Goal: Task Accomplishment & Management: Complete application form

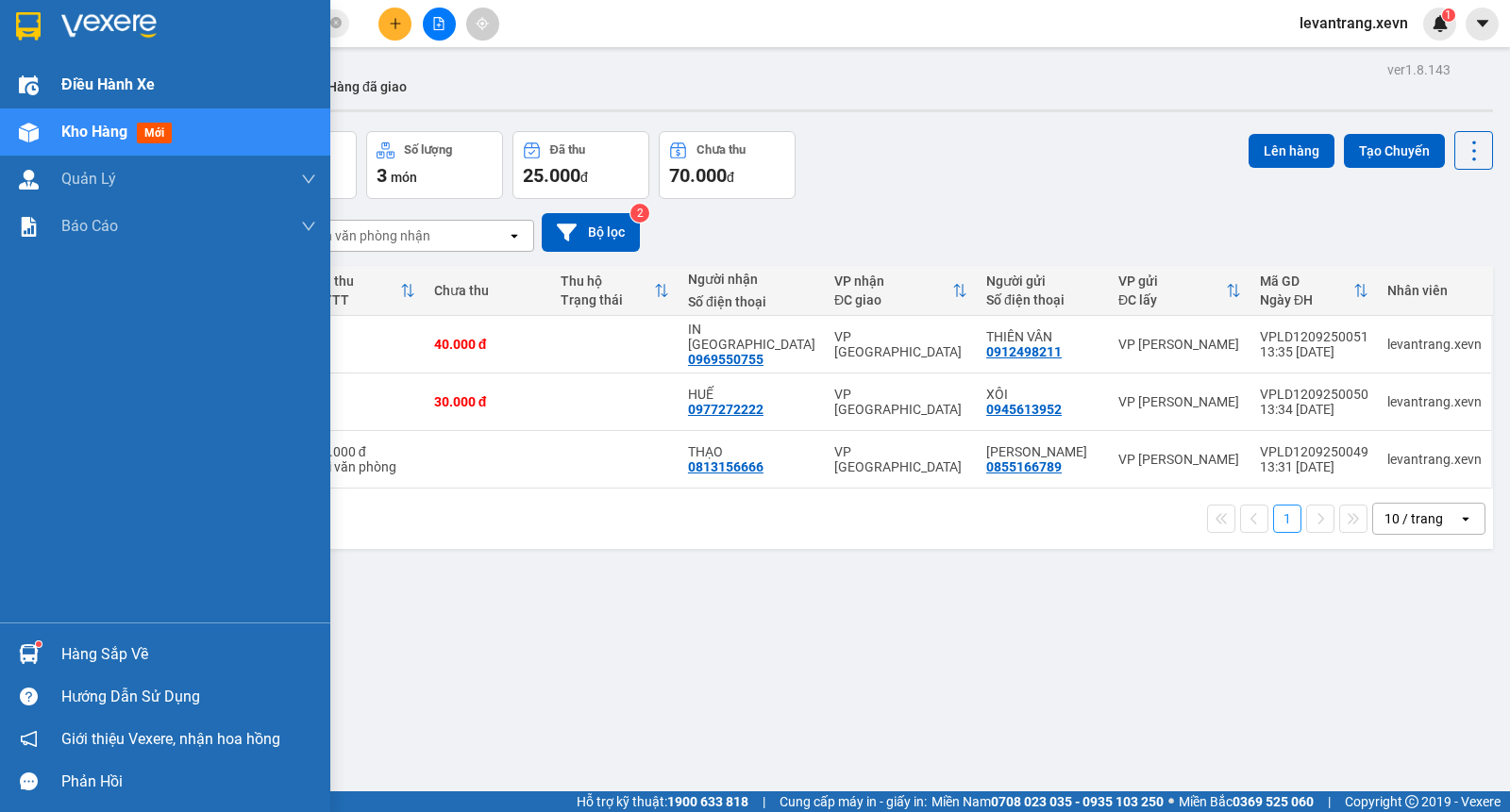
click at [104, 82] on span "Điều hành xe" at bounding box center [108, 84] width 93 height 24
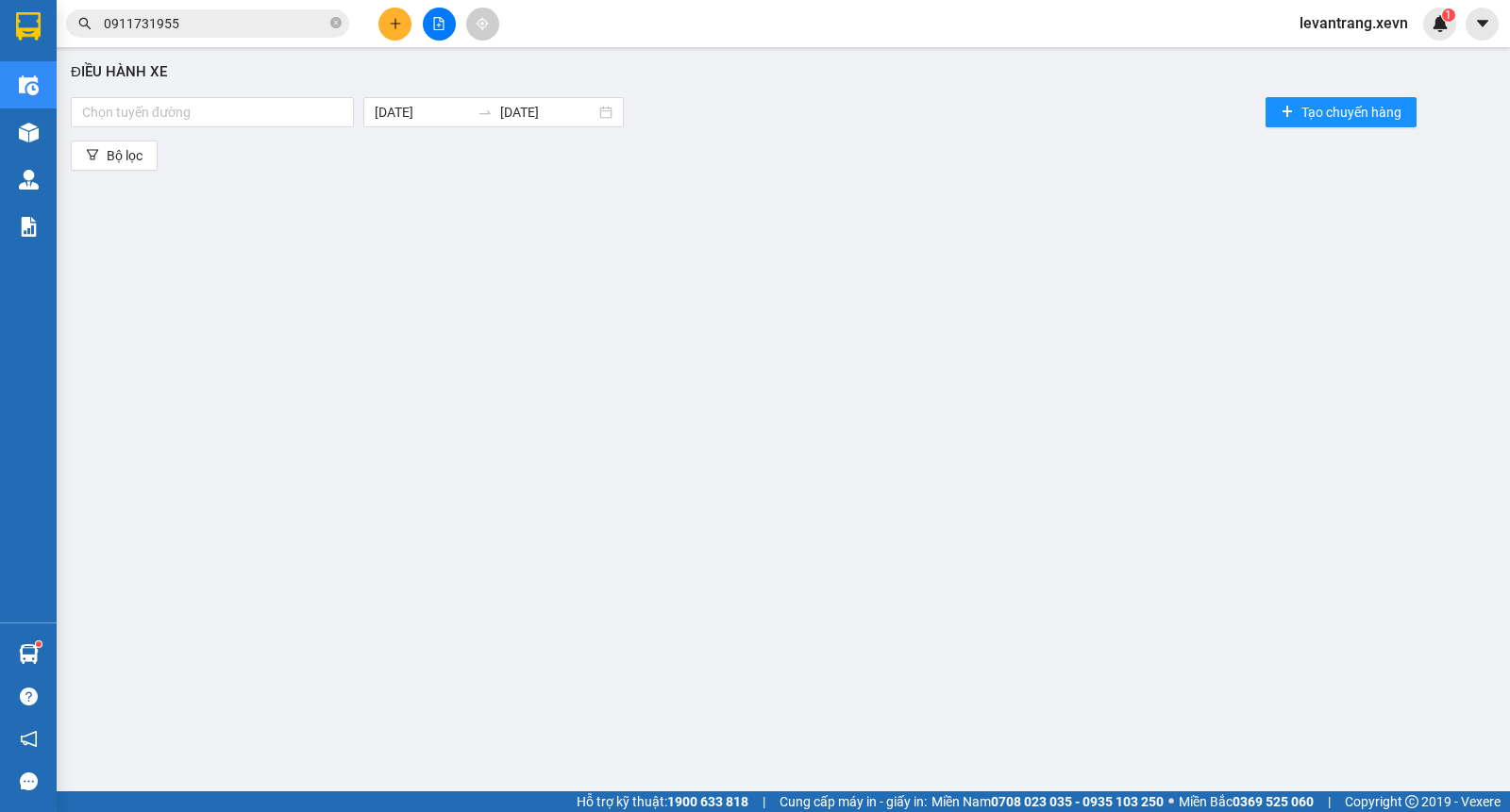
click at [212, 93] on div "Chọn tuyến đường 12/09/2025 12/09/2025 Tạo chuyến hàng" at bounding box center [783, 112] width 1425 height 37
click at [212, 105] on div at bounding box center [212, 112] width 274 height 23
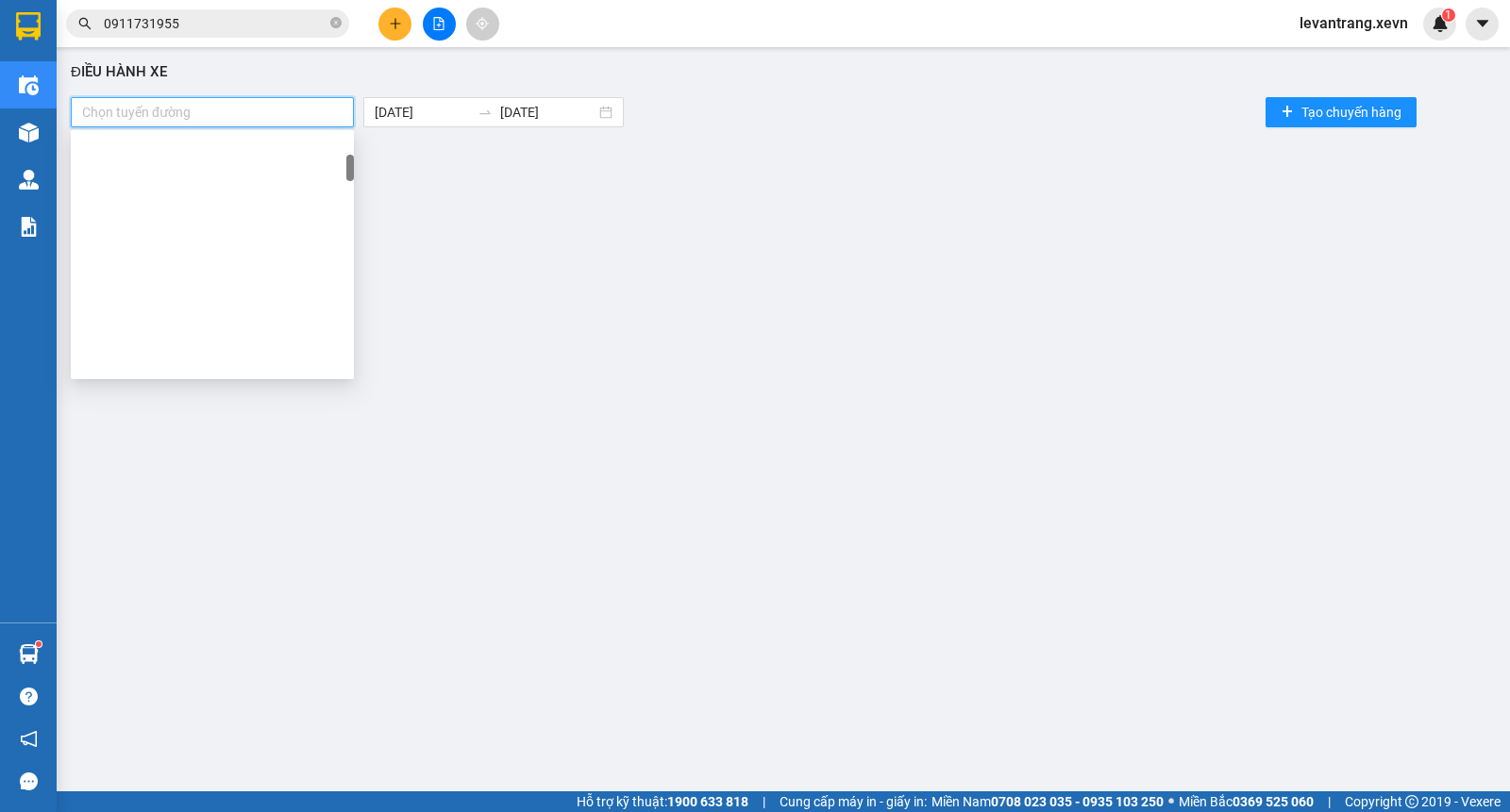
scroll to position [235, 0]
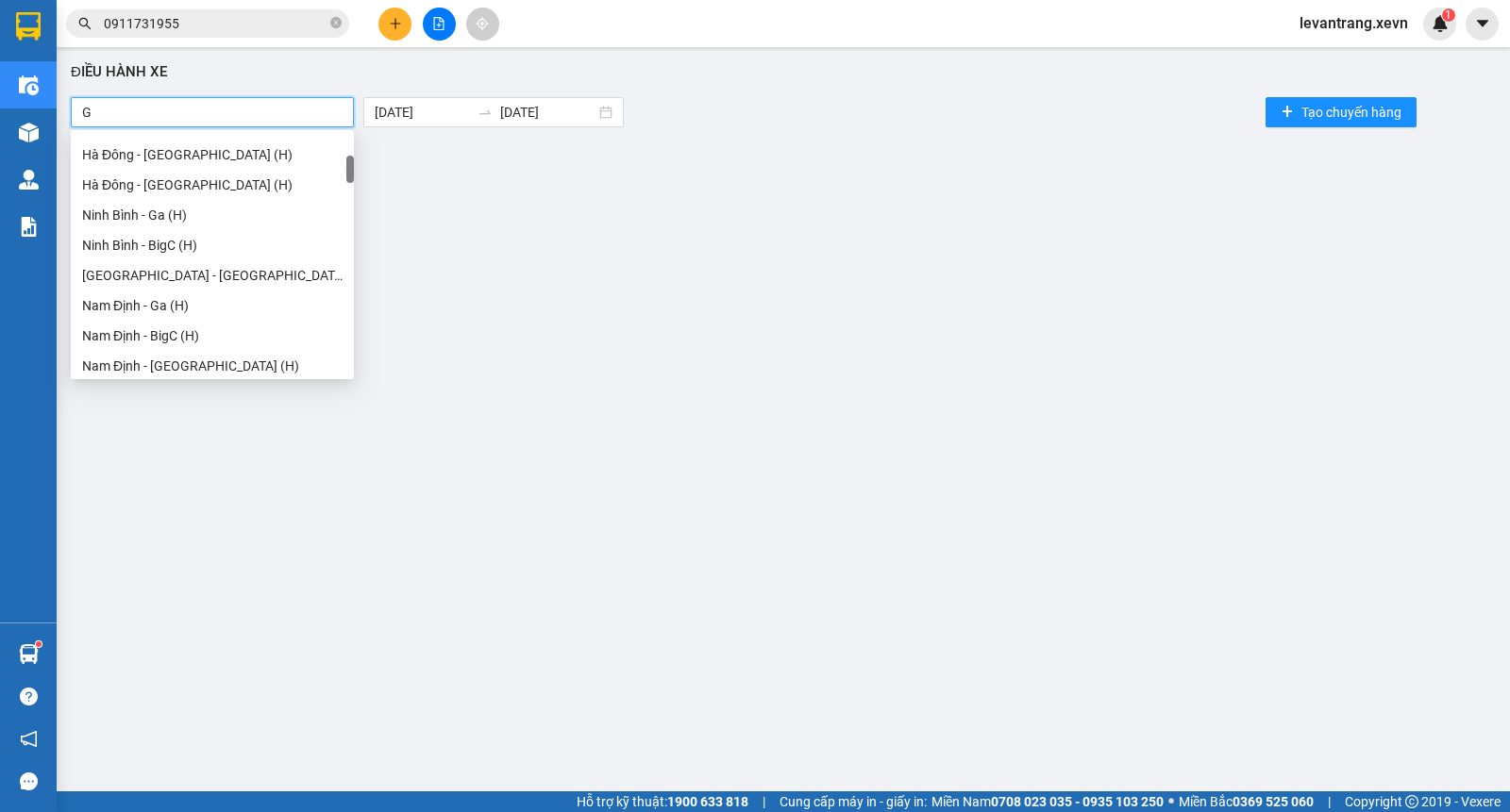
type input "GA"
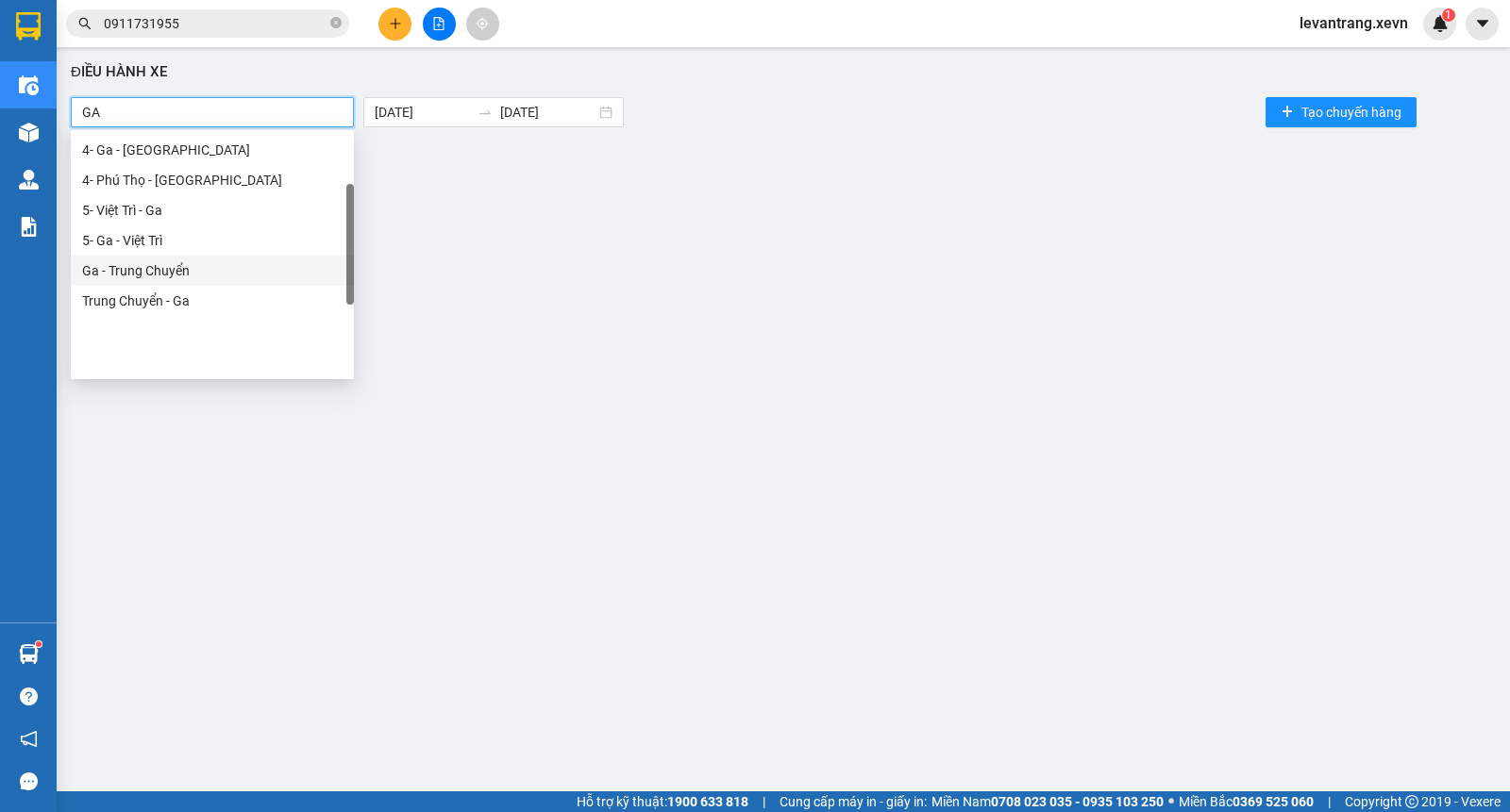
scroll to position [0, 0]
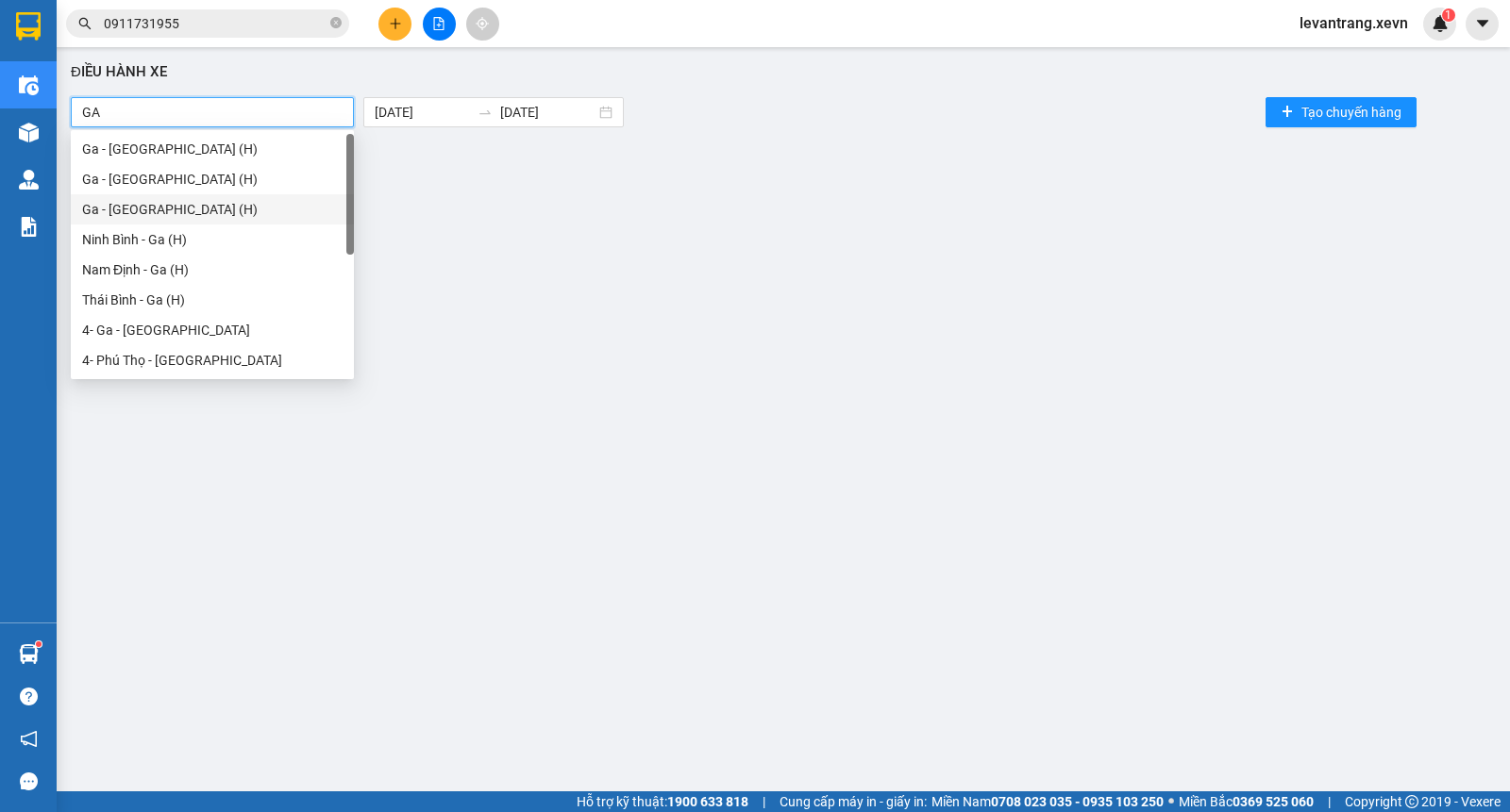
click at [156, 211] on div "Ga - Thái Bình (H)" at bounding box center [212, 209] width 260 height 21
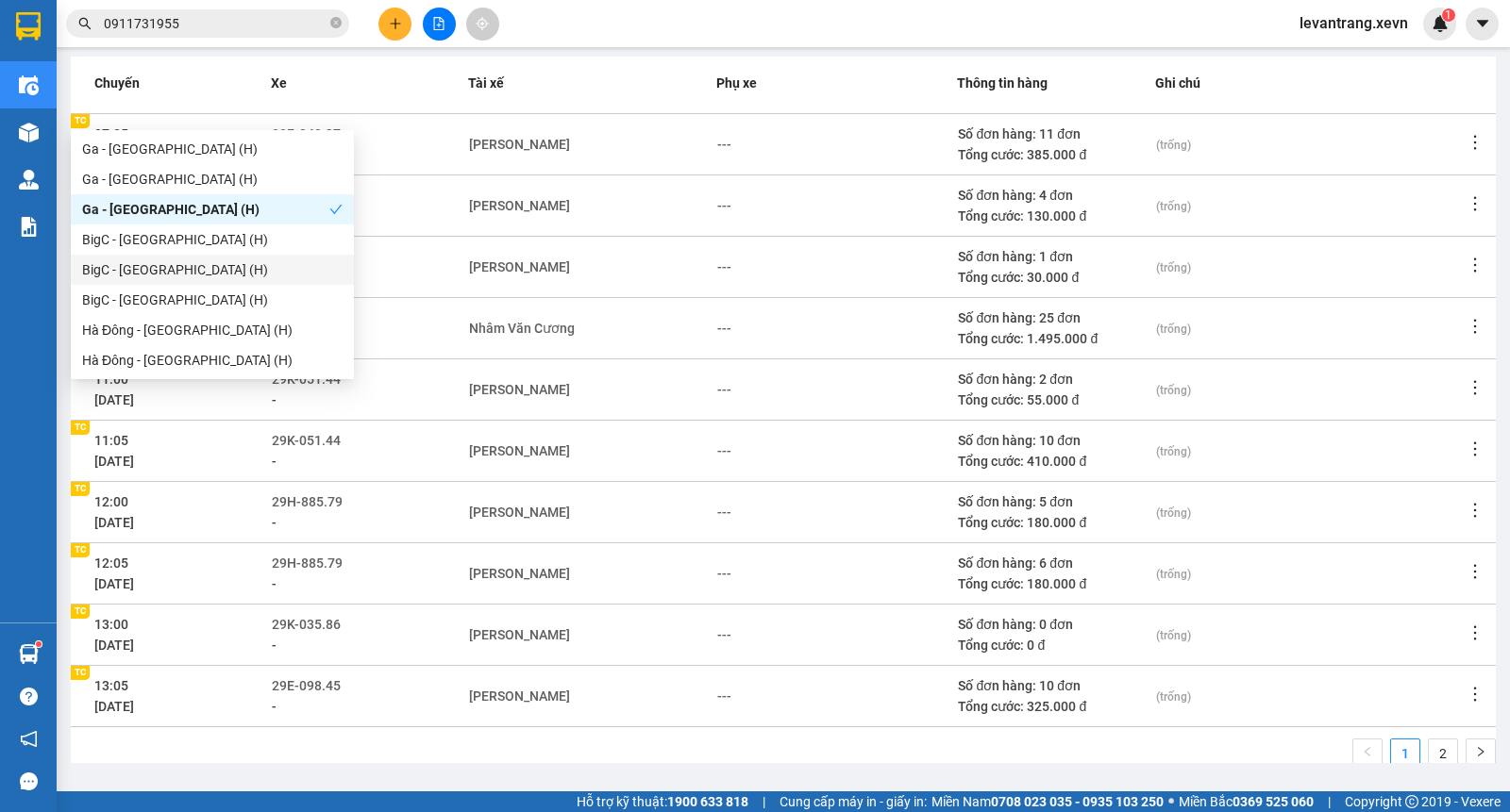
scroll to position [249, 0]
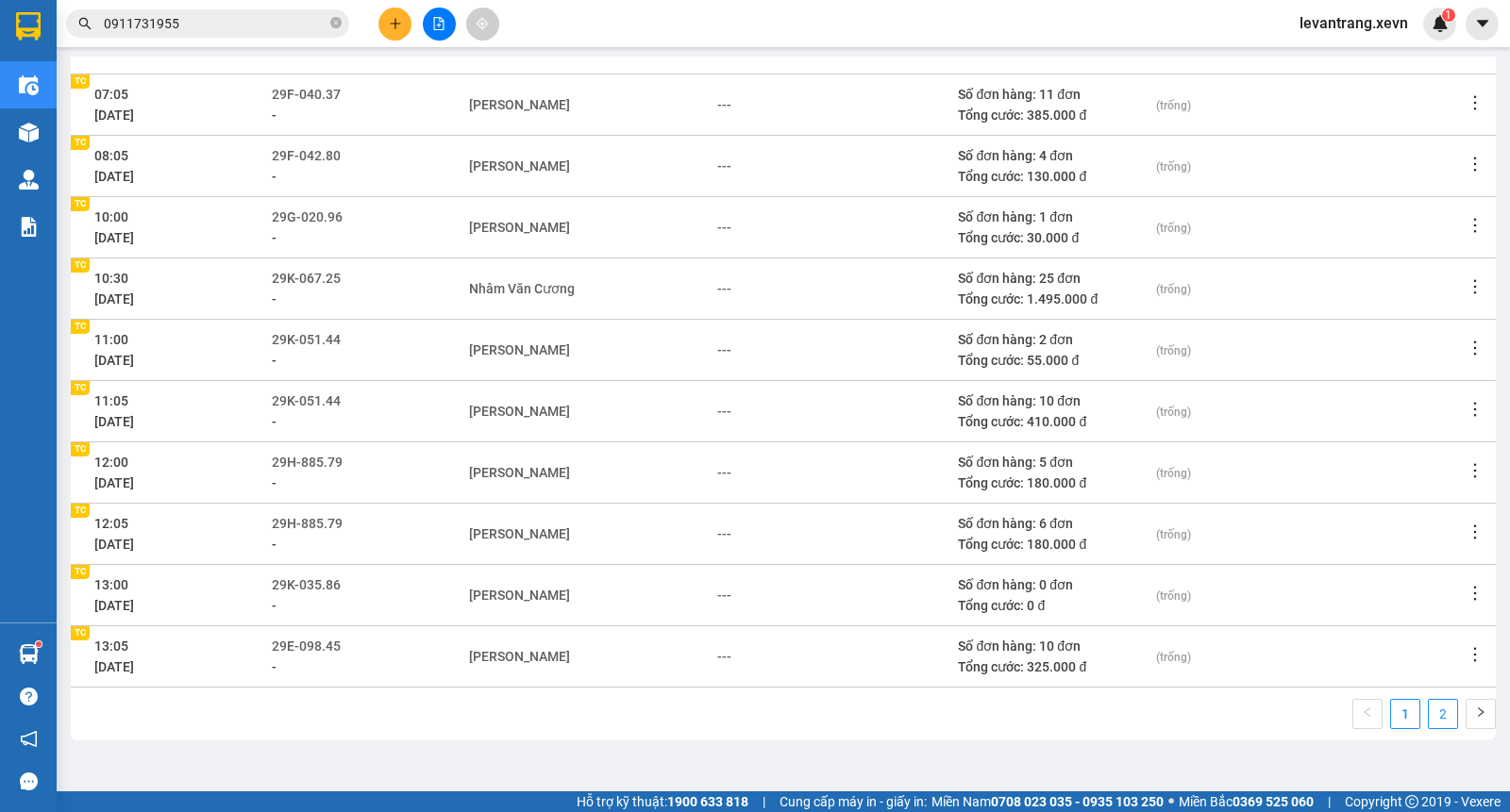
click at [1429, 711] on link "2" at bounding box center [1442, 713] width 28 height 28
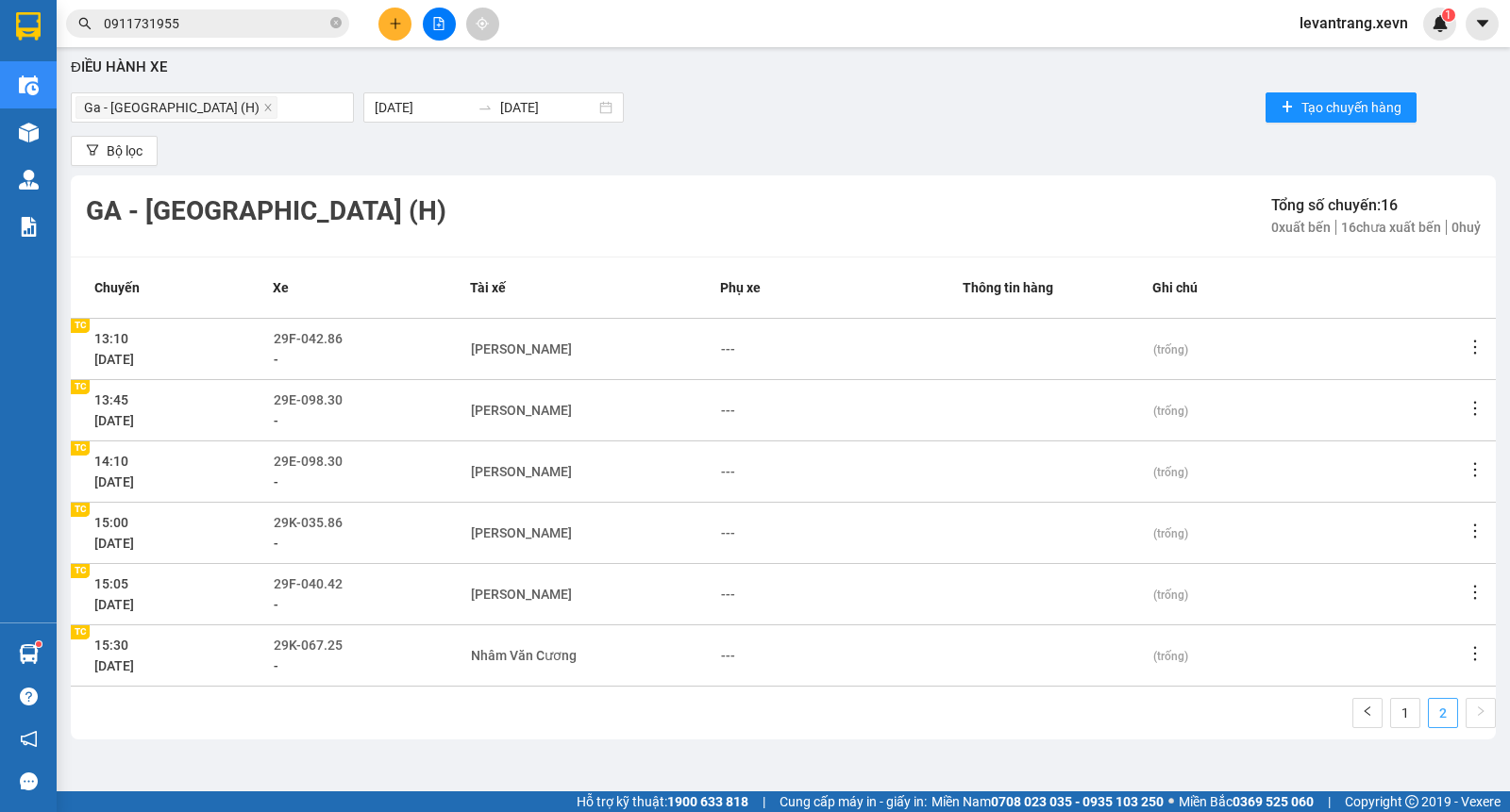
scroll to position [4, 0]
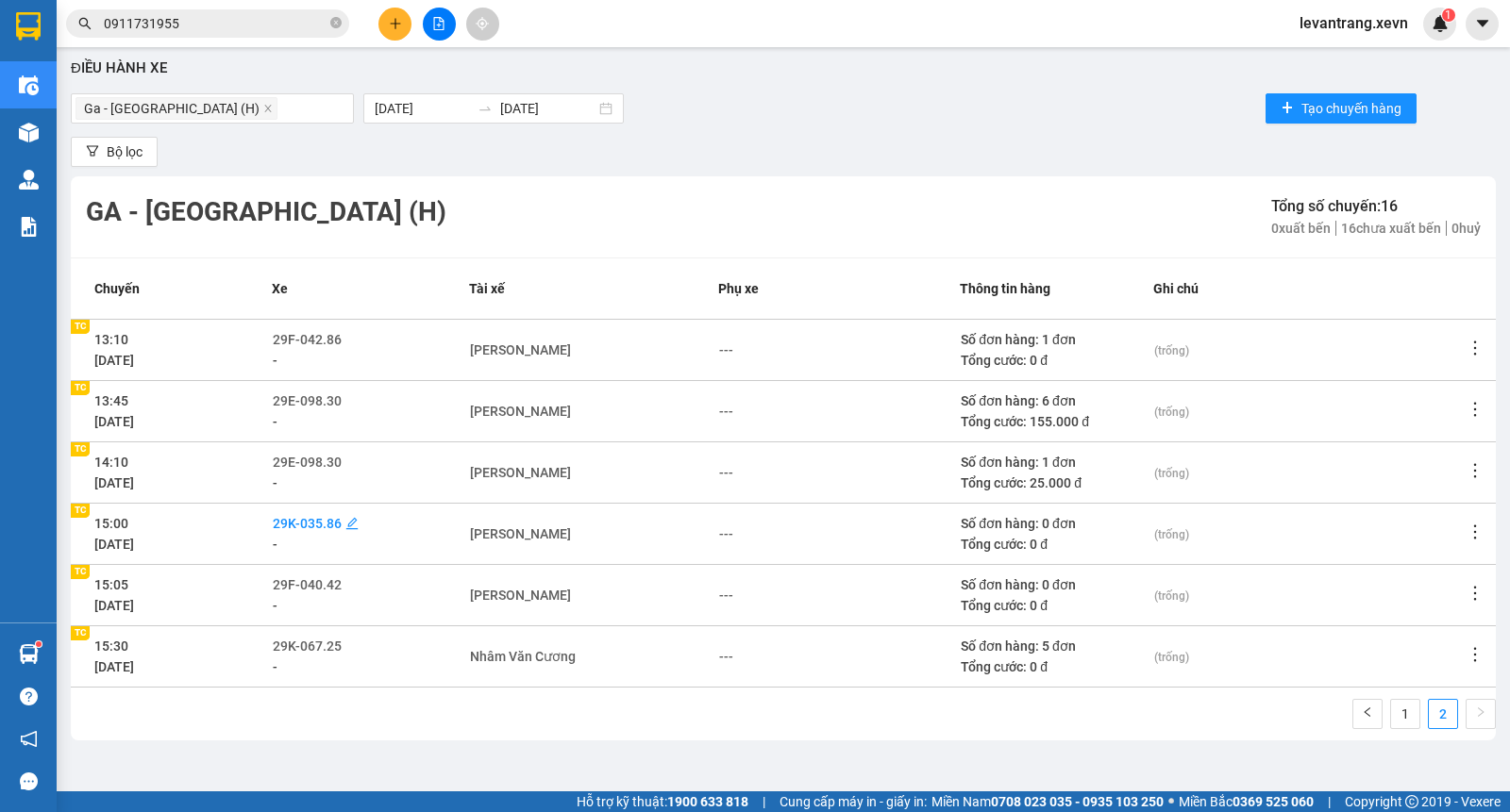
click at [324, 526] on span "29K-035.86" at bounding box center [307, 523] width 69 height 15
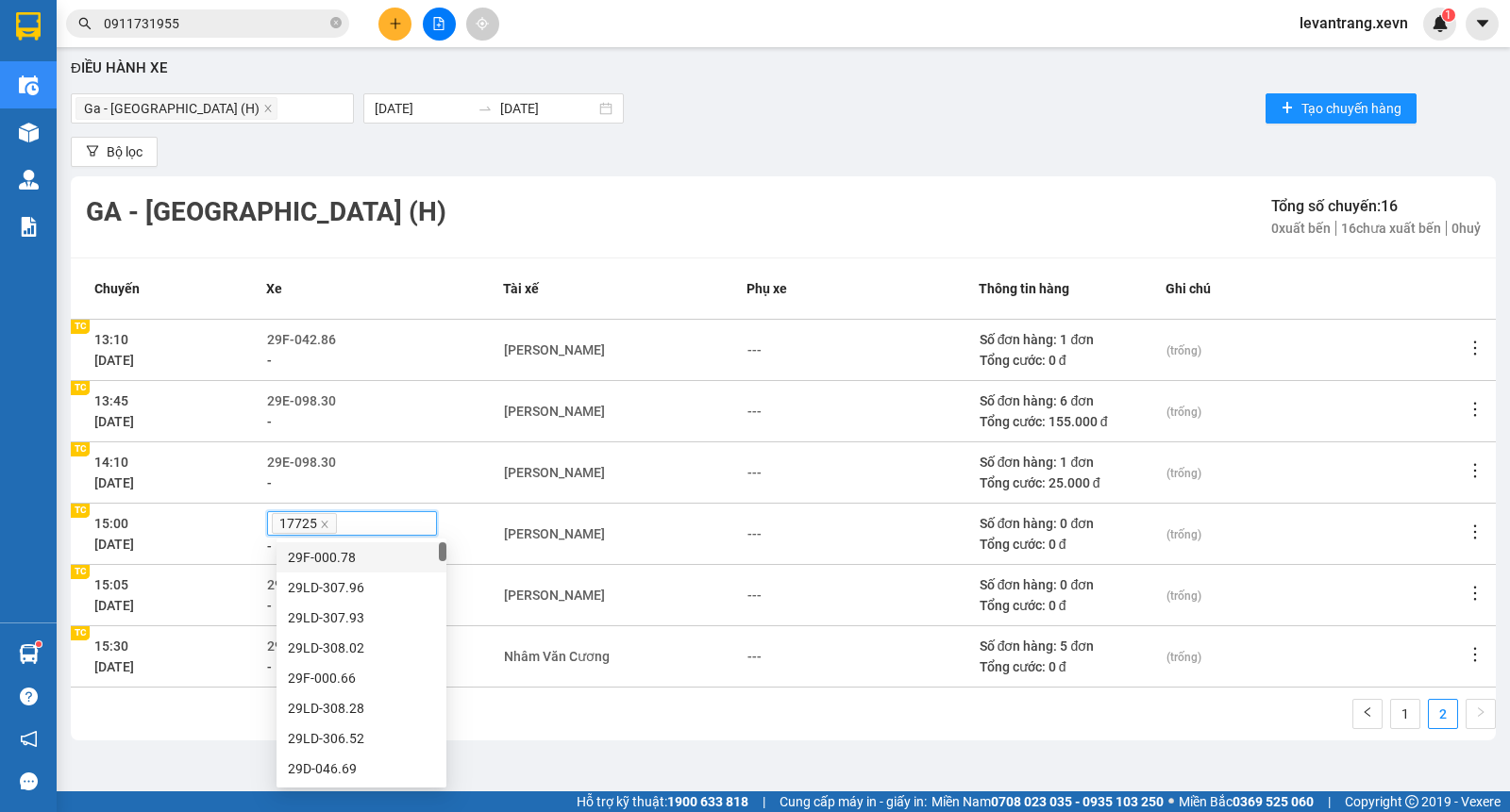
click at [352, 521] on div "17725" at bounding box center [351, 523] width 160 height 21
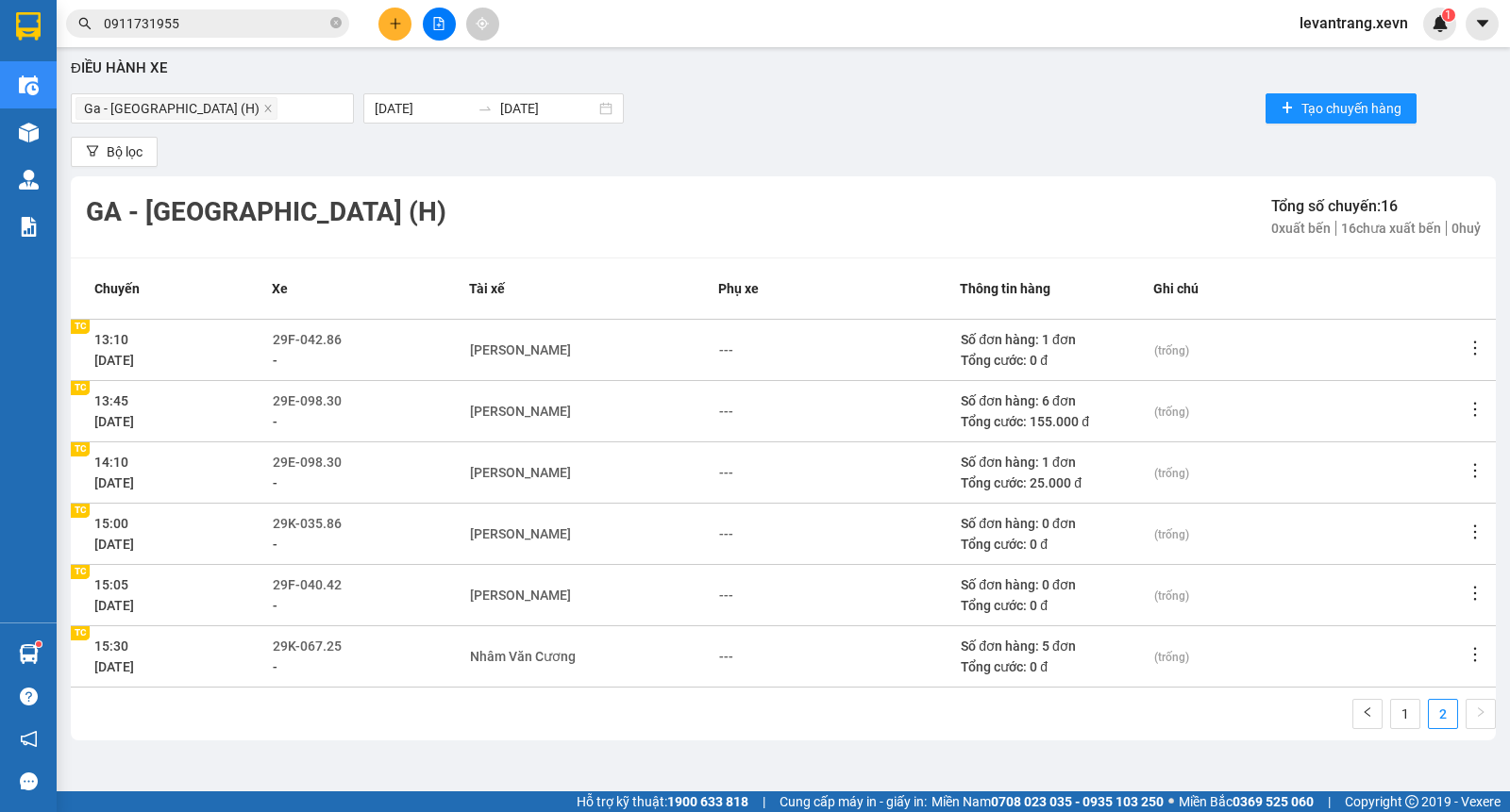
click at [356, 522] on icon "edit" at bounding box center [351, 523] width 13 height 13
click at [341, 525] on span "29K-035.86" at bounding box center [307, 523] width 69 height 15
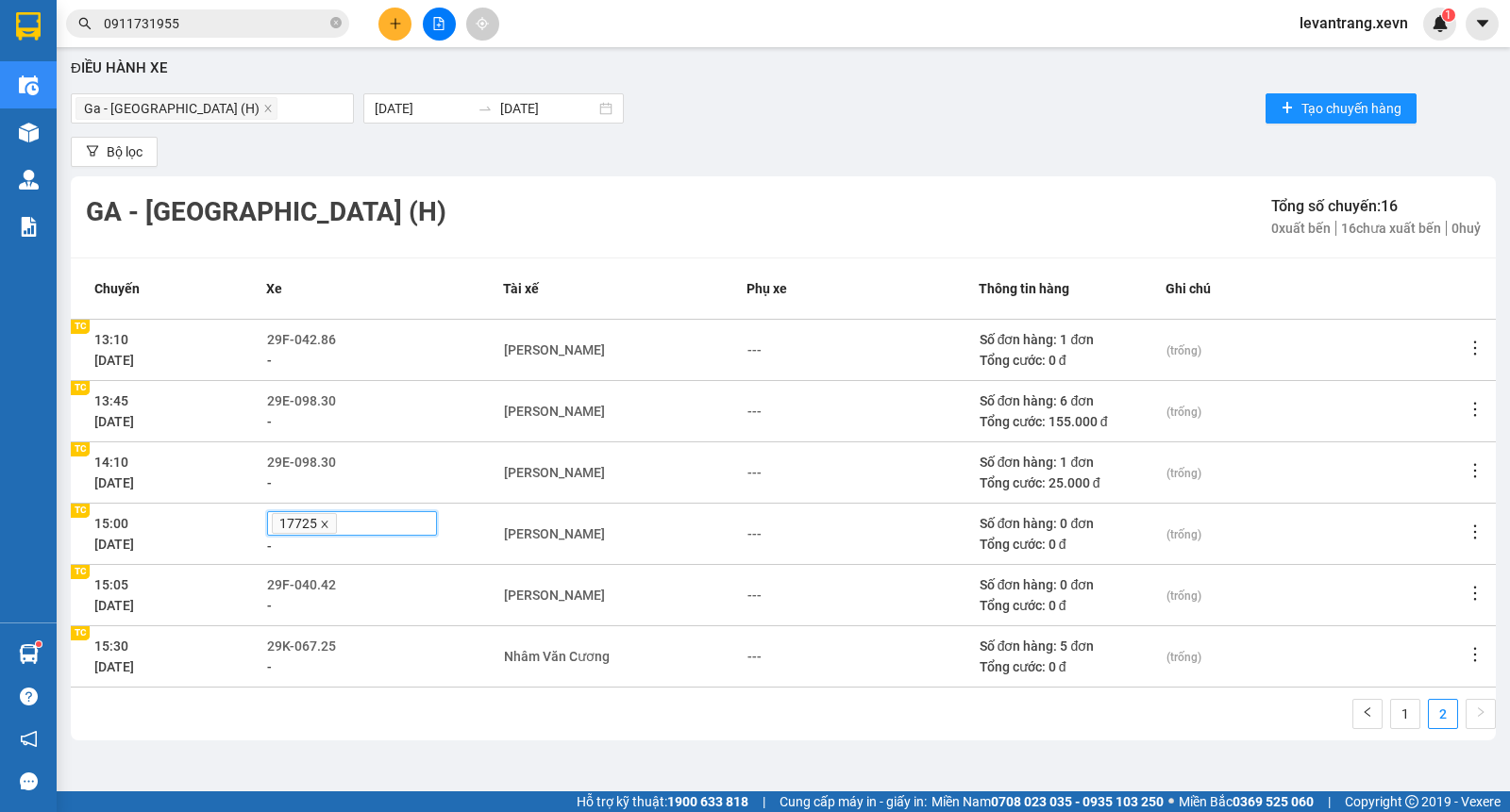
click at [329, 526] on icon "close" at bounding box center [325, 525] width 10 height 10
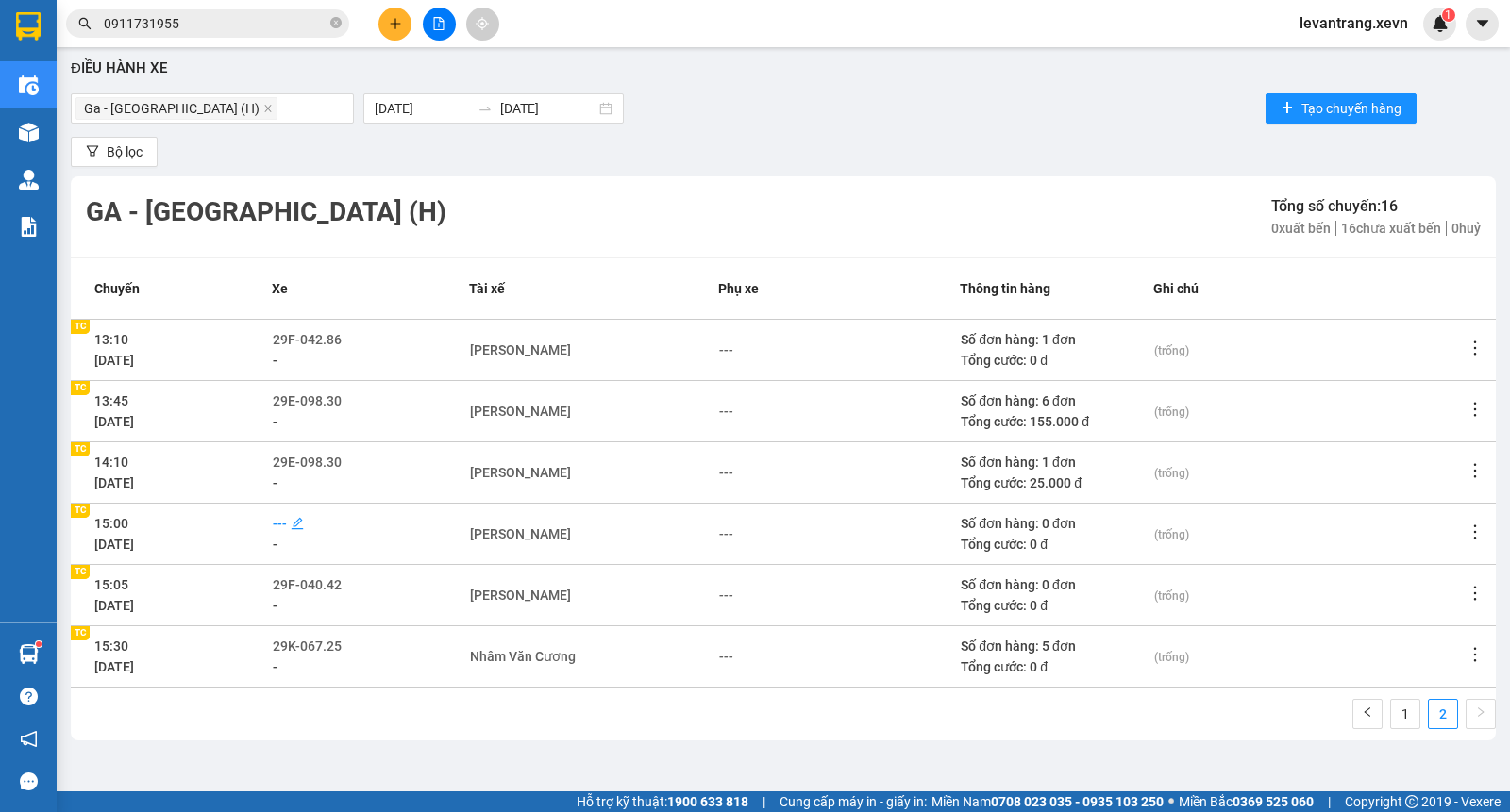
click at [286, 523] on span "---" at bounding box center [280, 523] width 14 height 15
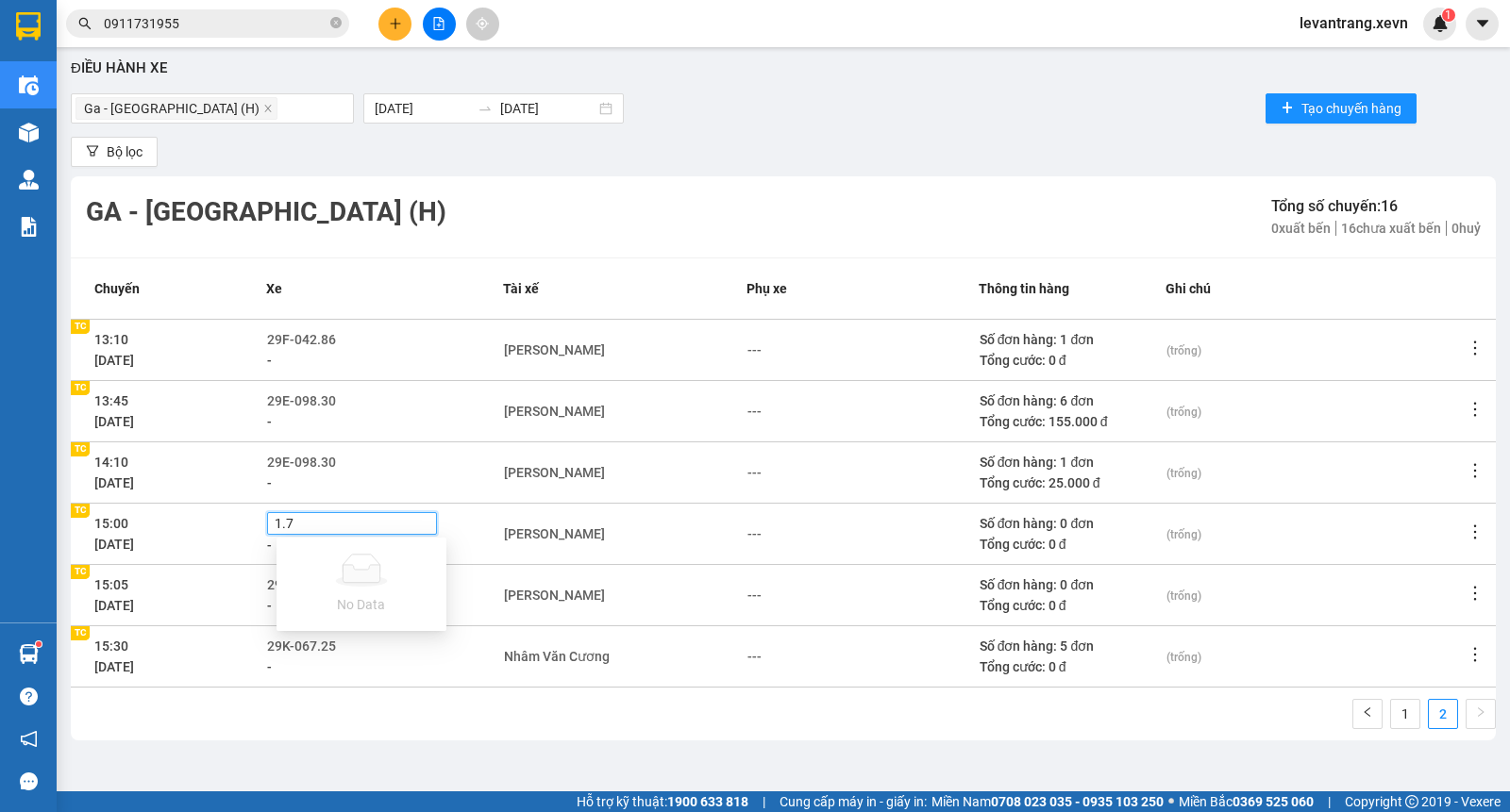
type input "1.70"
click at [312, 523] on div at bounding box center [351, 523] width 160 height 15
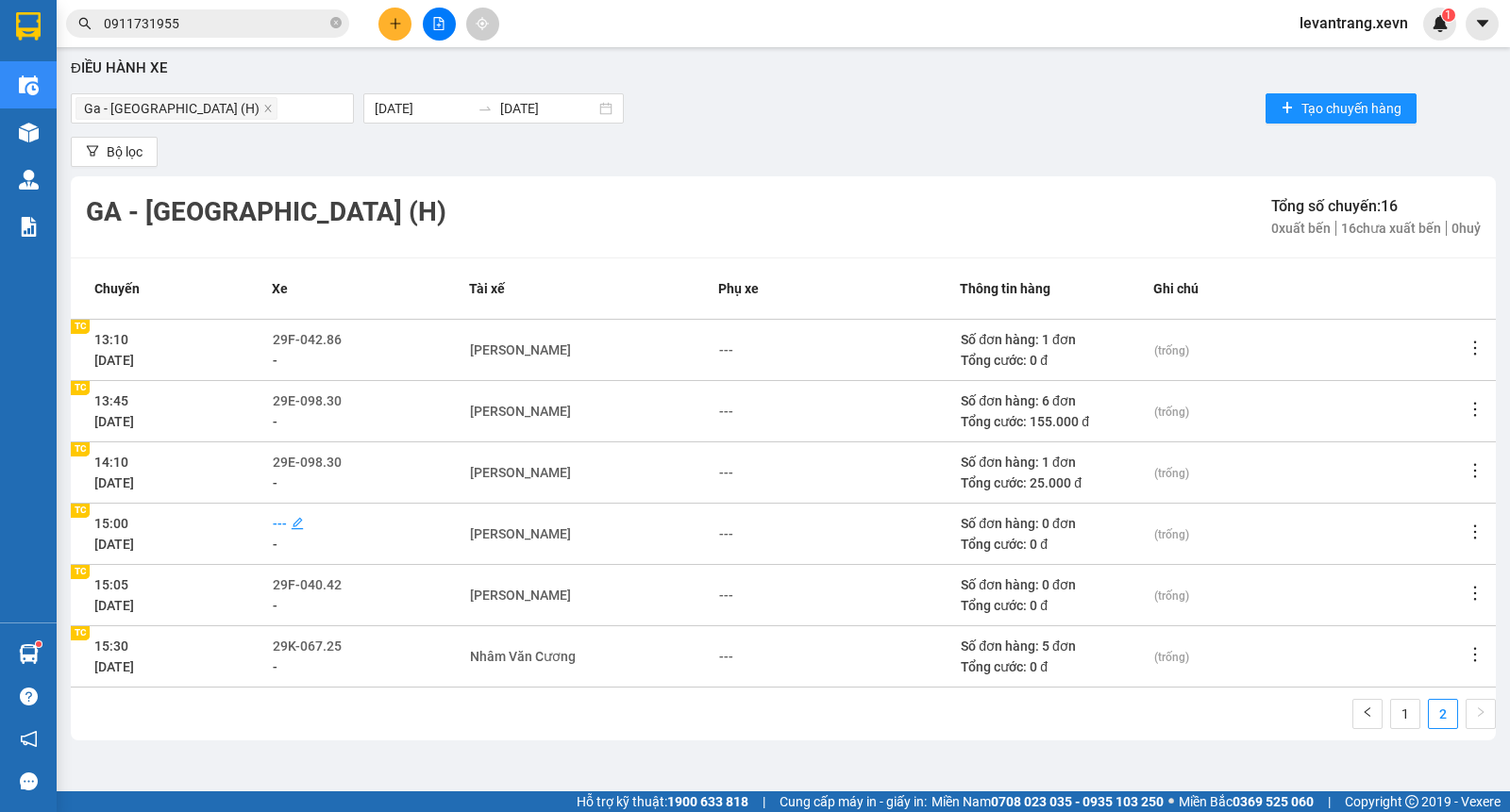
click at [286, 524] on span "---" at bounding box center [280, 523] width 14 height 15
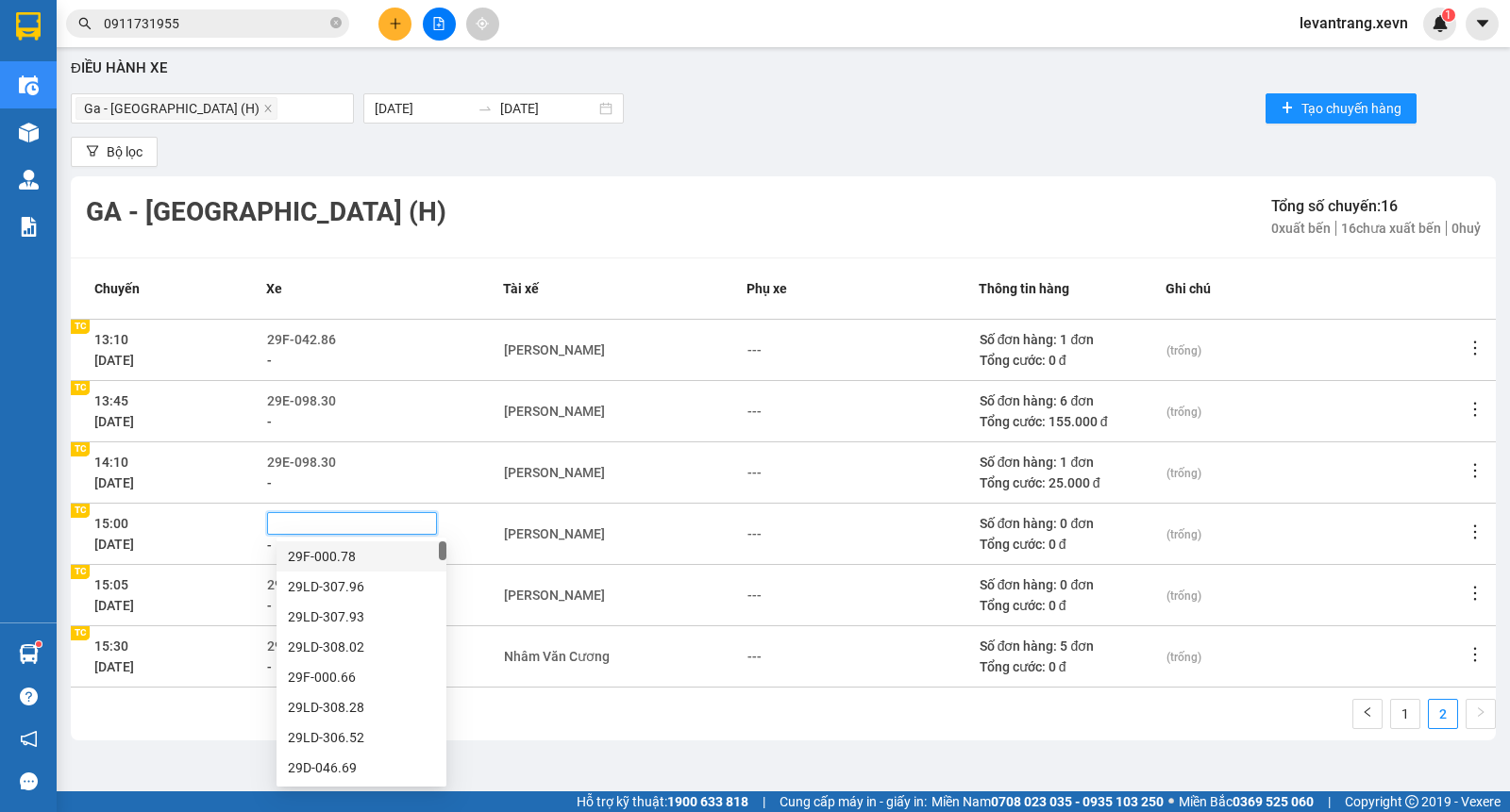
type input "29K05170"
click at [309, 566] on div "29K-051.70" at bounding box center [361, 556] width 147 height 21
click at [622, 528] on icon "edit" at bounding box center [615, 533] width 13 height 13
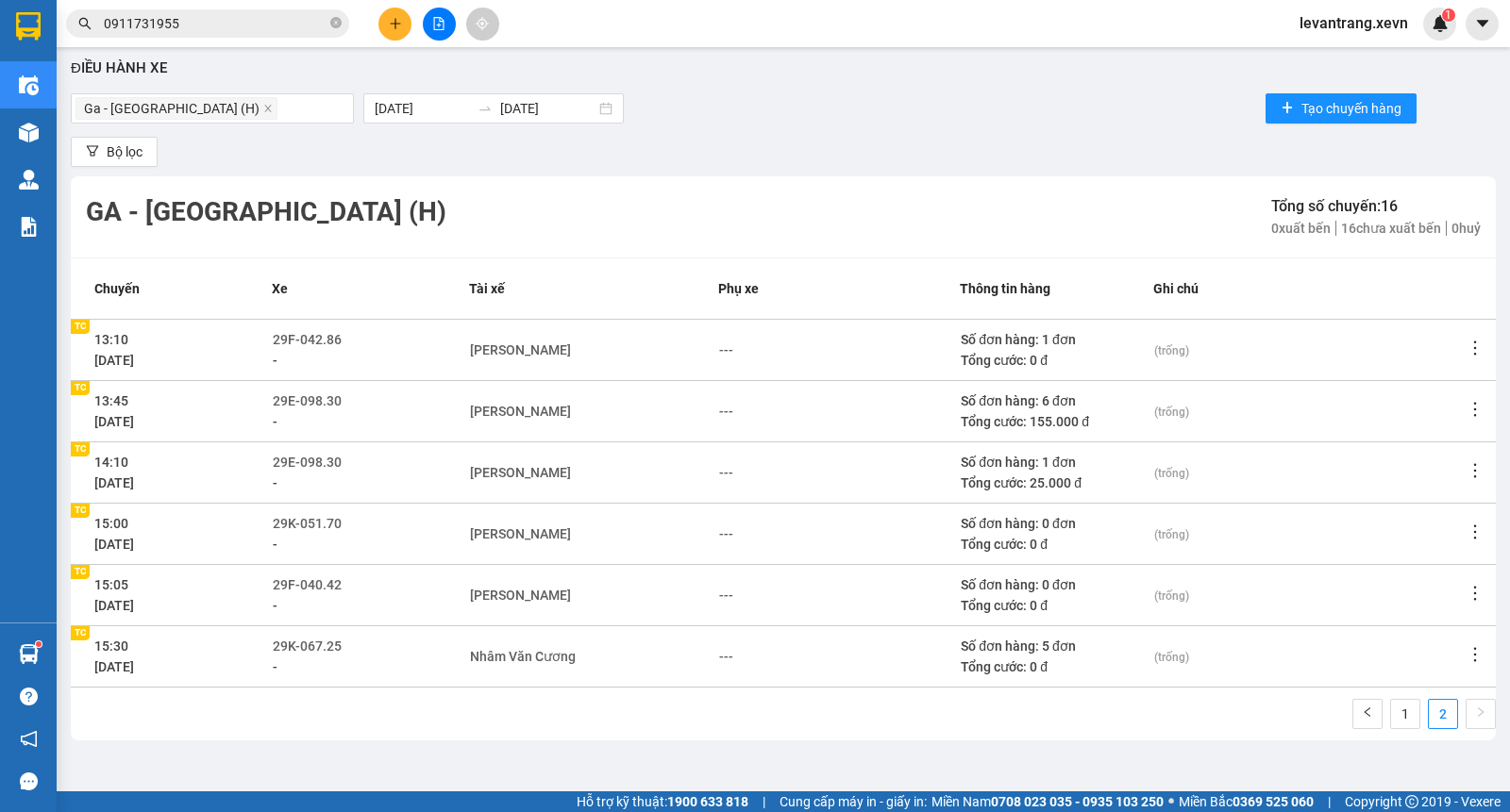
click at [593, 531] on div "Trương Doãn Tùng" at bounding box center [594, 533] width 247 height 21
click at [588, 531] on icon "edit" at bounding box center [581, 533] width 13 height 13
click at [571, 533] on div "Trương Doãn Tùng" at bounding box center [520, 533] width 101 height 21
click at [590, 533] on icon "close" at bounding box center [585, 534] width 10 height 10
click at [484, 533] on div "---" at bounding box center [477, 533] width 14 height 21
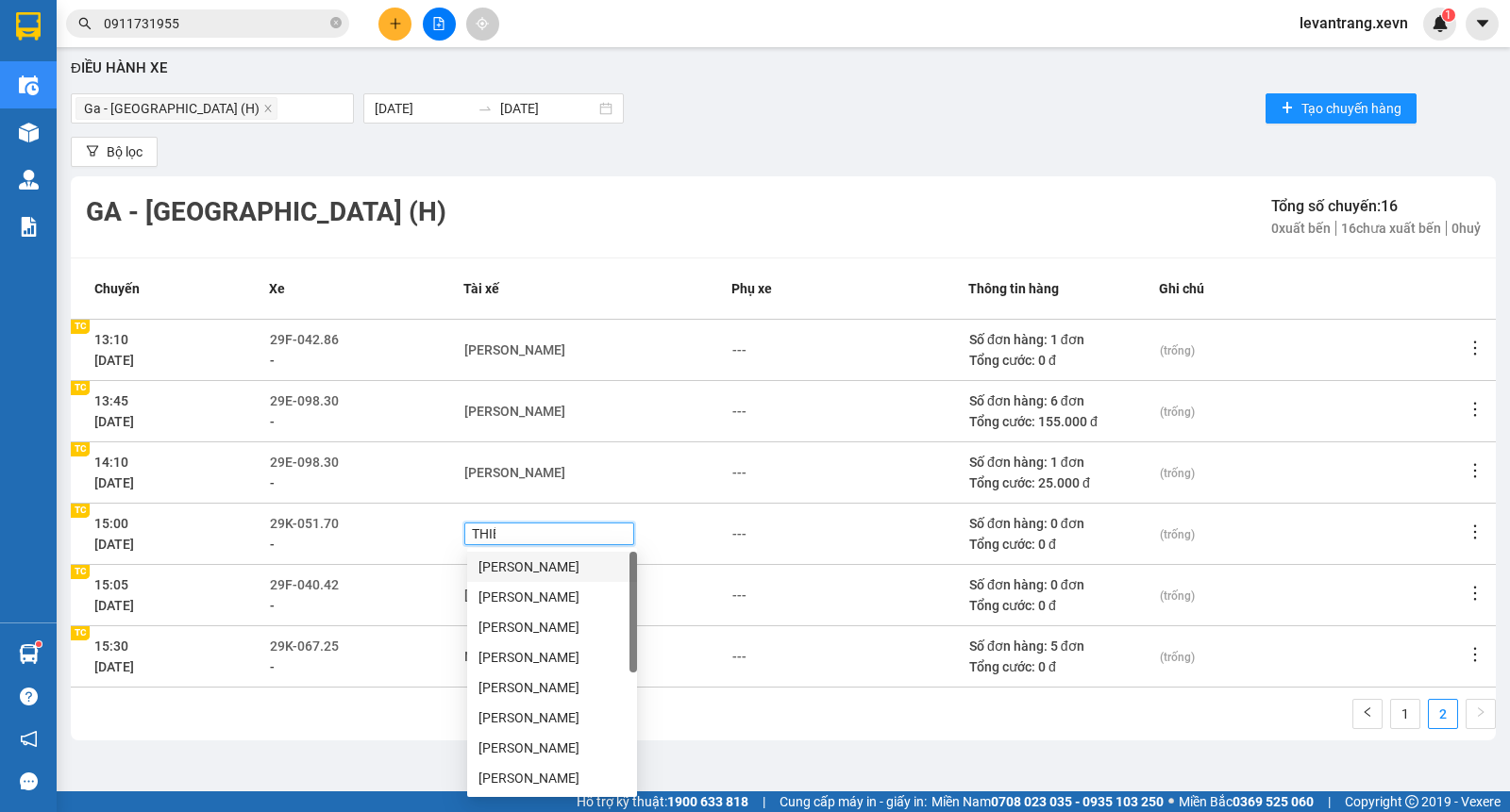
type input "THIÊM"
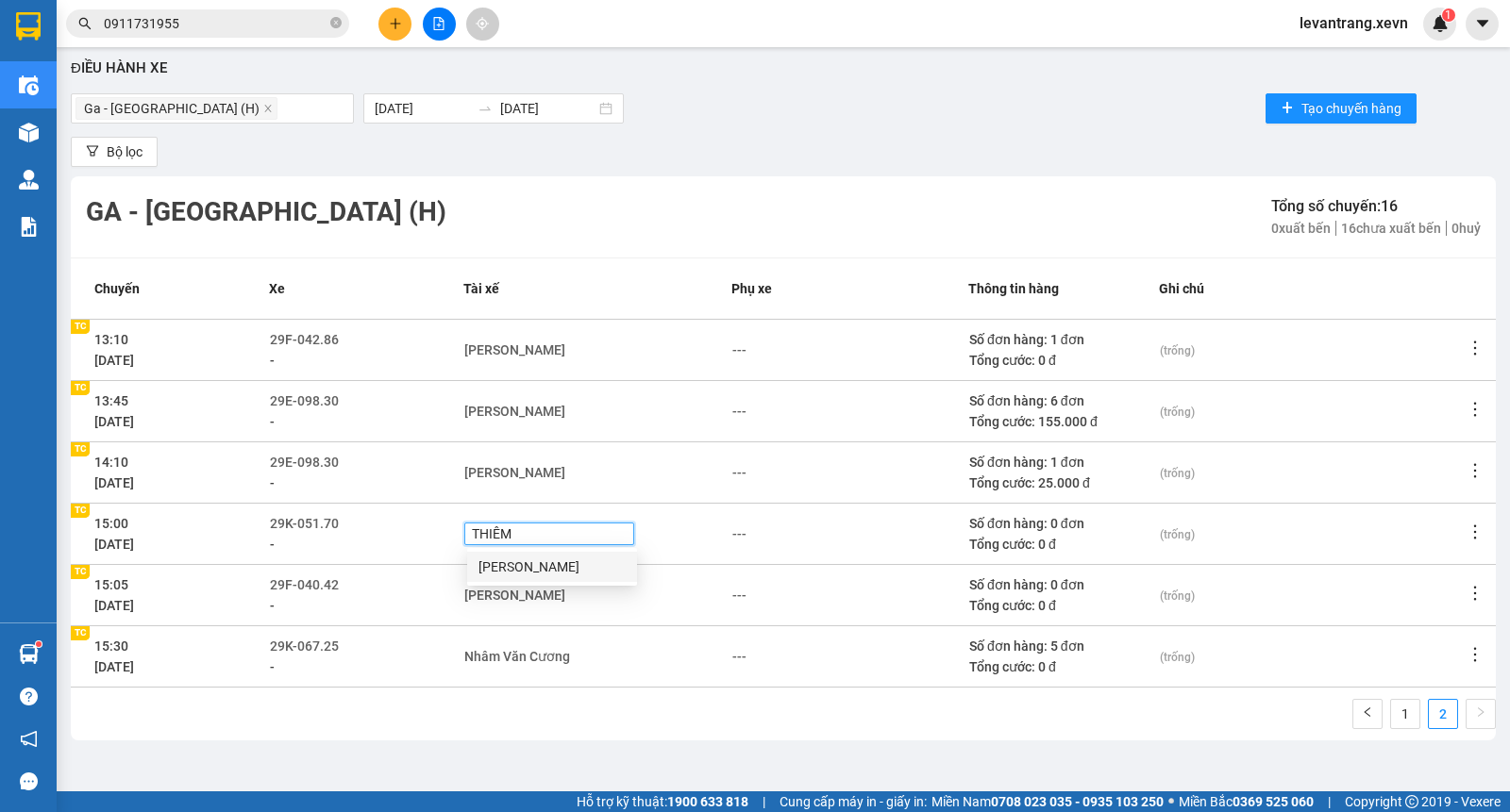
click at [498, 567] on div "Phạm Văn Thiêm" at bounding box center [552, 566] width 147 height 21
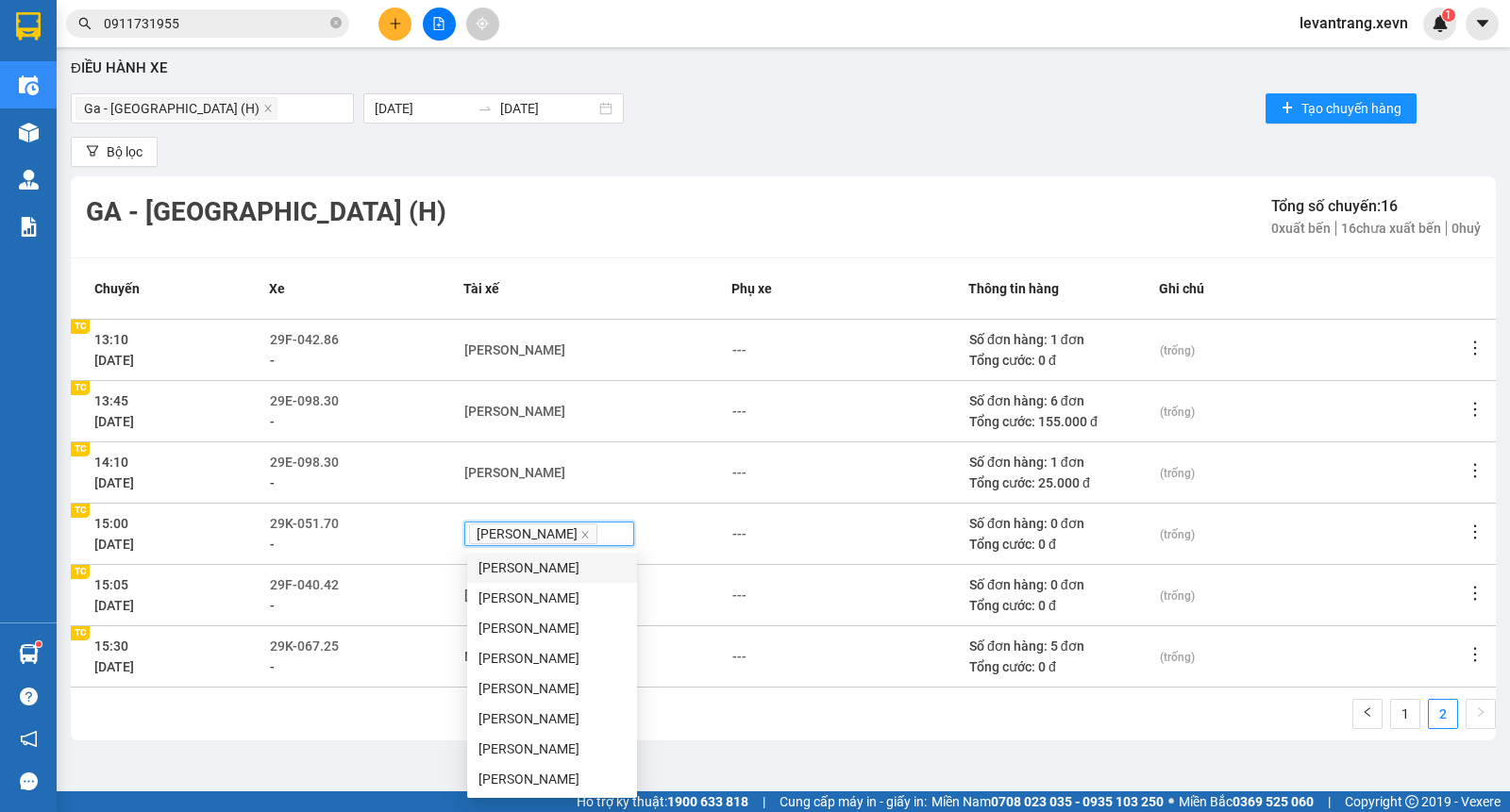
scroll to position [105, 0]
click at [818, 634] on td "---" at bounding box center [849, 656] width 236 height 62
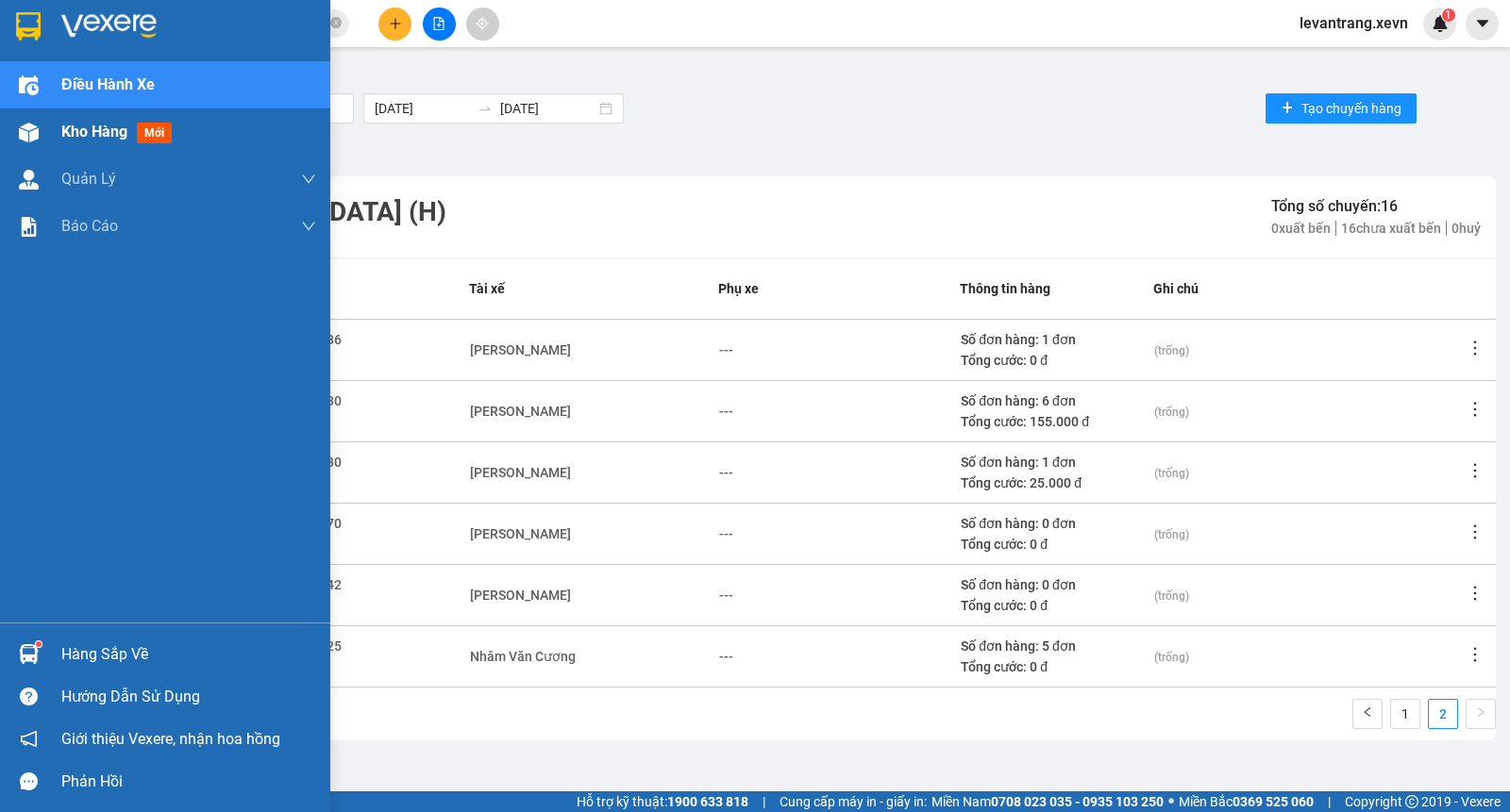
click at [83, 147] on div "Kho hàng mới" at bounding box center [189, 132] width 255 height 47
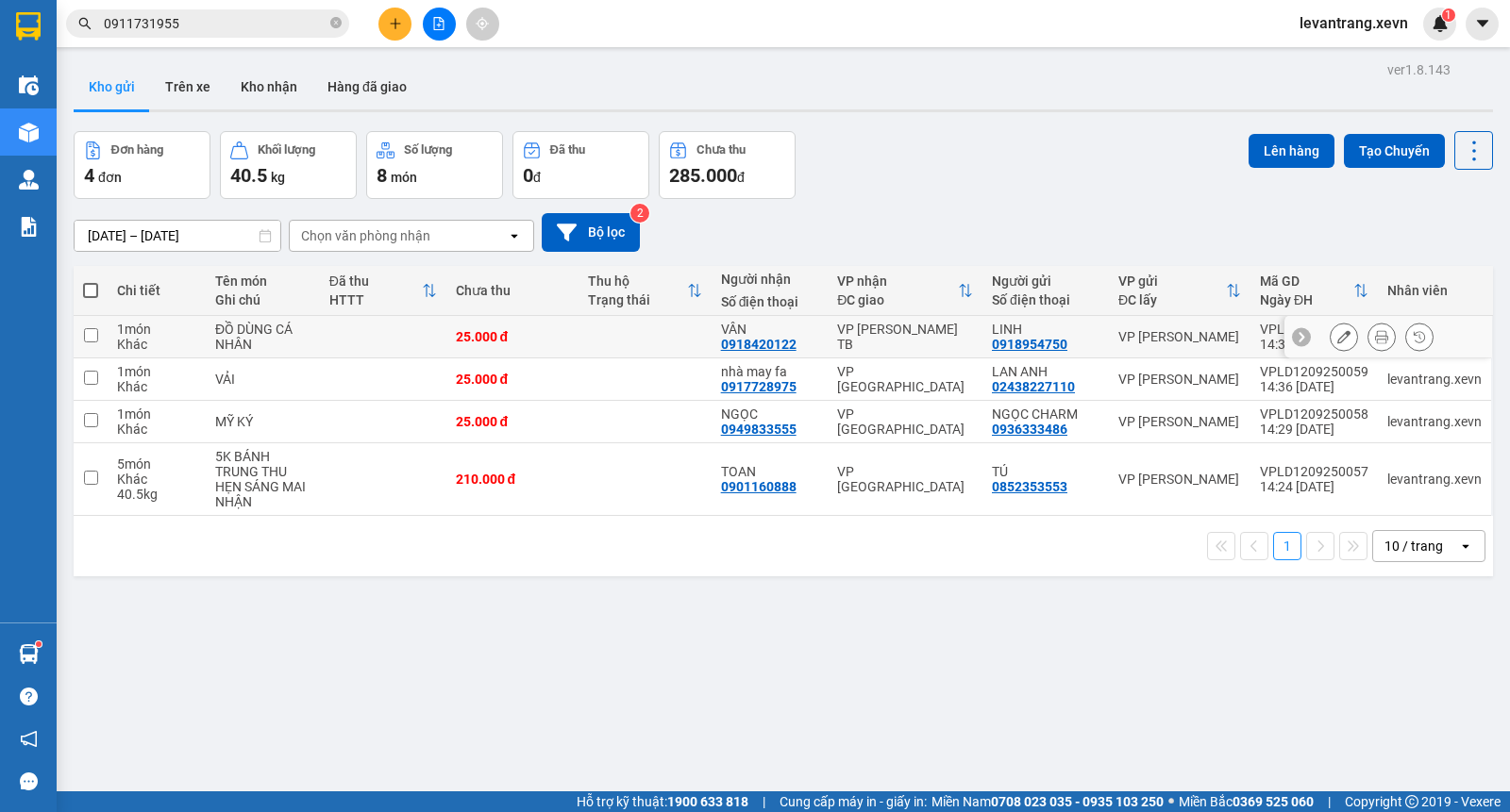
click at [671, 337] on td at bounding box center [645, 336] width 133 height 42
checkbox input "true"
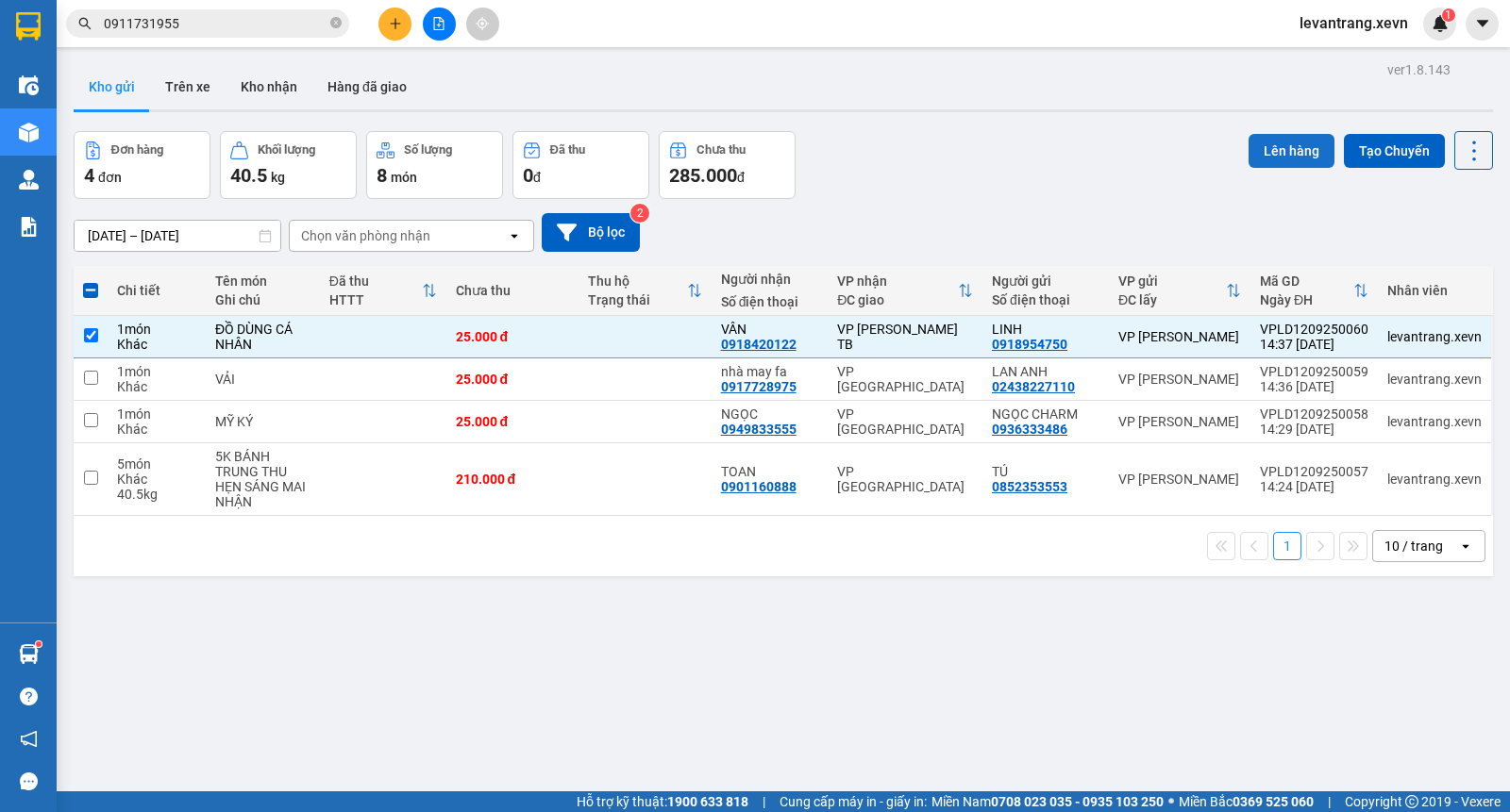
click at [1259, 145] on button "Lên hàng" at bounding box center [1291, 151] width 86 height 34
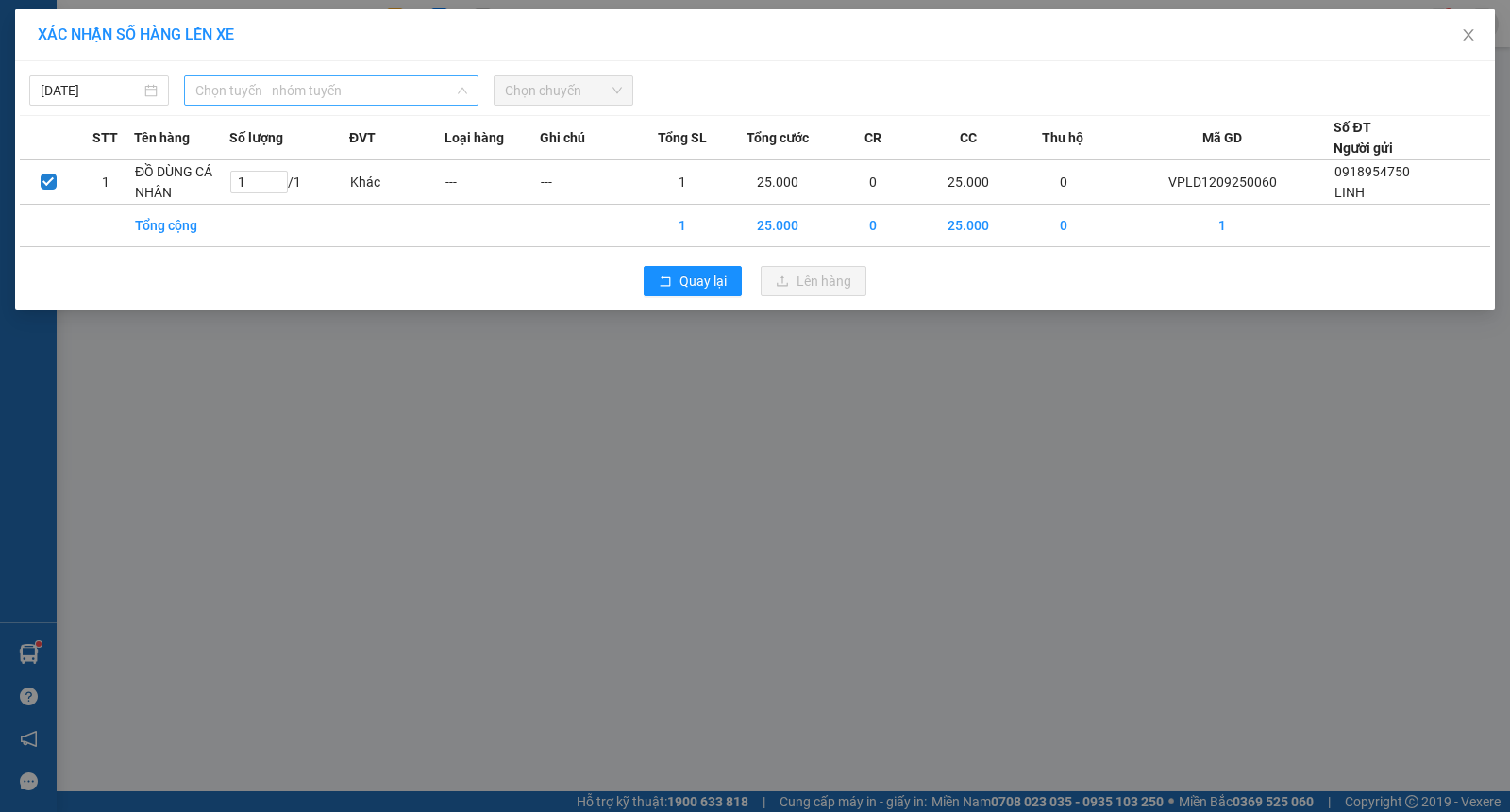
click at [248, 86] on span "Chọn tuyến - nhóm tuyến" at bounding box center [331, 90] width 272 height 28
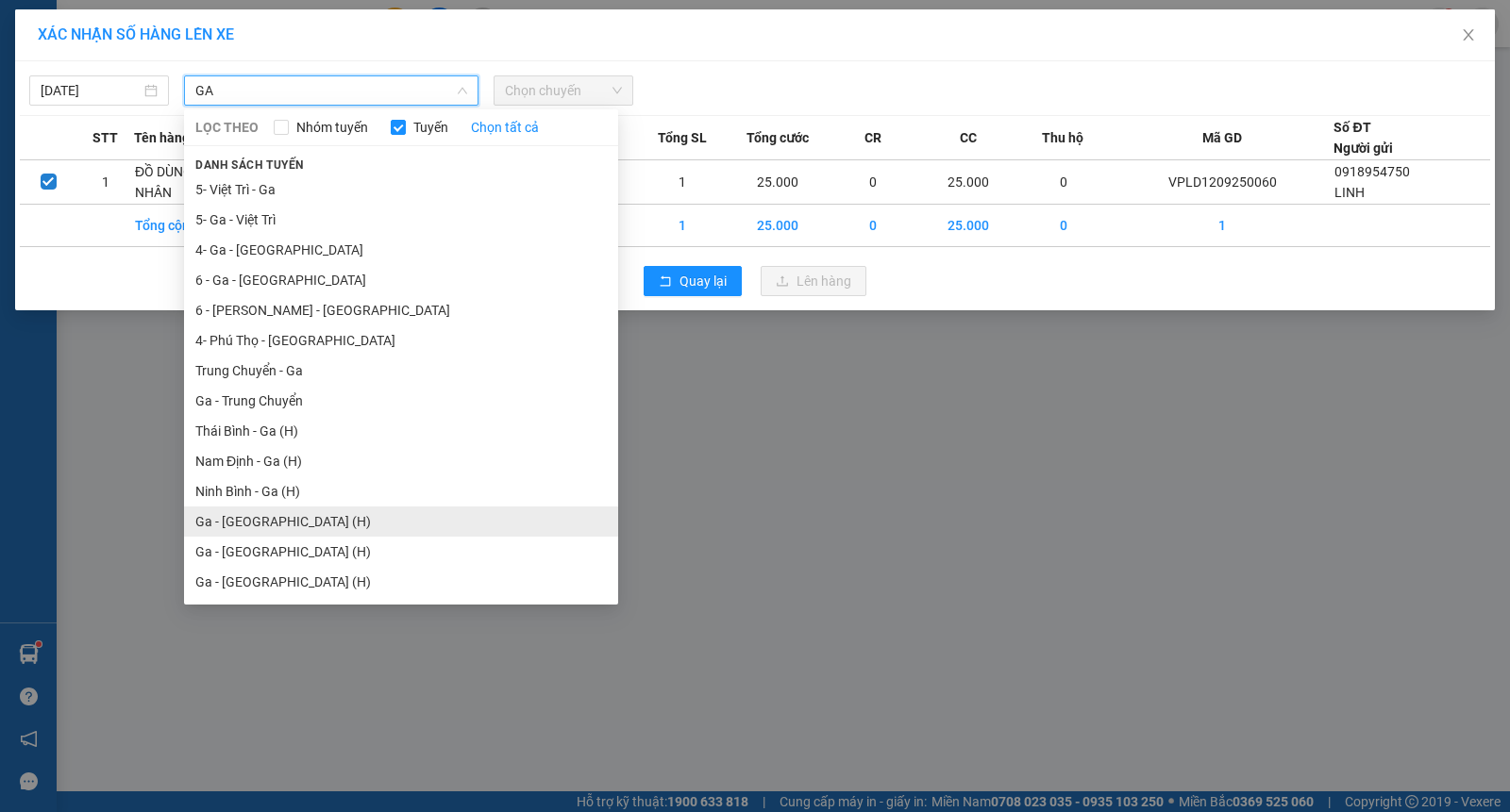
type input "GA"
click at [265, 531] on li "Ga - Thái Bình (H)" at bounding box center [401, 521] width 434 height 30
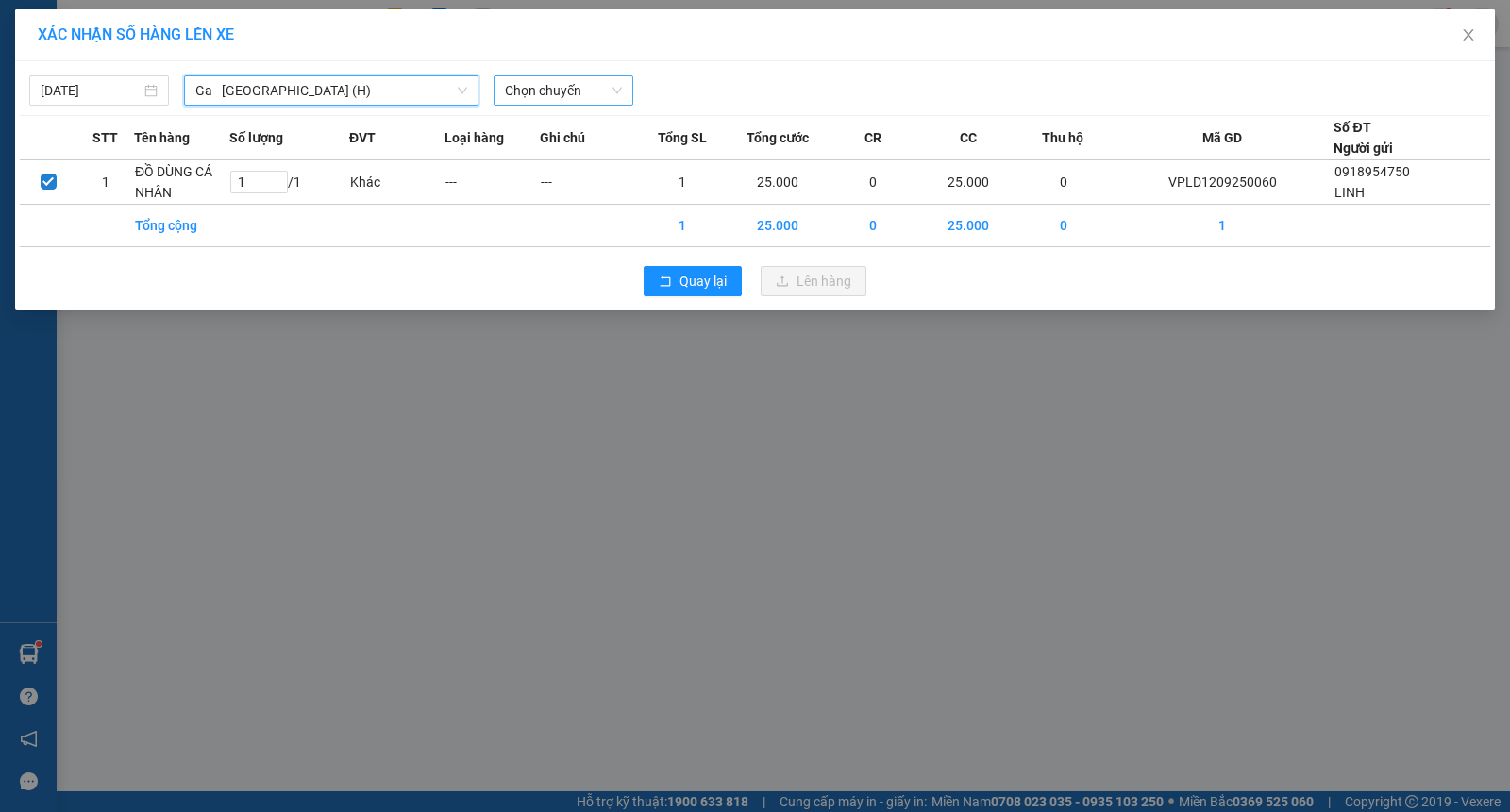
click at [553, 100] on span "Chọn chuyến" at bounding box center [562, 90] width 117 height 28
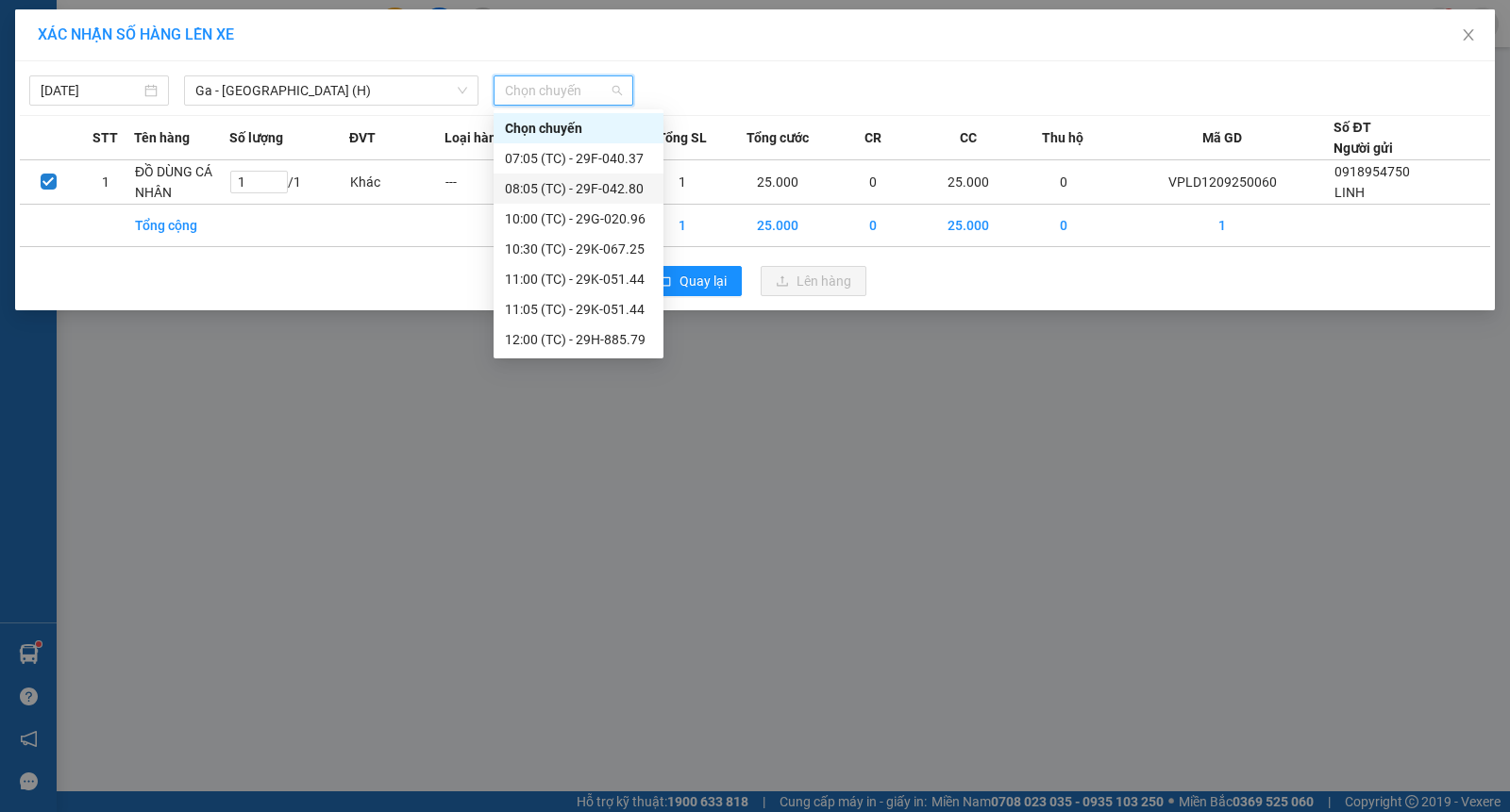
scroll to position [272, 0]
click at [563, 275] on div "15:00 (TC) - 29K-051.70" at bounding box center [578, 279] width 147 height 21
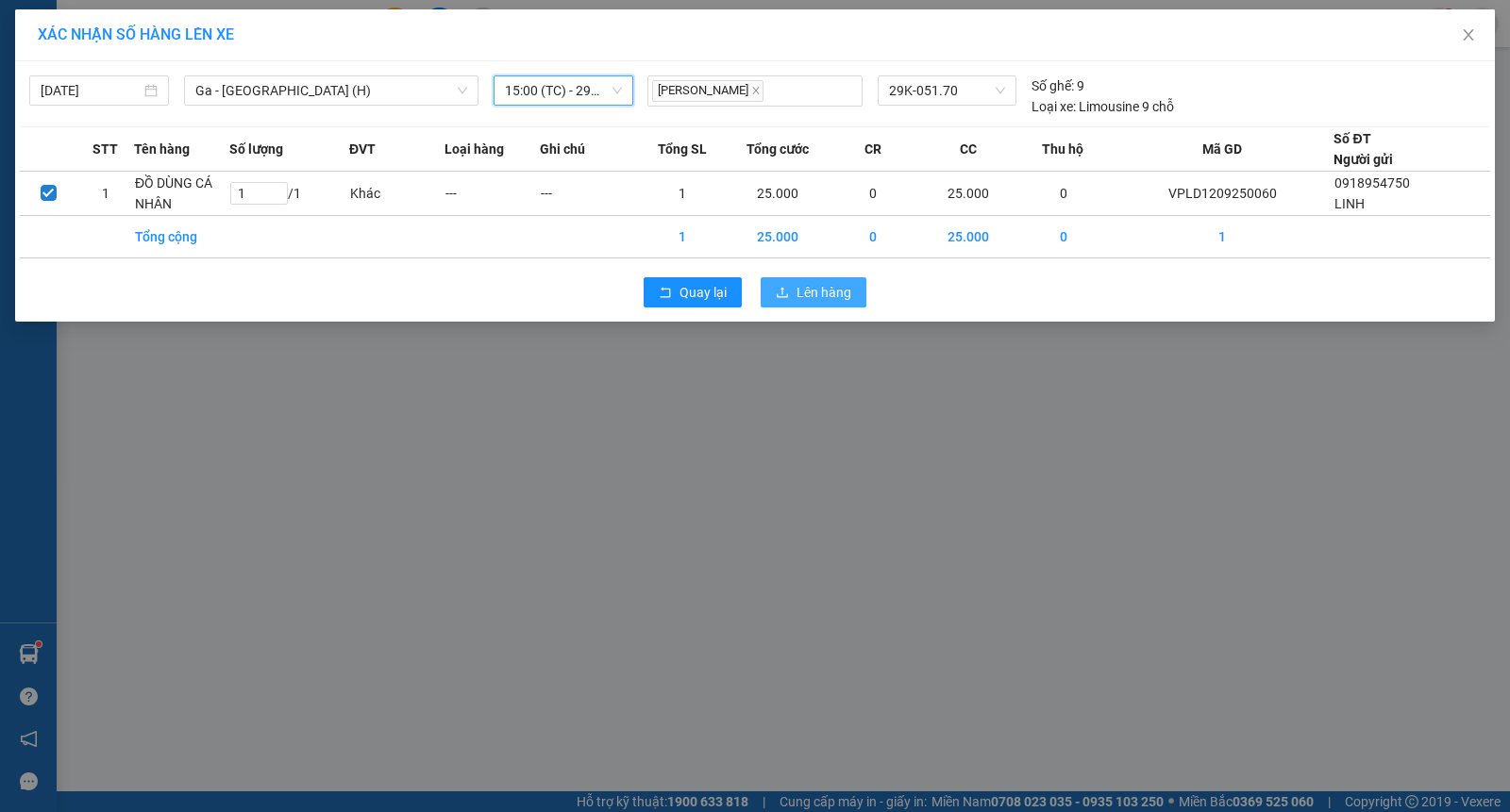
click at [768, 290] on button "Lên hàng" at bounding box center [813, 292] width 106 height 30
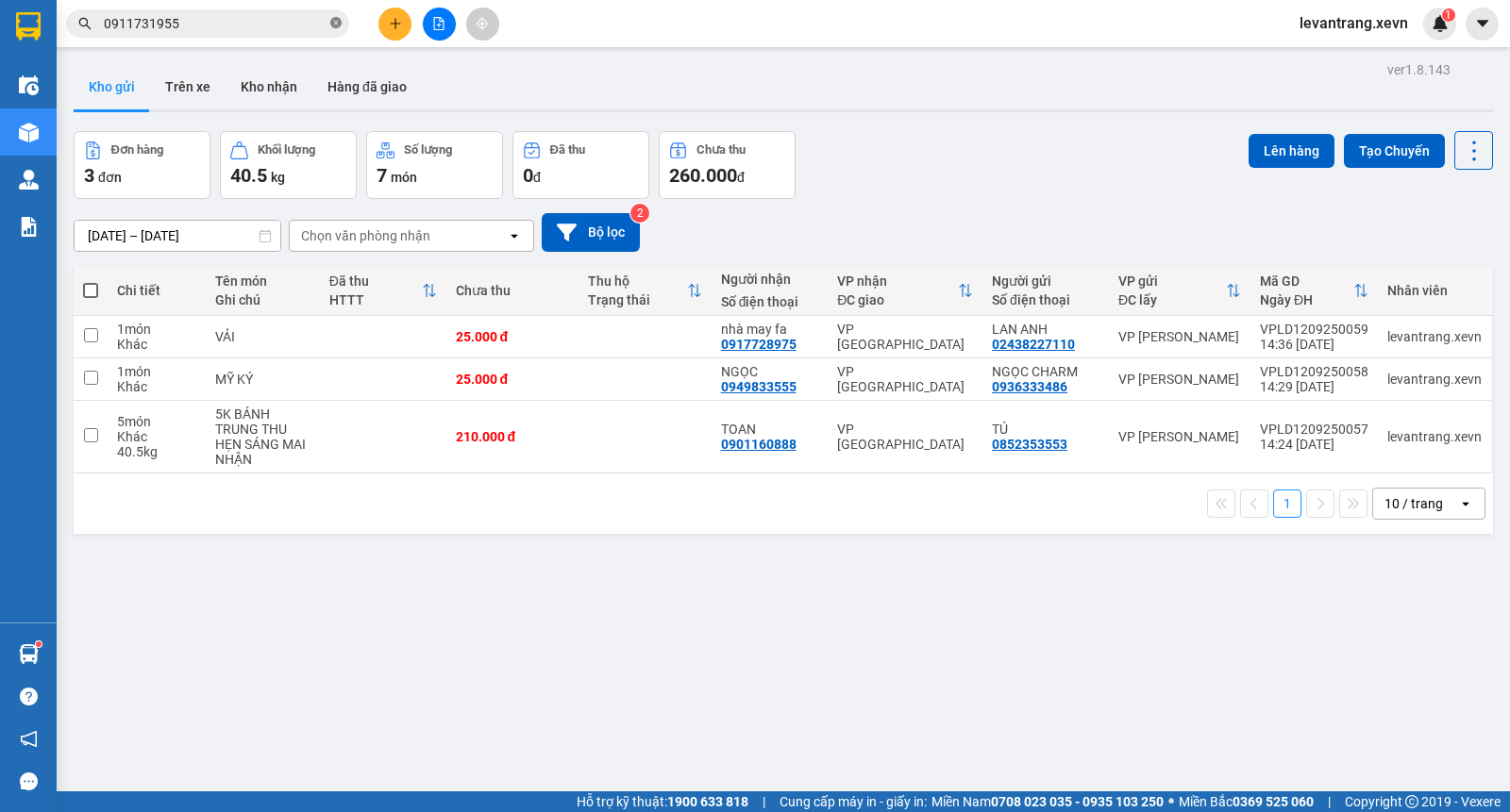
click at [337, 24] on icon "close-circle" at bounding box center [337, 23] width 12 height 12
click at [285, 25] on input "text" at bounding box center [215, 23] width 223 height 21
click at [193, 28] on input "text" at bounding box center [215, 23] width 223 height 21
click at [398, 23] on icon "plus" at bounding box center [394, 23] width 11 height 1
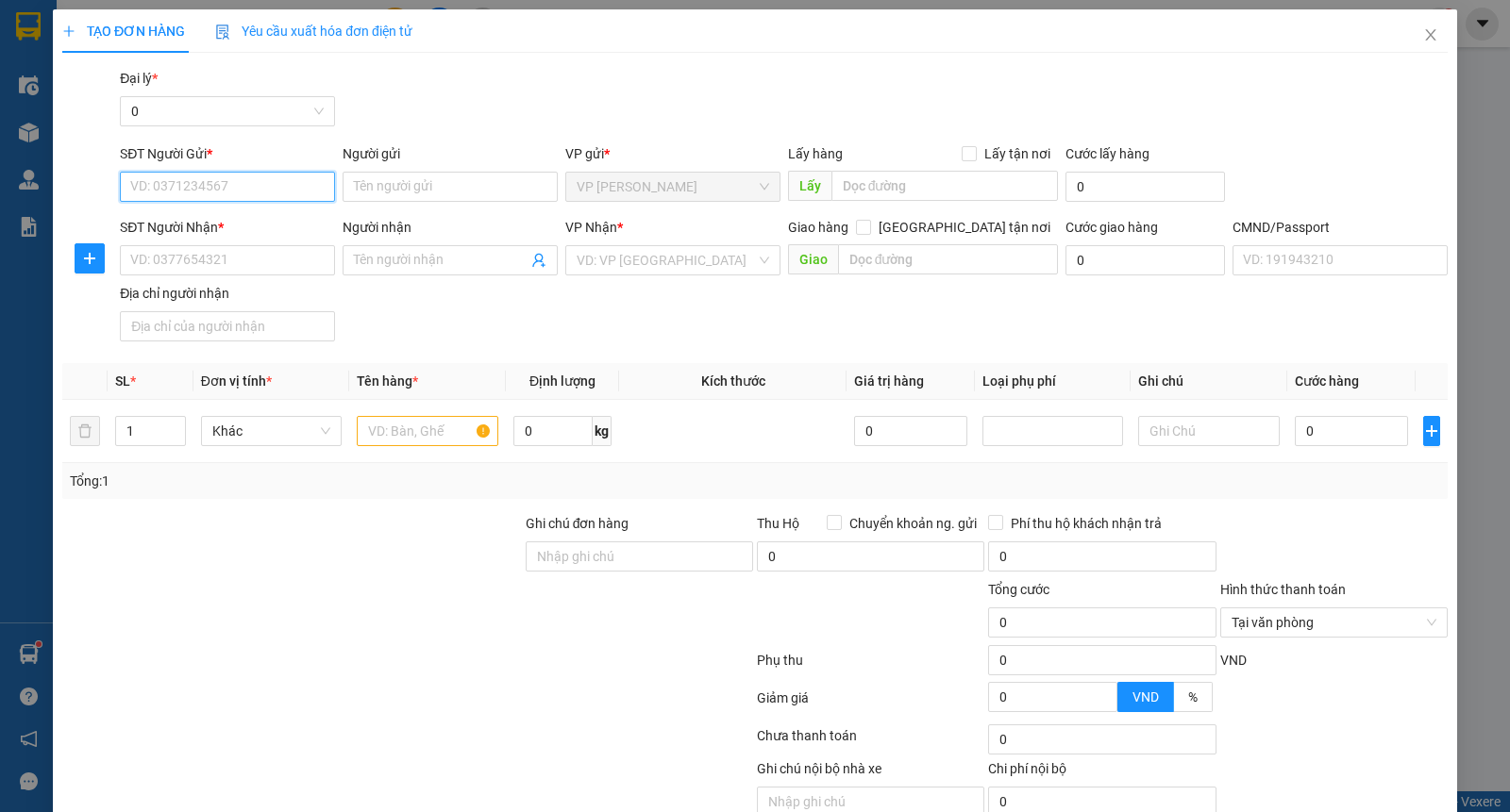
drag, startPoint x: 194, startPoint y: 186, endPoint x: 1508, endPoint y: 144, distance: 1314.7
click at [227, 180] on input "SĐT Người Gửi *" at bounding box center [227, 186] width 215 height 30
click at [272, 196] on input "0964141096" at bounding box center [227, 186] width 215 height 30
type input "0964141096"
click at [382, 186] on input "Người gửi" at bounding box center [449, 186] width 215 height 30
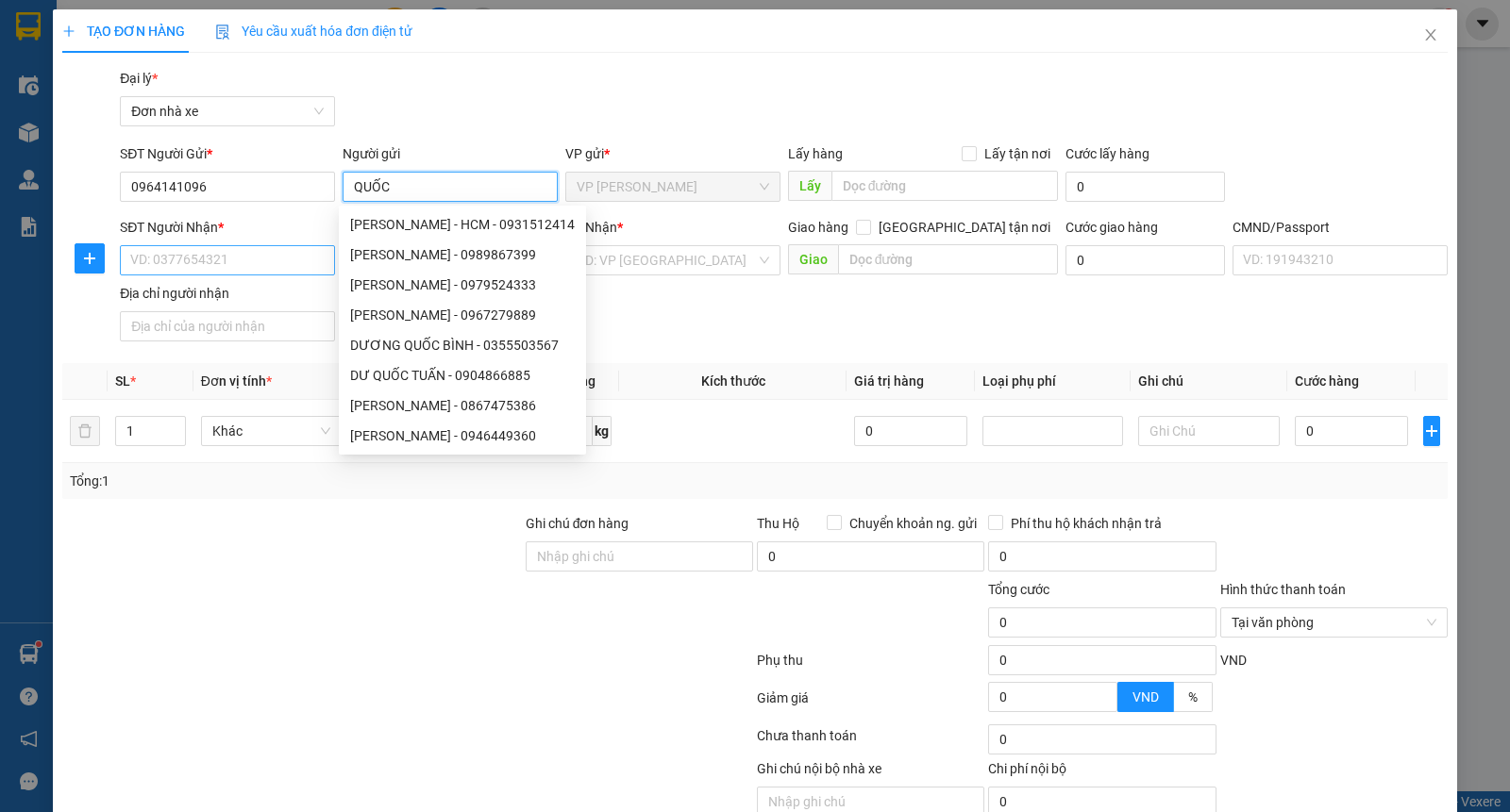
type input "QUỐC"
click at [184, 255] on input "SĐT Người Nhận *" at bounding box center [227, 260] width 215 height 30
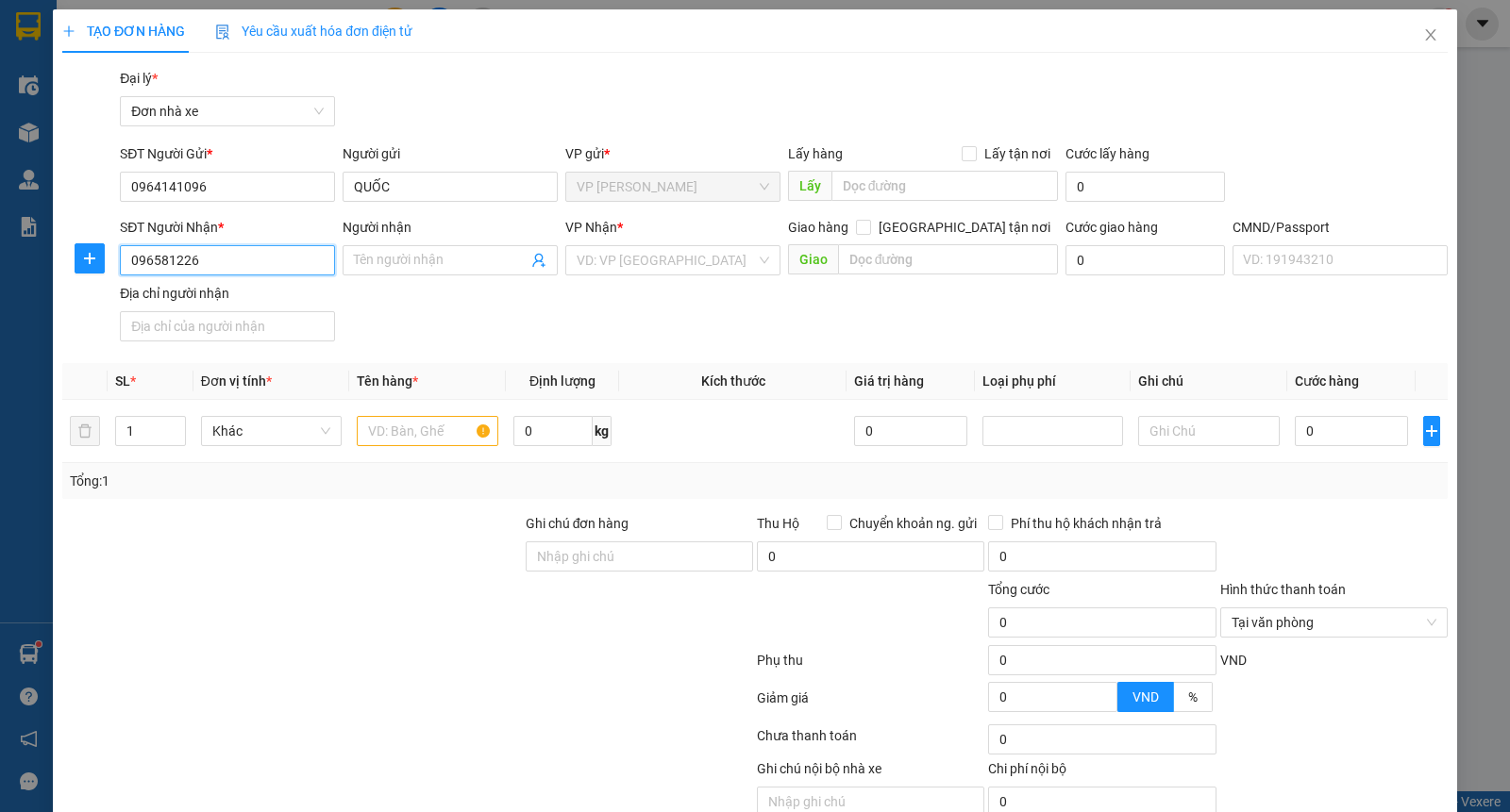
type input "0965812266"
click at [205, 258] on input "0965812266" at bounding box center [227, 260] width 215 height 30
click at [205, 297] on div "0965812266 - ĐOÀN THÚY VÂN" at bounding box center [243, 297] width 226 height 21
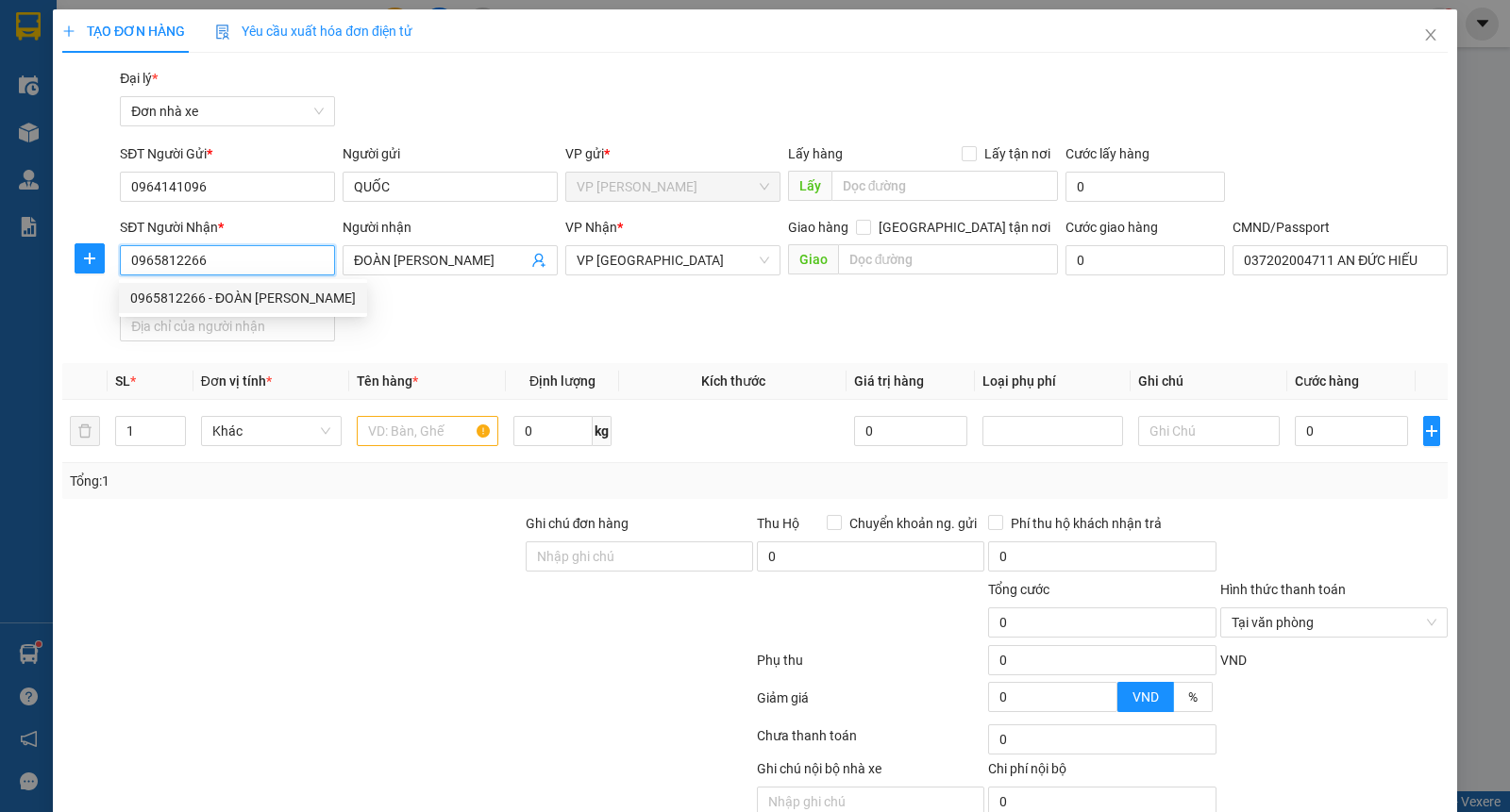
type input "ĐOÀN THÚY VÂN"
type input "037202004711 AN ĐỨC HIẾU"
type input "0965812266"
click at [426, 431] on input "text" at bounding box center [427, 431] width 141 height 30
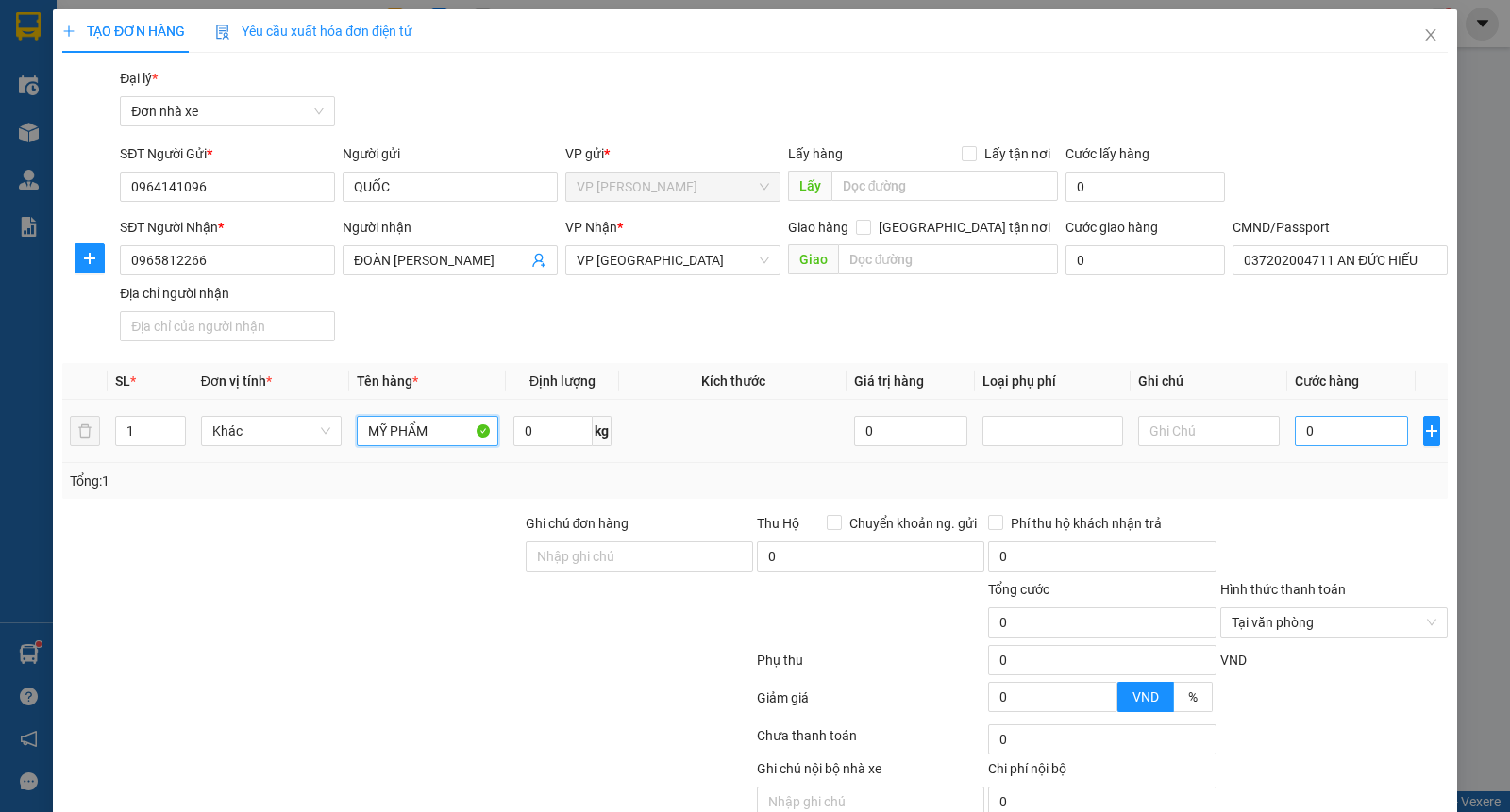
type input "MỸ PHẨM"
click at [1306, 430] on input "0" at bounding box center [1350, 431] width 113 height 30
click at [539, 433] on input "0" at bounding box center [552, 431] width 79 height 30
type input "2.5"
click at [1321, 429] on input "0" at bounding box center [1350, 431] width 113 height 30
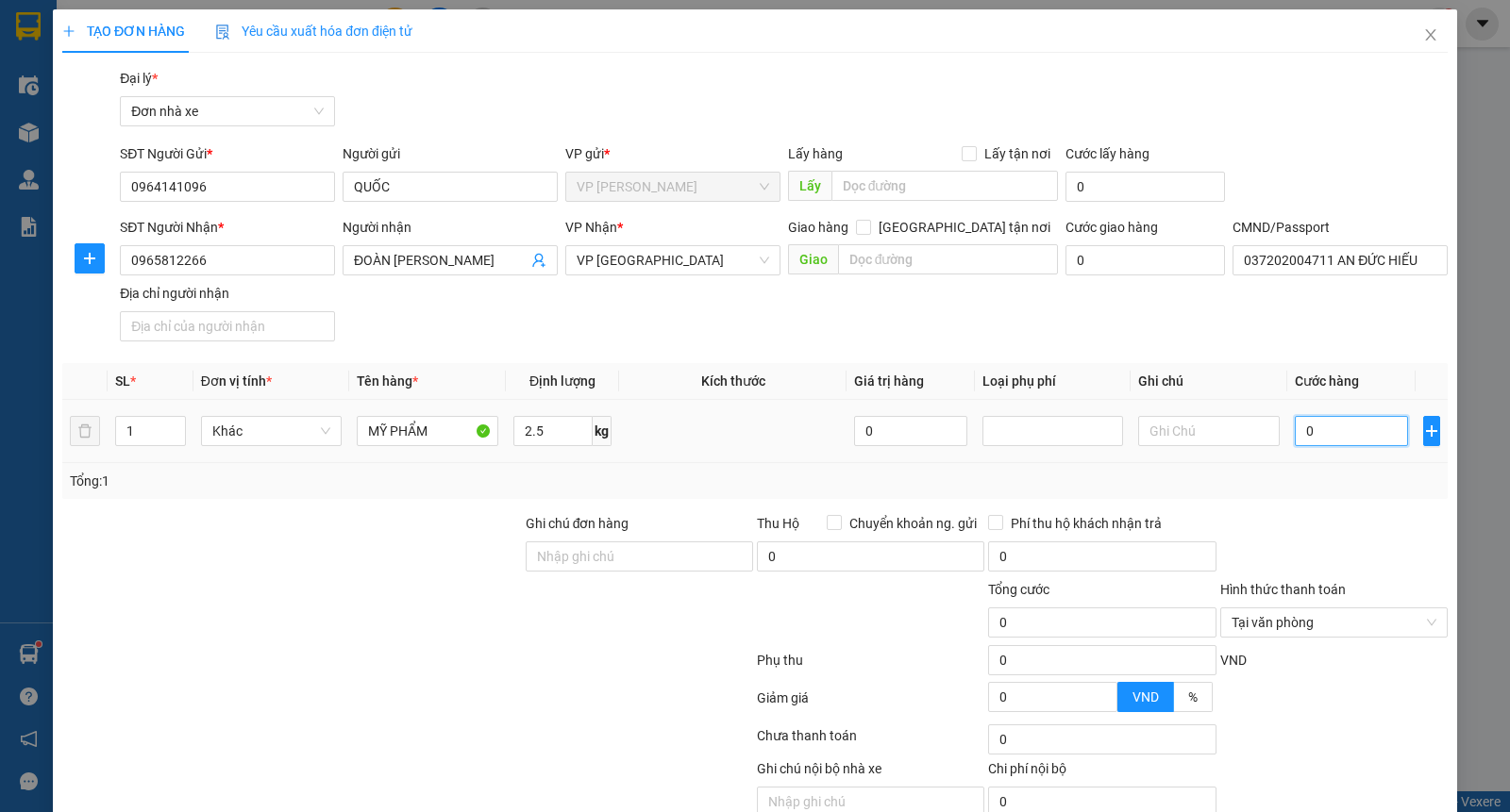
type input "2"
type input "25"
type input "25.000"
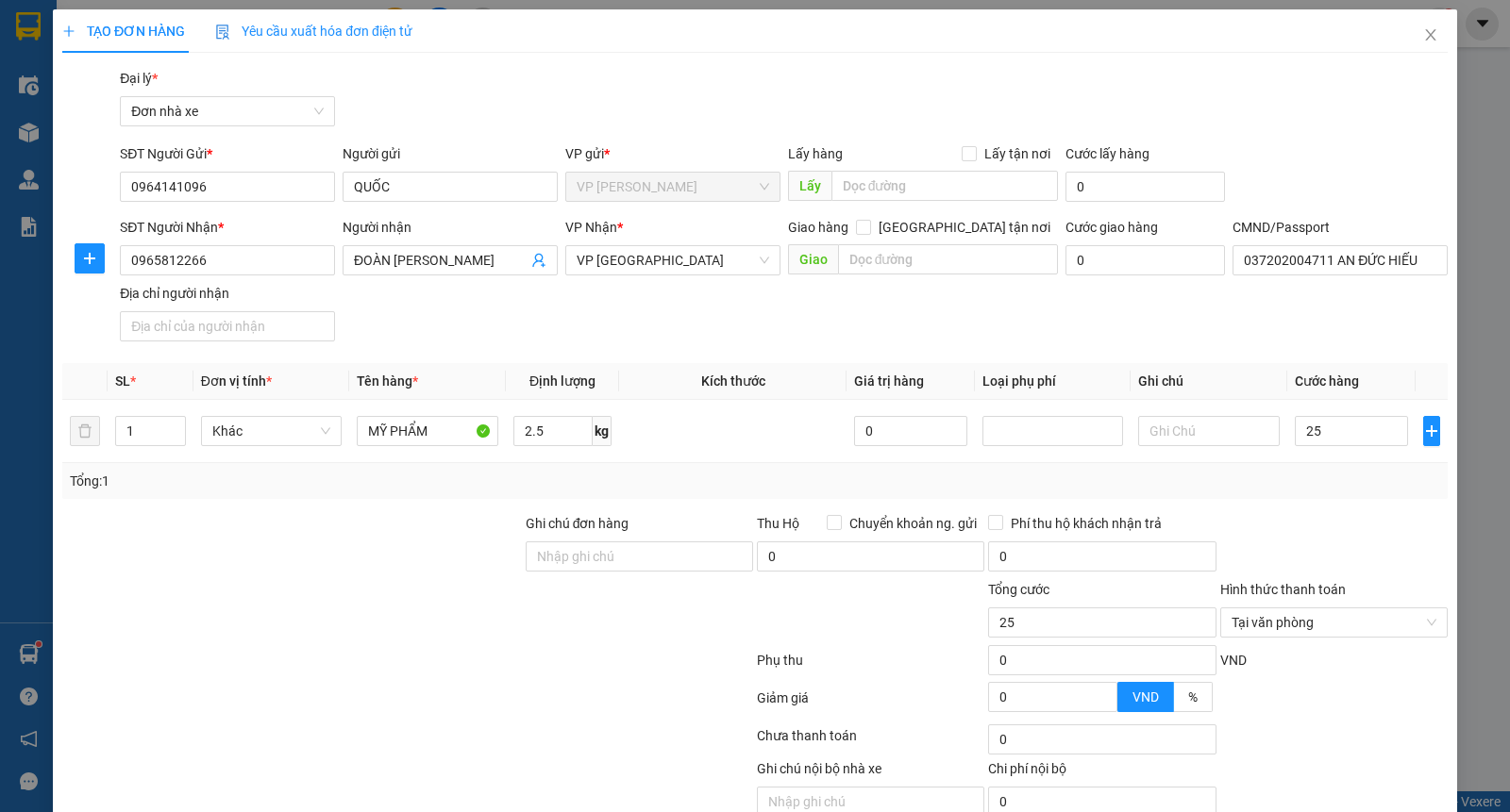
type input "25.000"
drag, startPoint x: 1312, startPoint y: 488, endPoint x: 1398, endPoint y: 550, distance: 106.0
click at [1312, 490] on div "Tổng: 1" at bounding box center [755, 481] width 1370 height 21
type input "25.000"
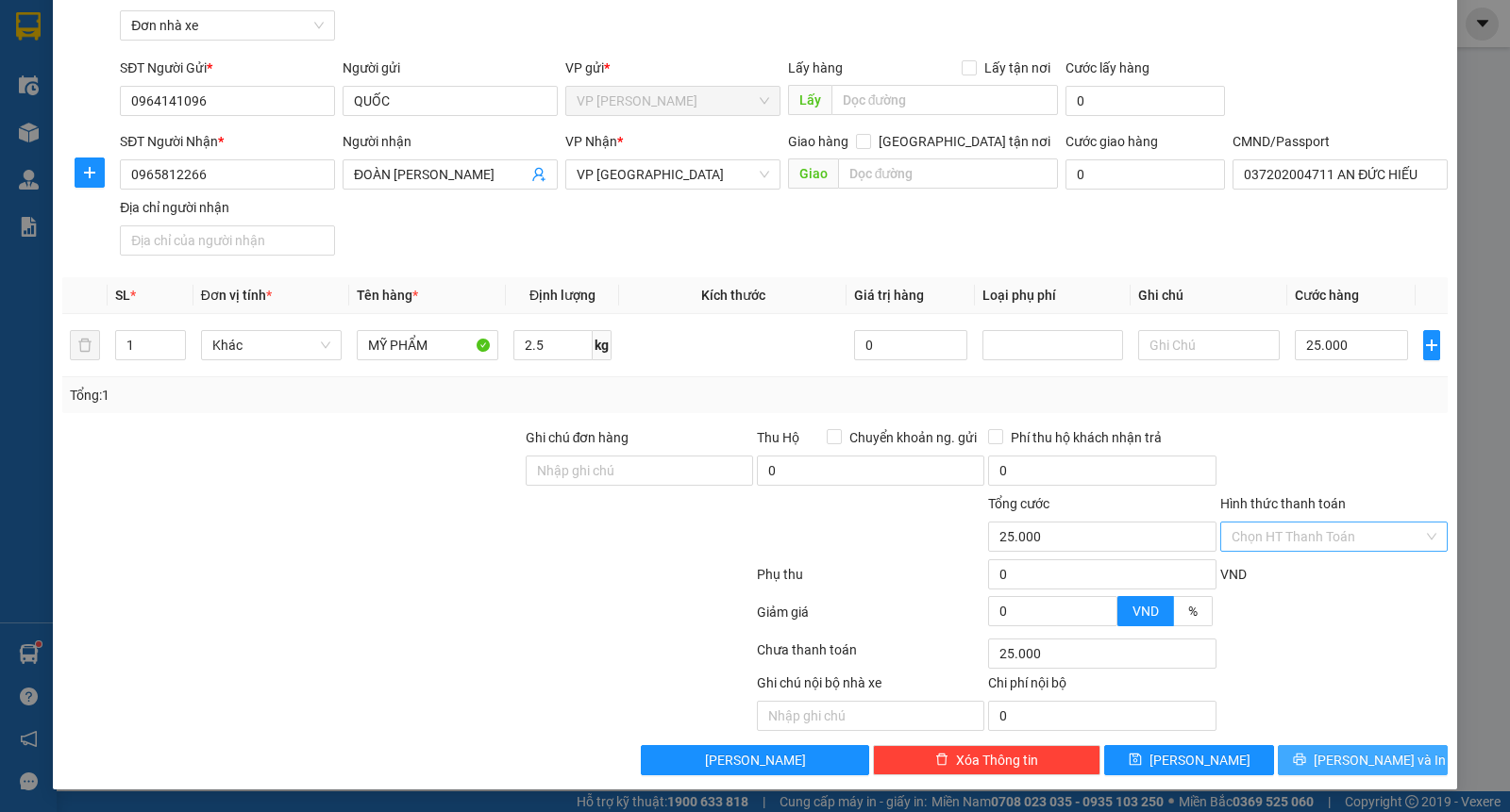
click at [1340, 770] on span "Lưu và In" at bounding box center [1379, 759] width 132 height 21
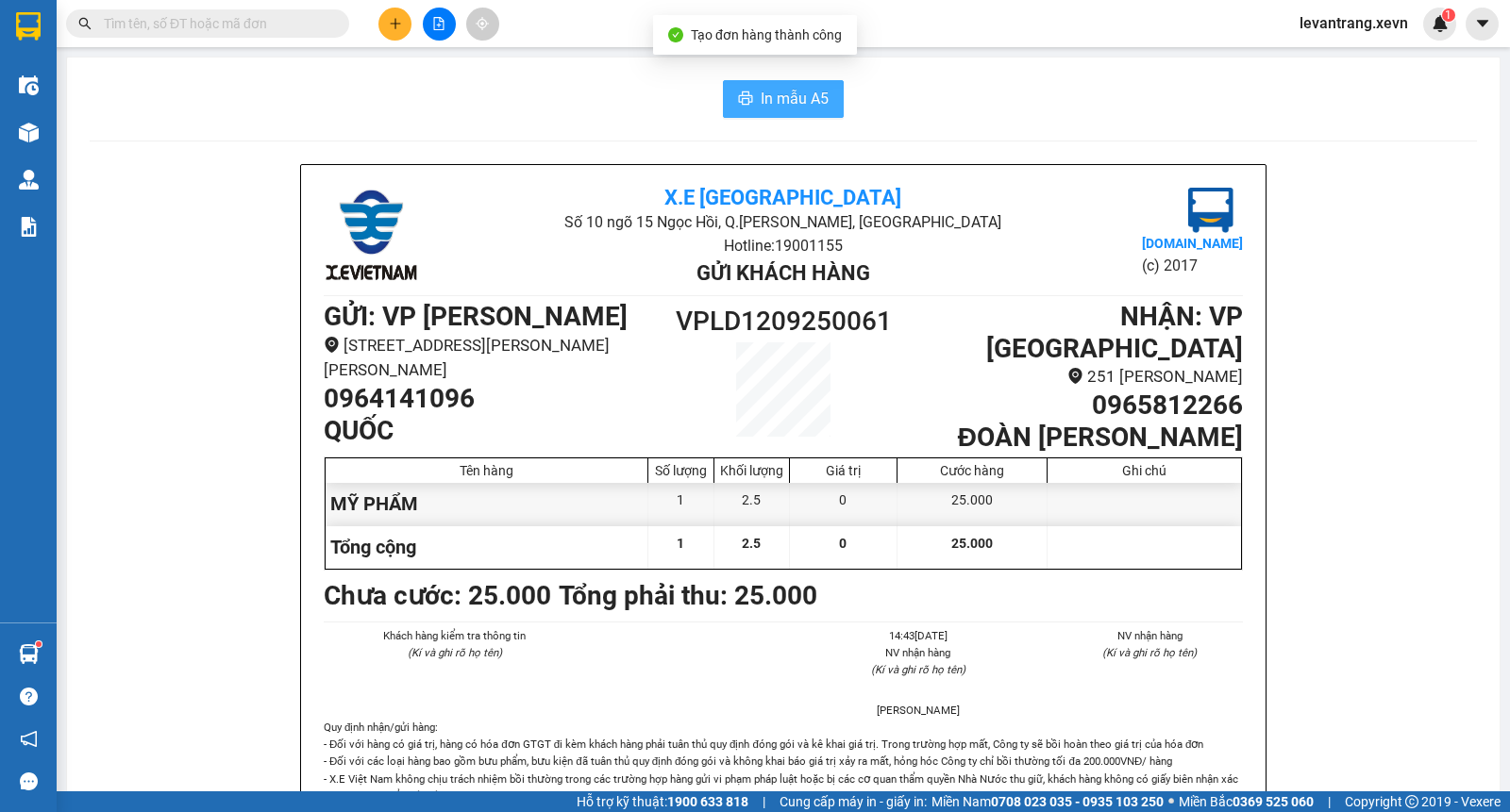
click at [760, 101] on span "In mẫu A5" at bounding box center [794, 98] width 68 height 24
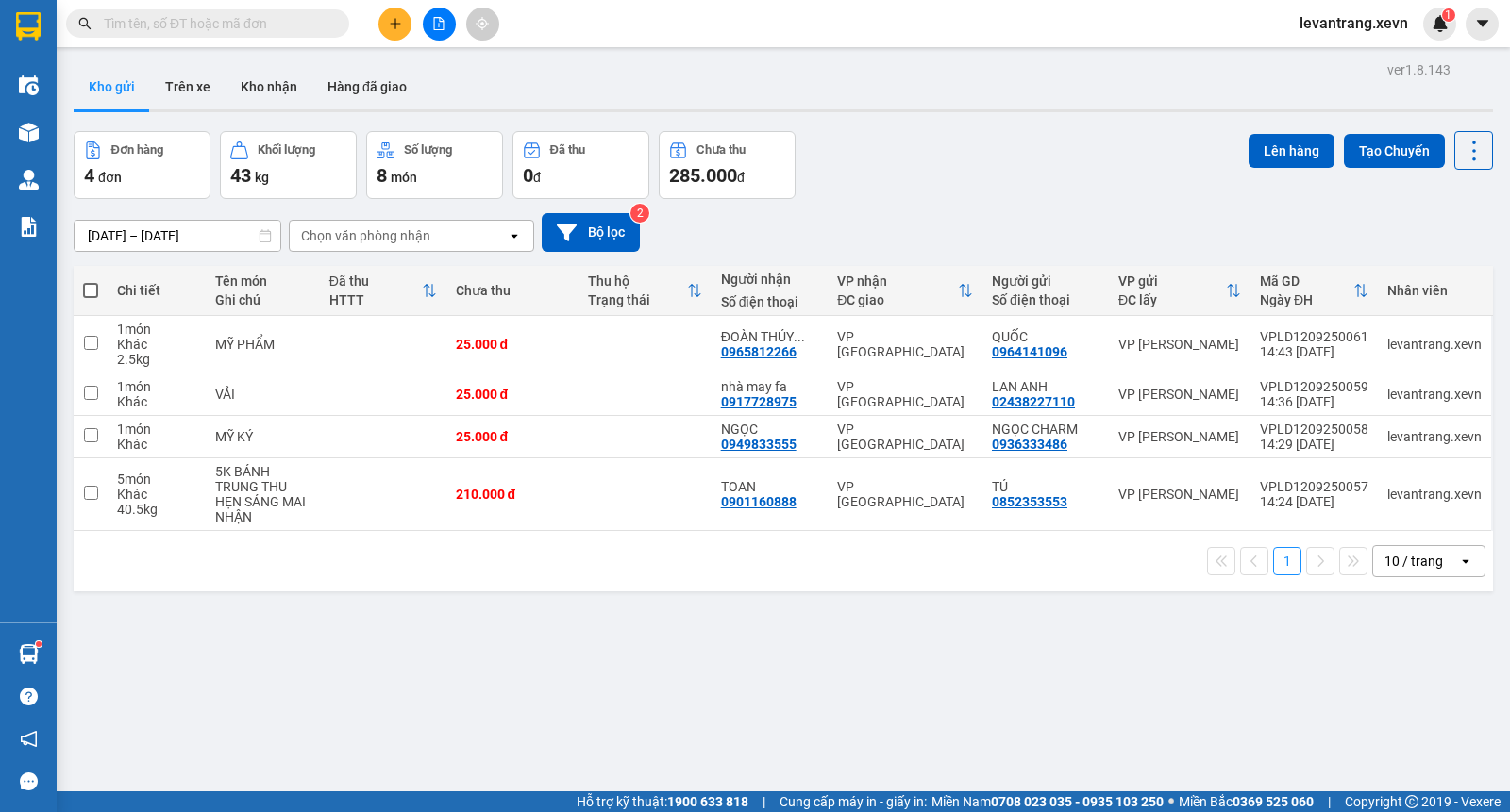
click at [233, 26] on input "text" at bounding box center [215, 23] width 223 height 21
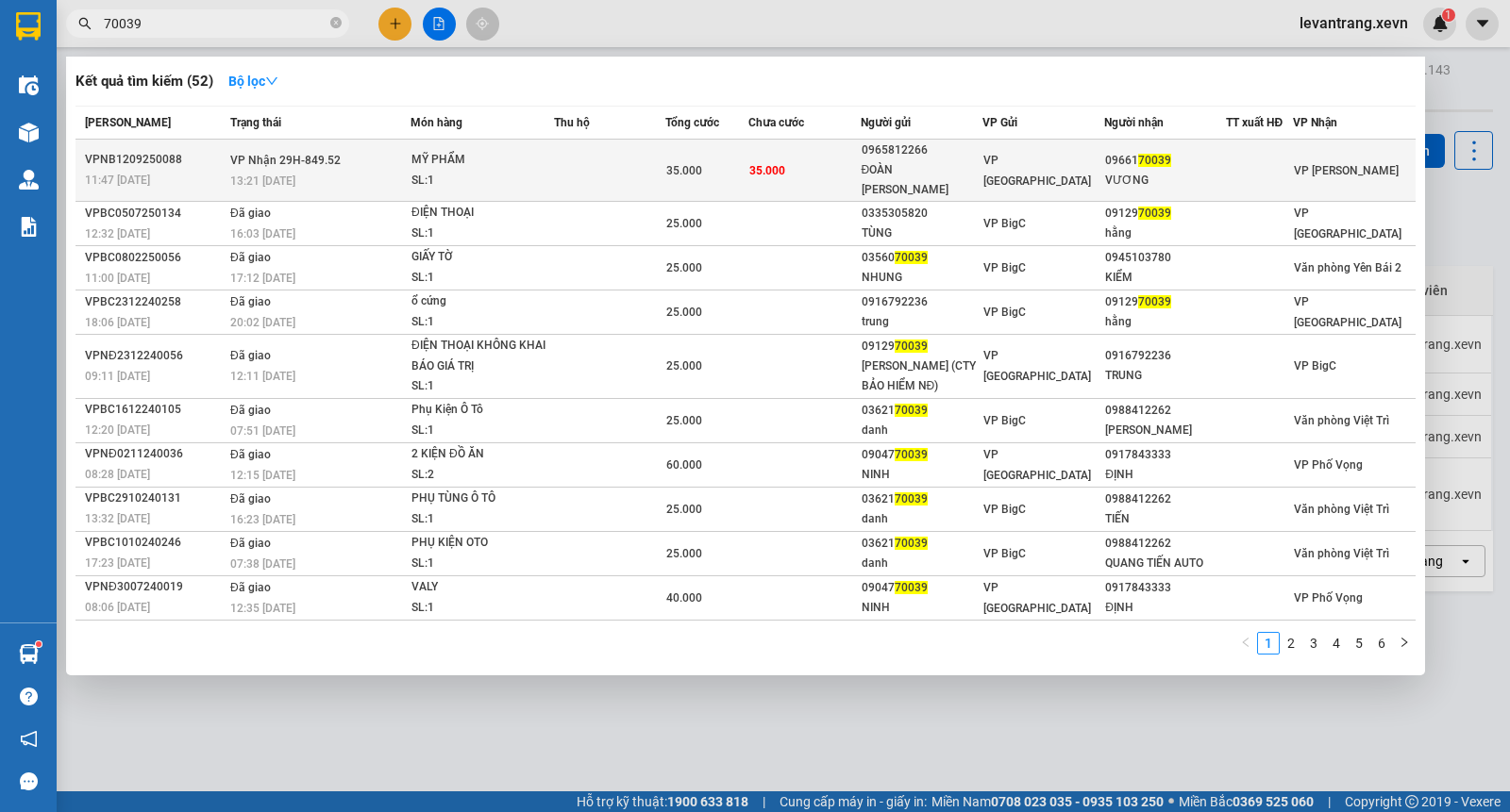
type input "70039"
click at [586, 160] on td at bounding box center [608, 170] width 111 height 62
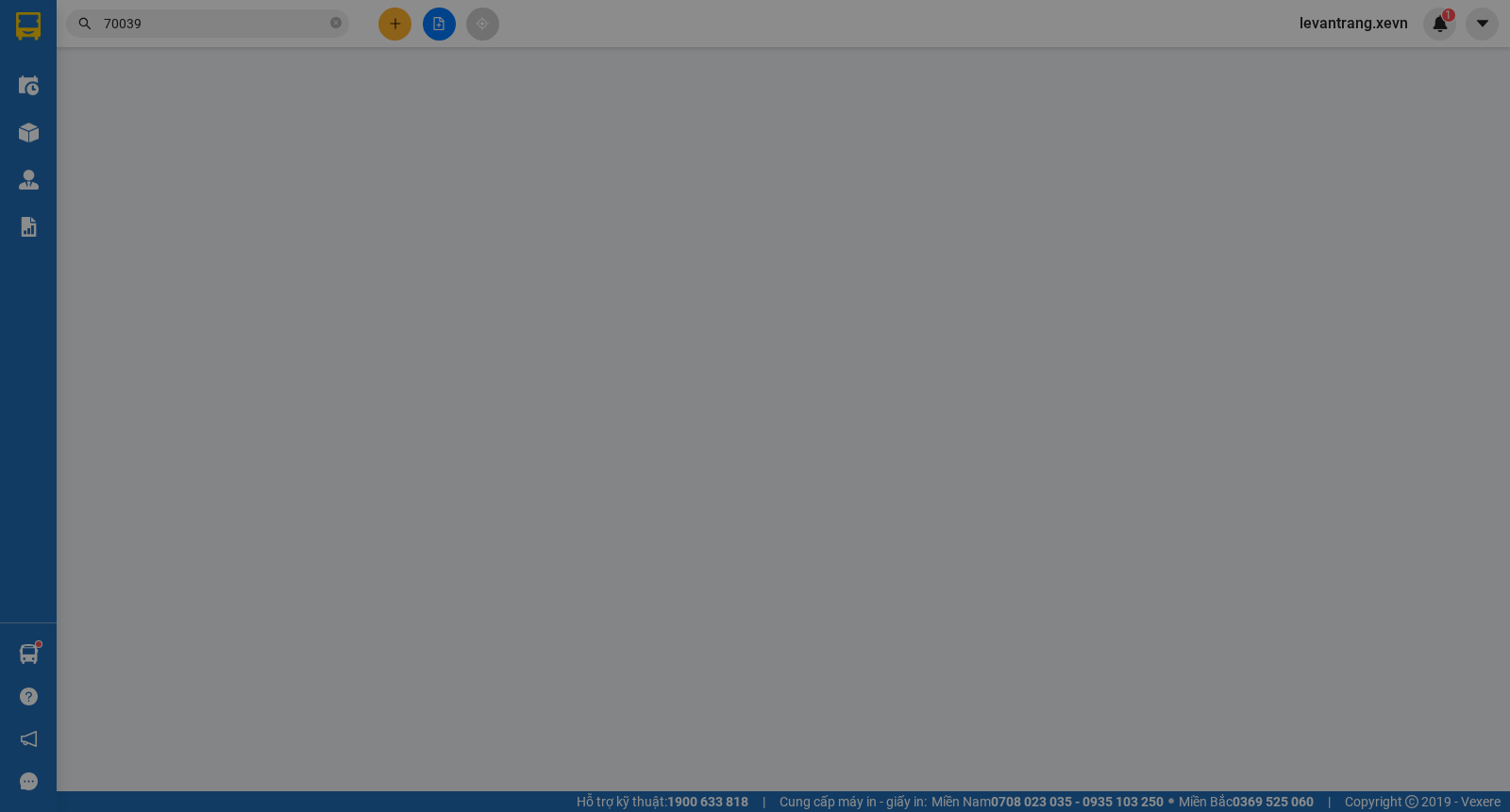
type input "0965812266"
type input "ĐOÀN THÚY VÂN"
type input "0966170039"
type input "VƯƠNG"
type input "NGUYỄN VĂN TUẤN"
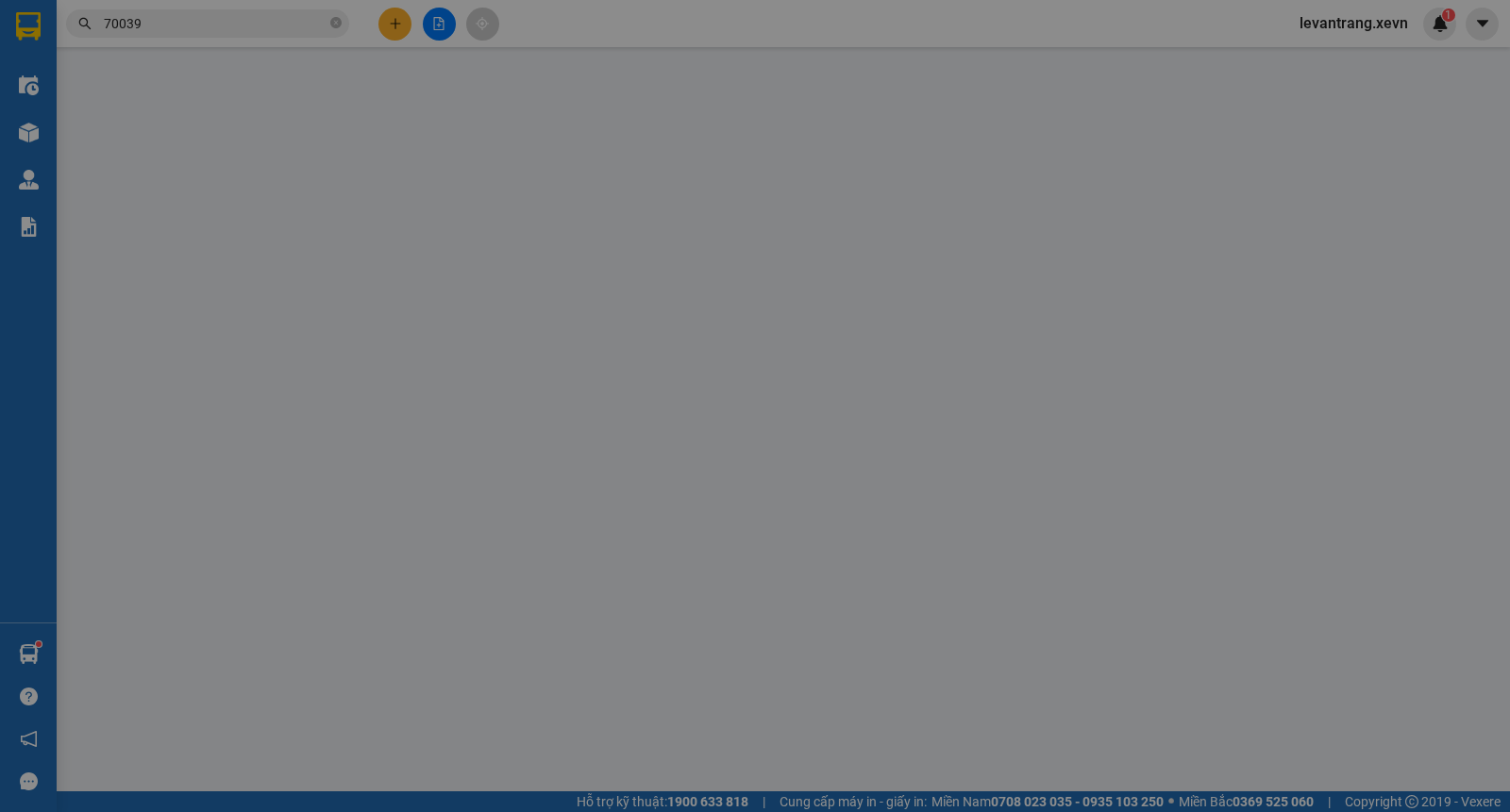
type input "35.000"
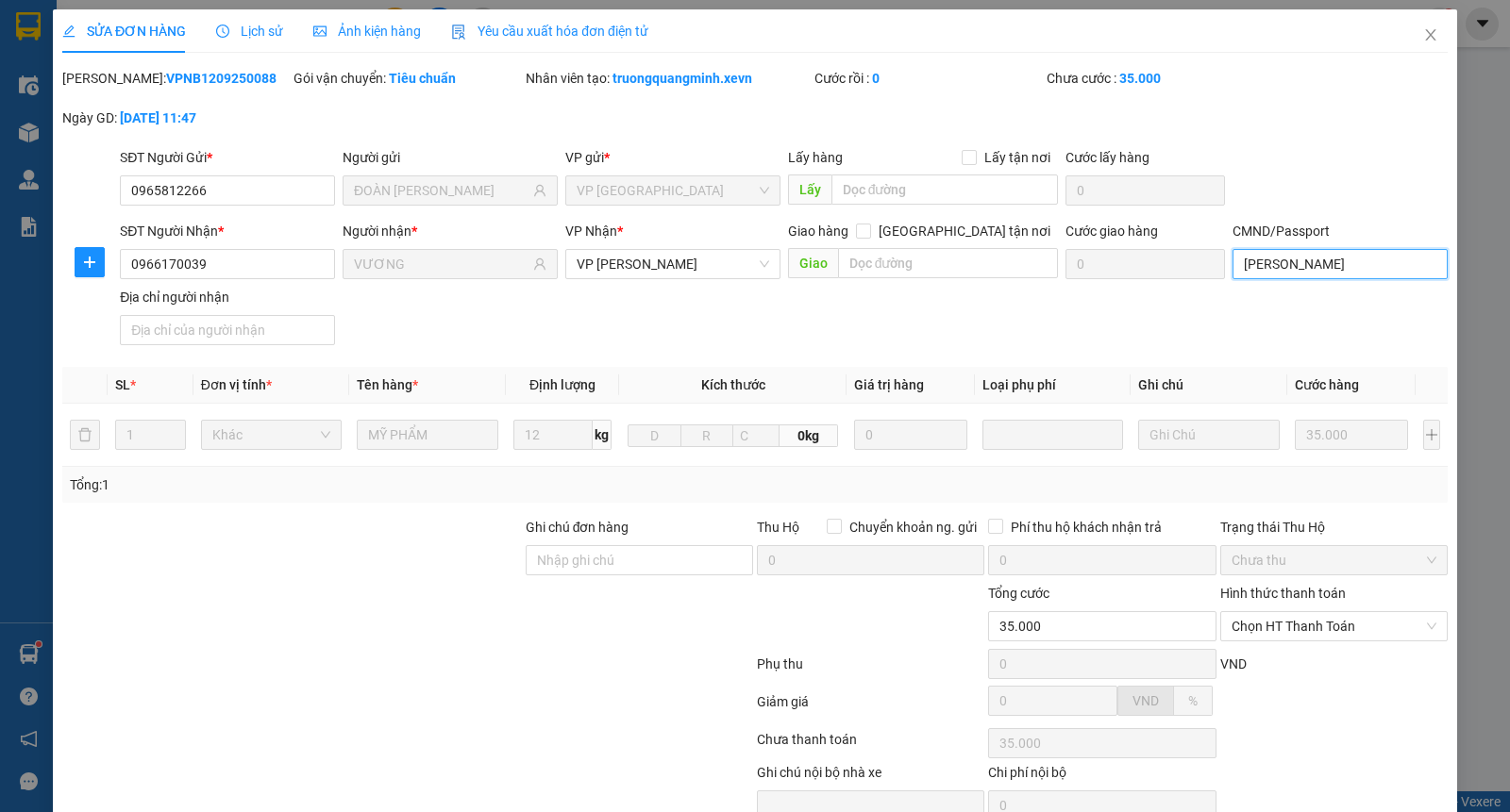
click at [1264, 270] on input "NGUYỄN VĂN TUẤN" at bounding box center [1339, 264] width 215 height 30
click at [1316, 165] on div "SĐT Người Gửi * 0965812266 Người gửi ĐOÀN THÚY VÂN VP gửi * VP Ninh Bình Lấy hà…" at bounding box center [783, 179] width 1335 height 66
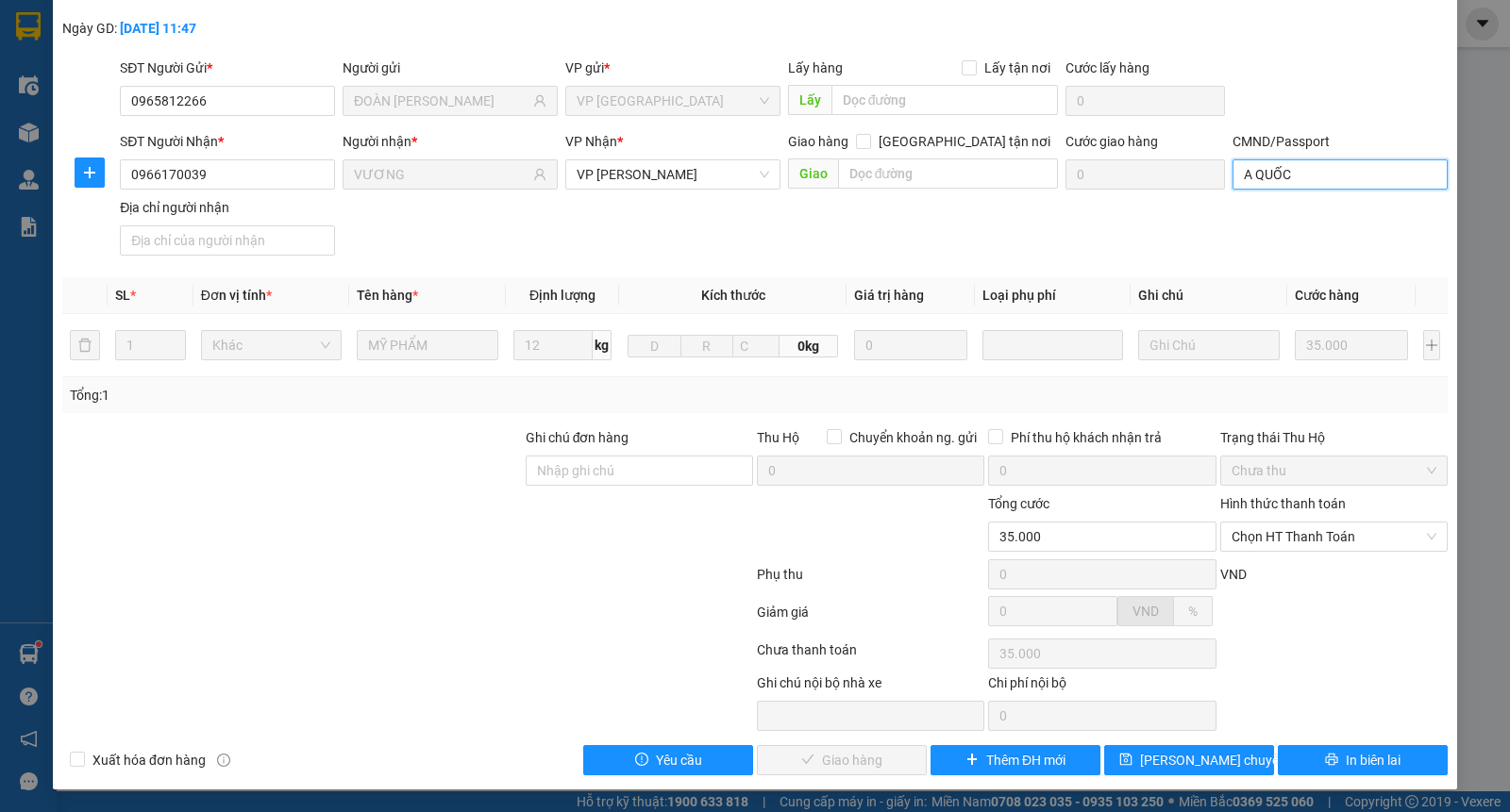
click at [1317, 171] on input "A QUỐC" at bounding box center [1339, 175] width 215 height 30
paste input "0964141096"
click at [1276, 173] on input "A QUỐC0964141096" at bounding box center [1339, 175] width 215 height 30
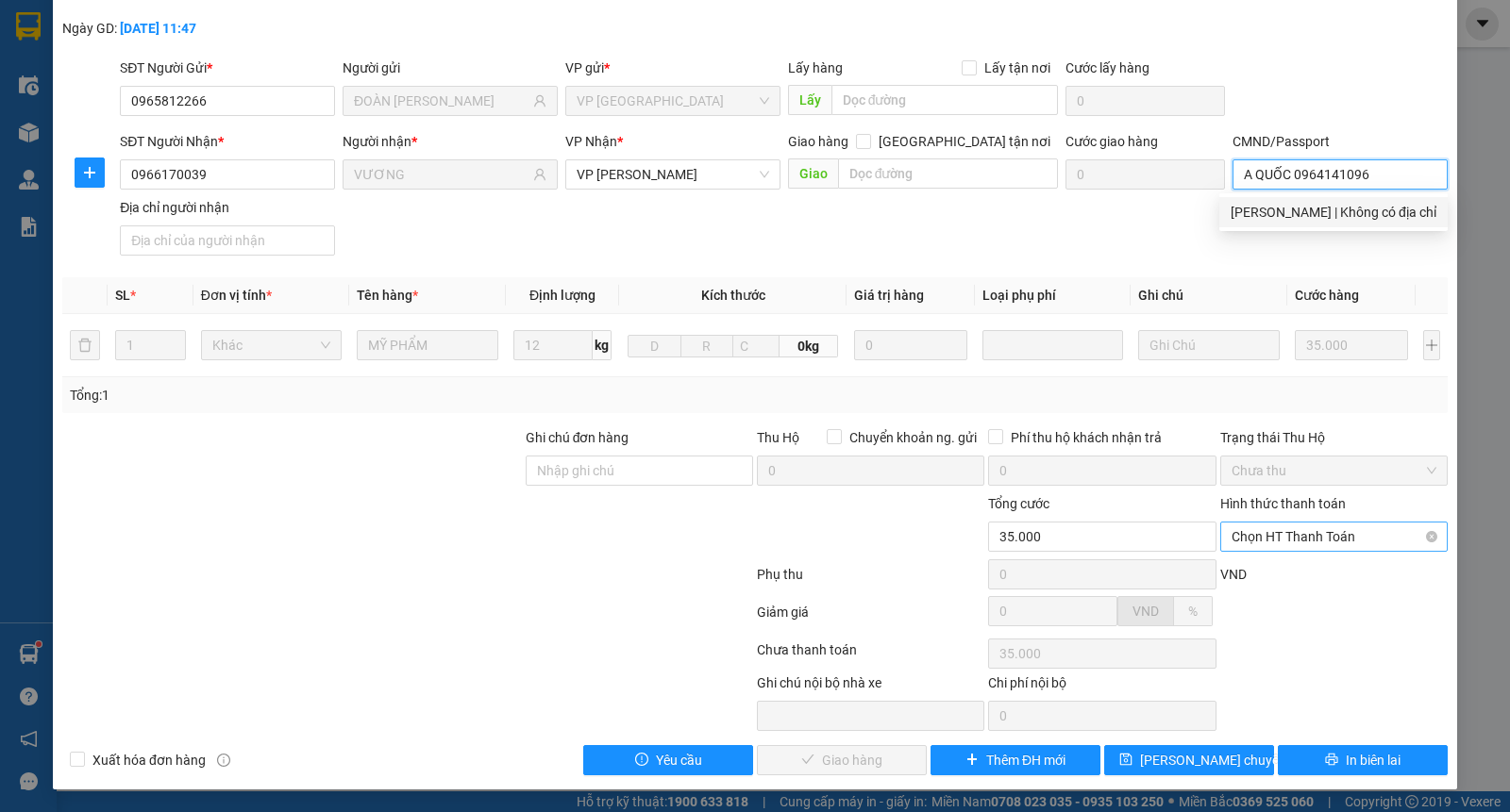
click at [1256, 533] on span "Chọn HT Thanh Toán" at bounding box center [1333, 536] width 205 height 28
type input "A QUỐC 0964141096"
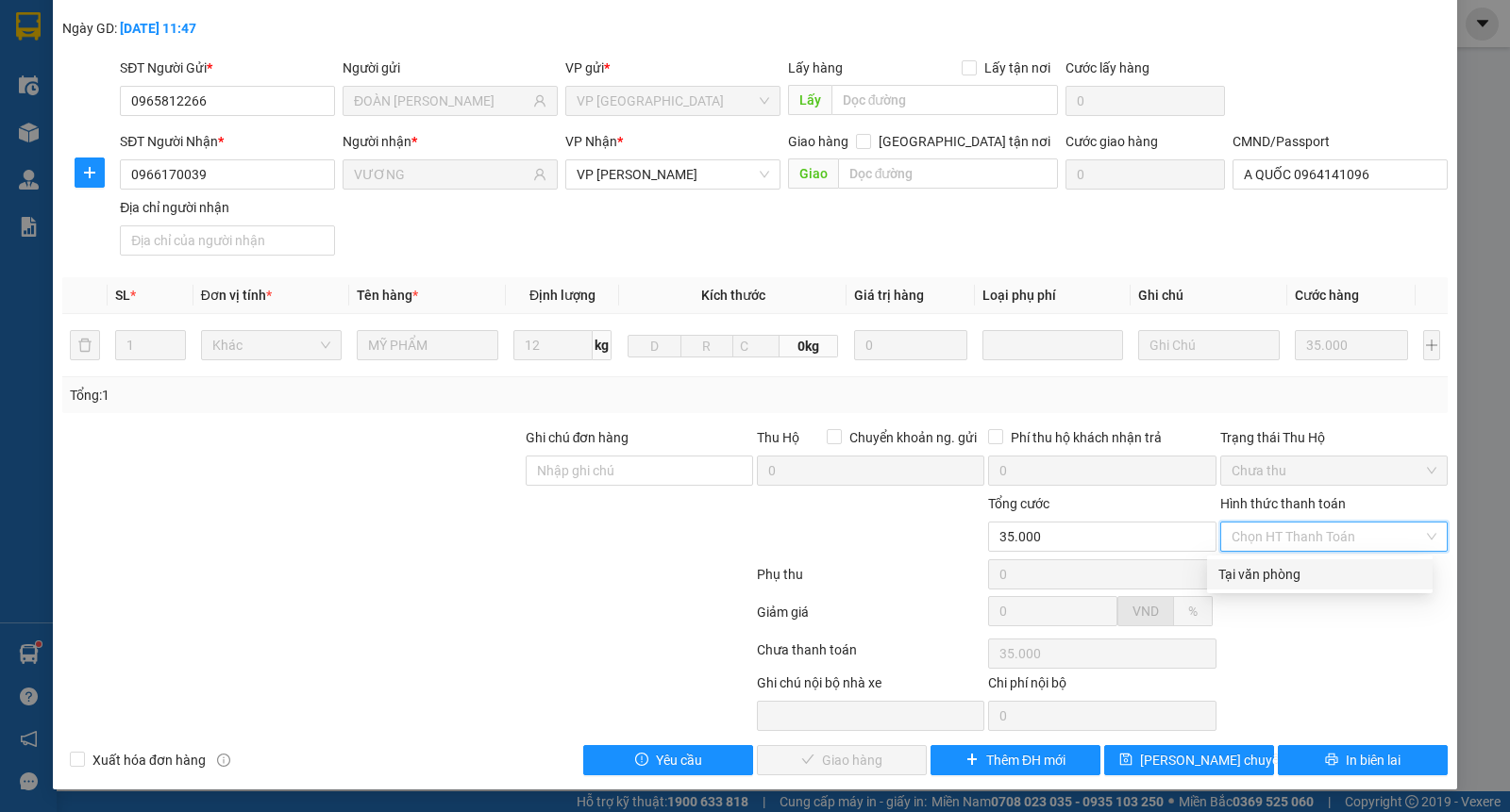
click at [1262, 577] on div "Tại văn phòng" at bounding box center [1319, 574] width 203 height 21
type input "0"
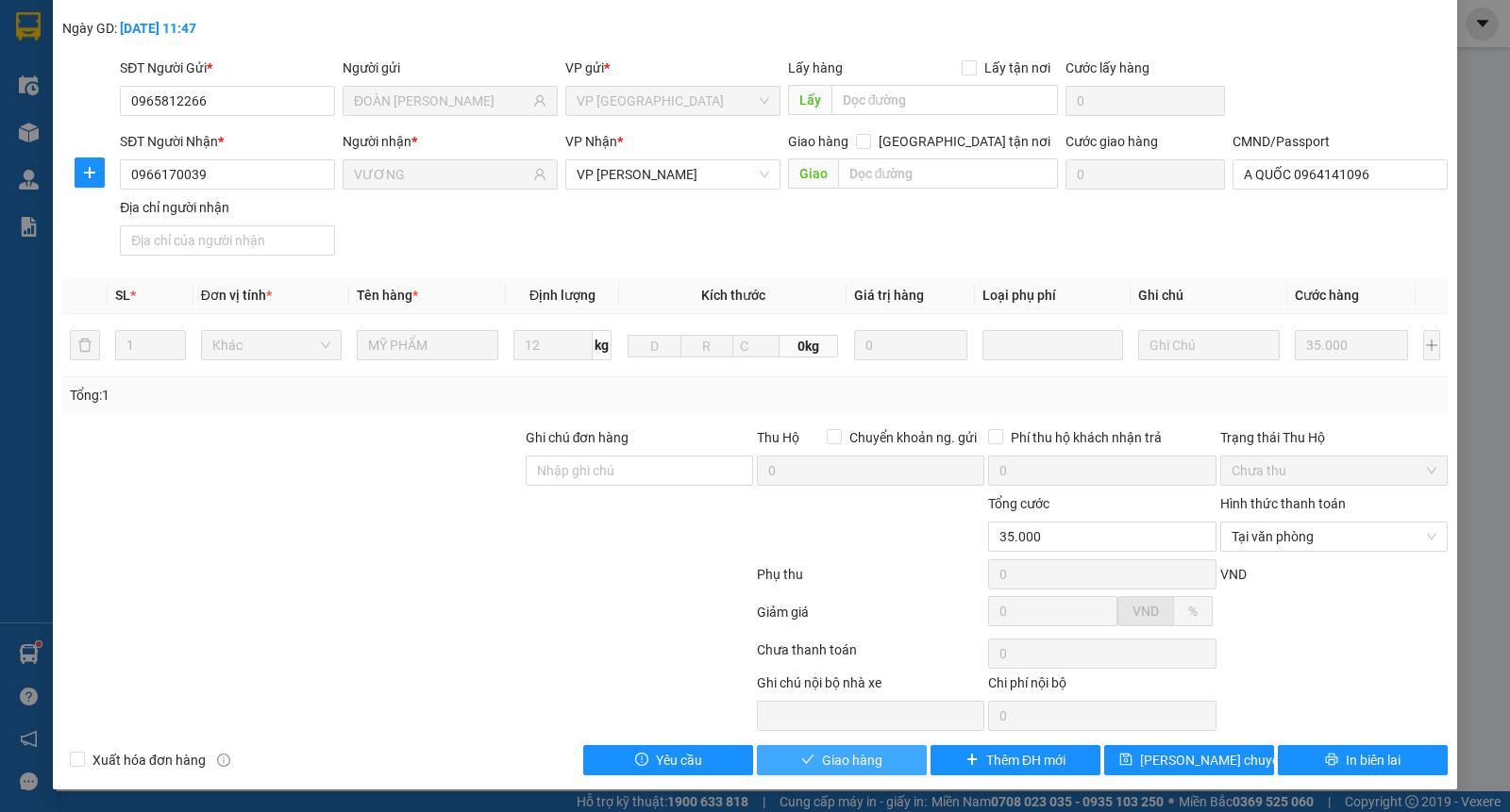
click at [833, 754] on span "Giao hàng" at bounding box center [853, 759] width 61 height 21
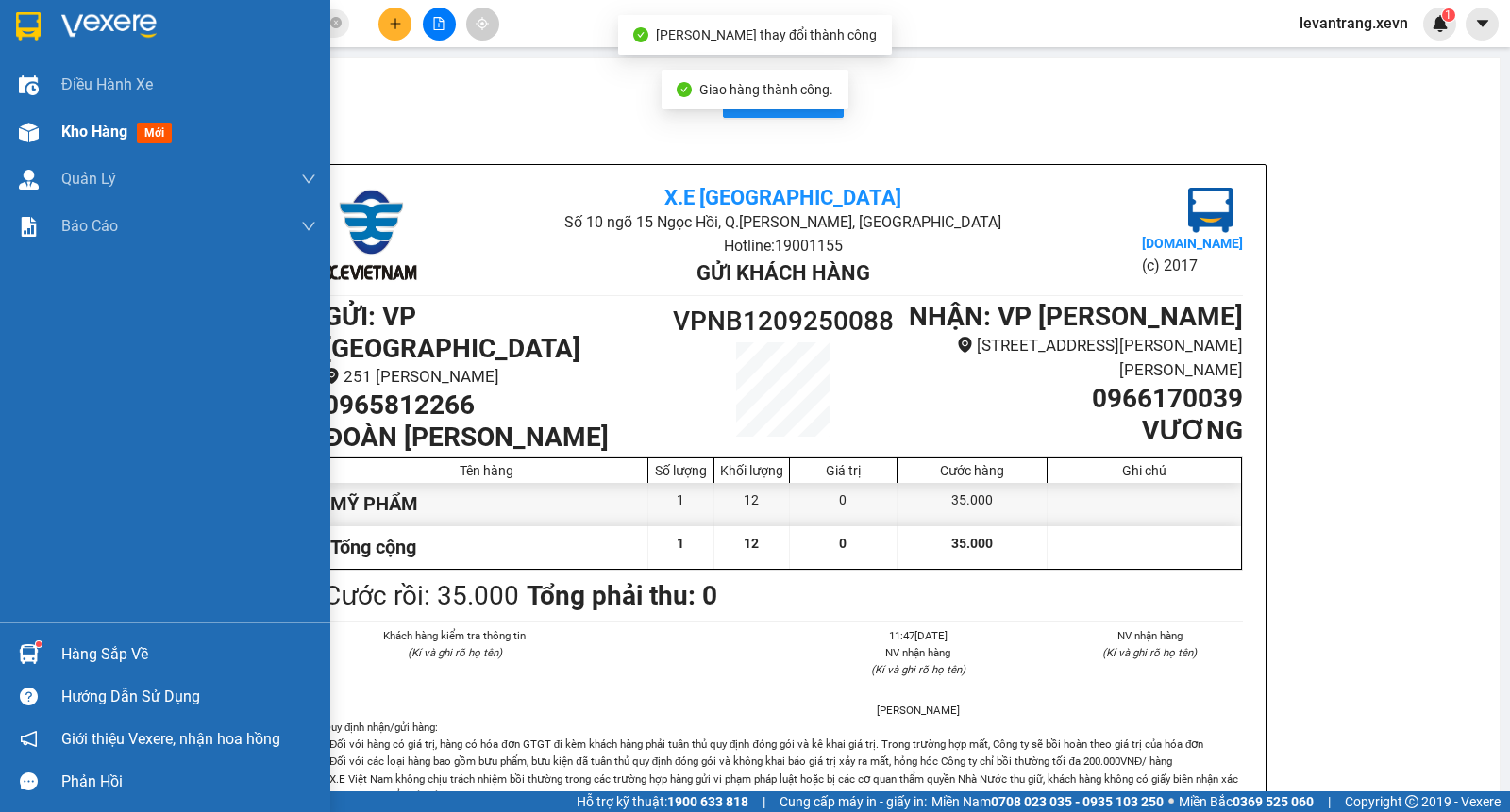
click at [53, 137] on div "Kho hàng mới" at bounding box center [165, 132] width 331 height 47
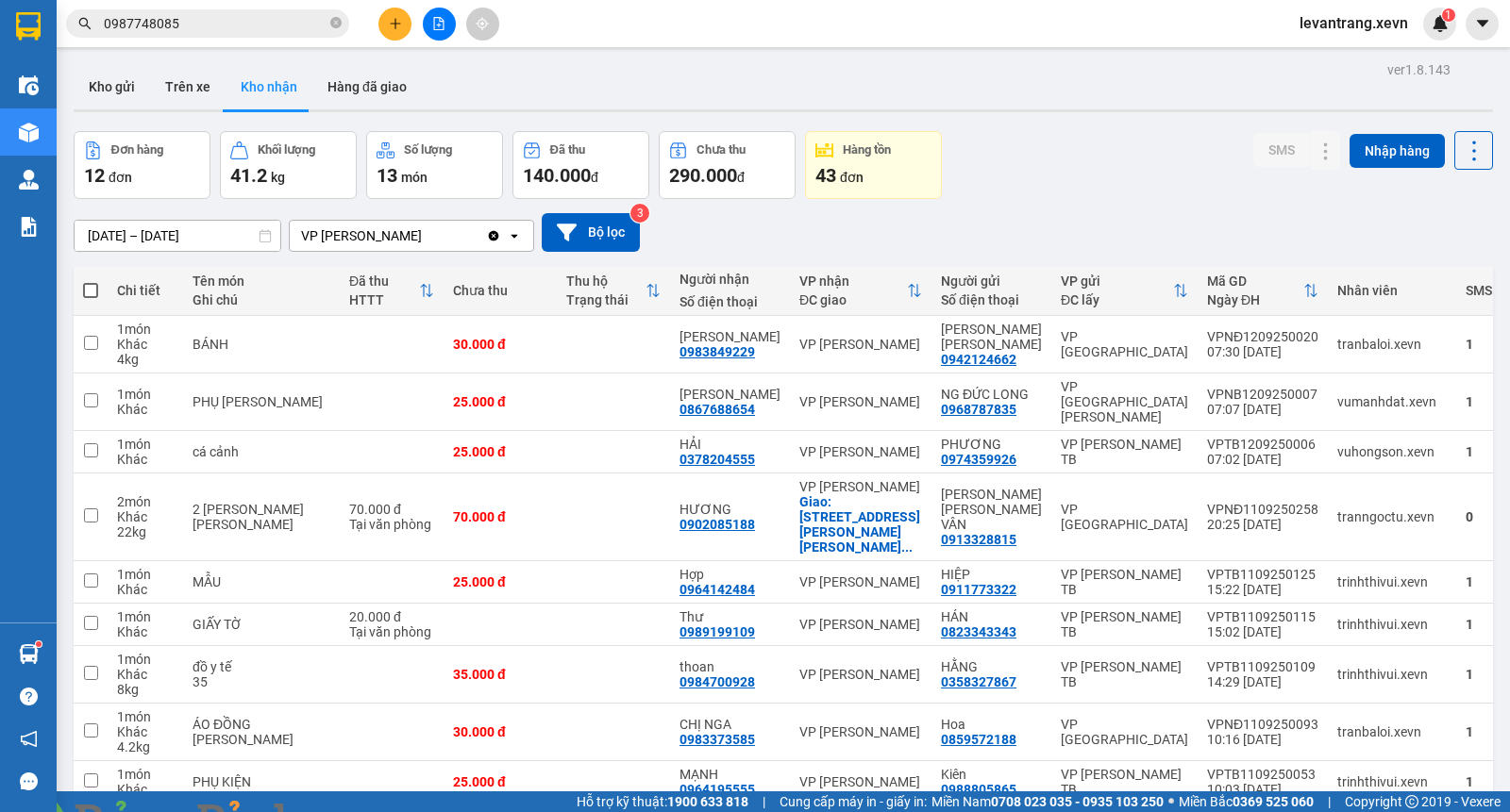
drag, startPoint x: 1064, startPoint y: 143, endPoint x: 1041, endPoint y: 146, distance: 23.2
click at [1059, 145] on div "Đơn hàng 12 đơn [PERSON_NAME] 41.2 kg Số [PERSON_NAME] 13 món Đã thu 140.000 [P…" at bounding box center [783, 165] width 1419 height 68
click at [78, 83] on button "Kho gửi" at bounding box center [112, 86] width 77 height 45
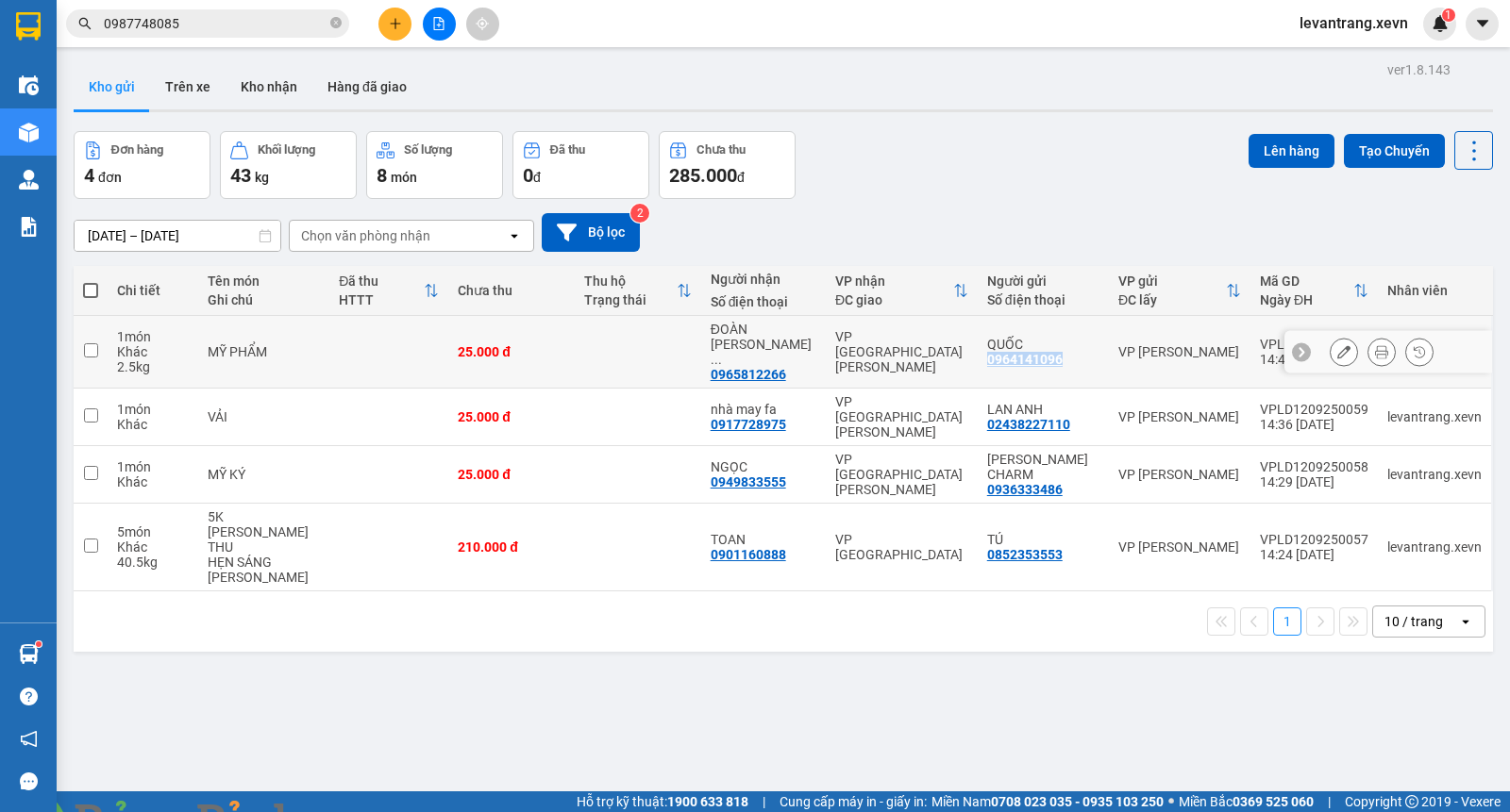
drag, startPoint x: 981, startPoint y: 354, endPoint x: 1073, endPoint y: 354, distance: 92.0
click at [1073, 354] on td "QUỐC 0964141096" at bounding box center [1043, 352] width 131 height 73
checkbox input "true"
copy div "0964141096"
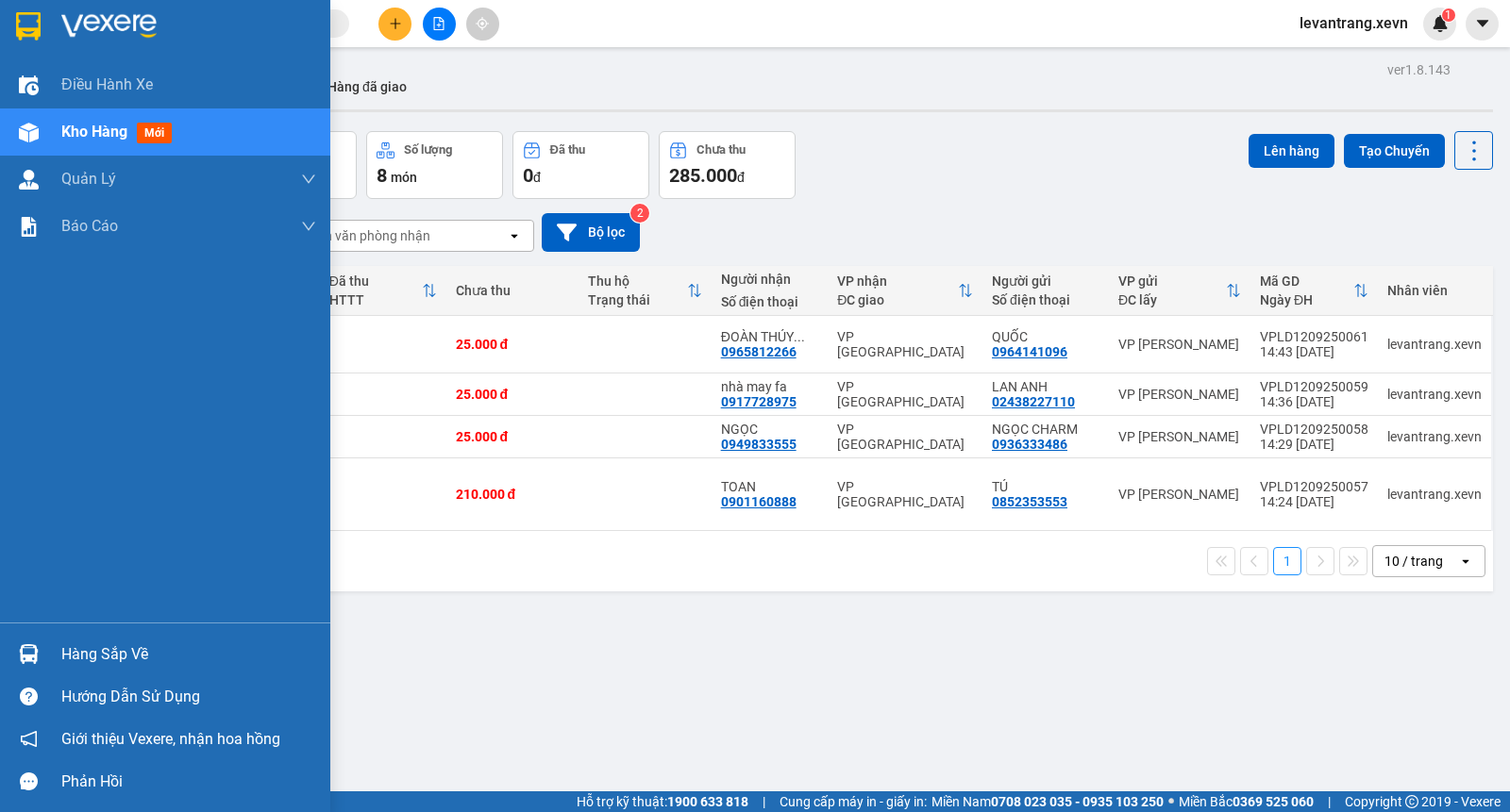
click at [34, 652] on img at bounding box center [28, 654] width 20 height 20
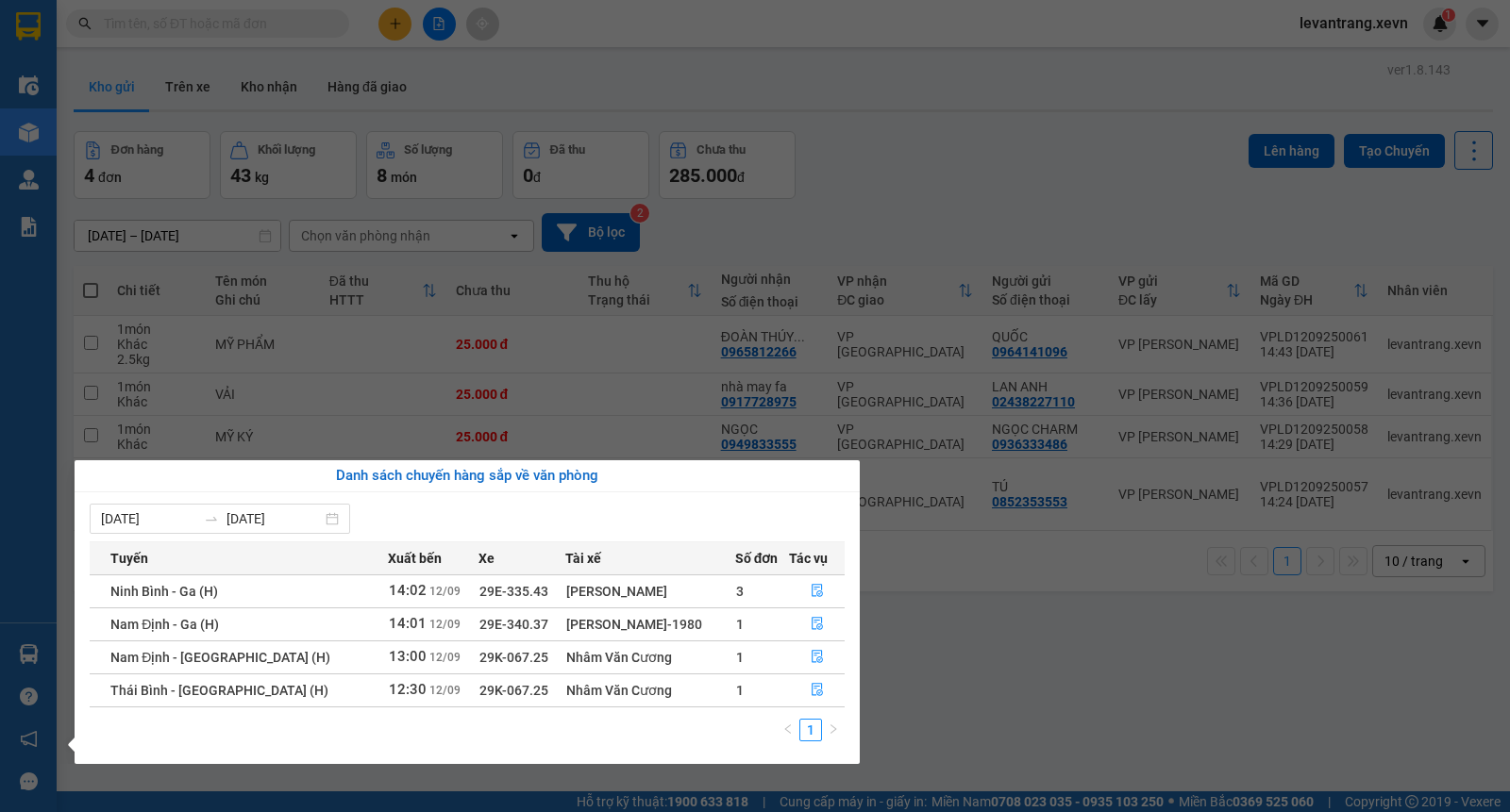
click at [987, 201] on section "Kết quả tìm kiếm ( 0 ) Bộ lọc No Data levantrang.xevn 1 Điều hành xe Kho hàng m…" at bounding box center [755, 406] width 1510 height 812
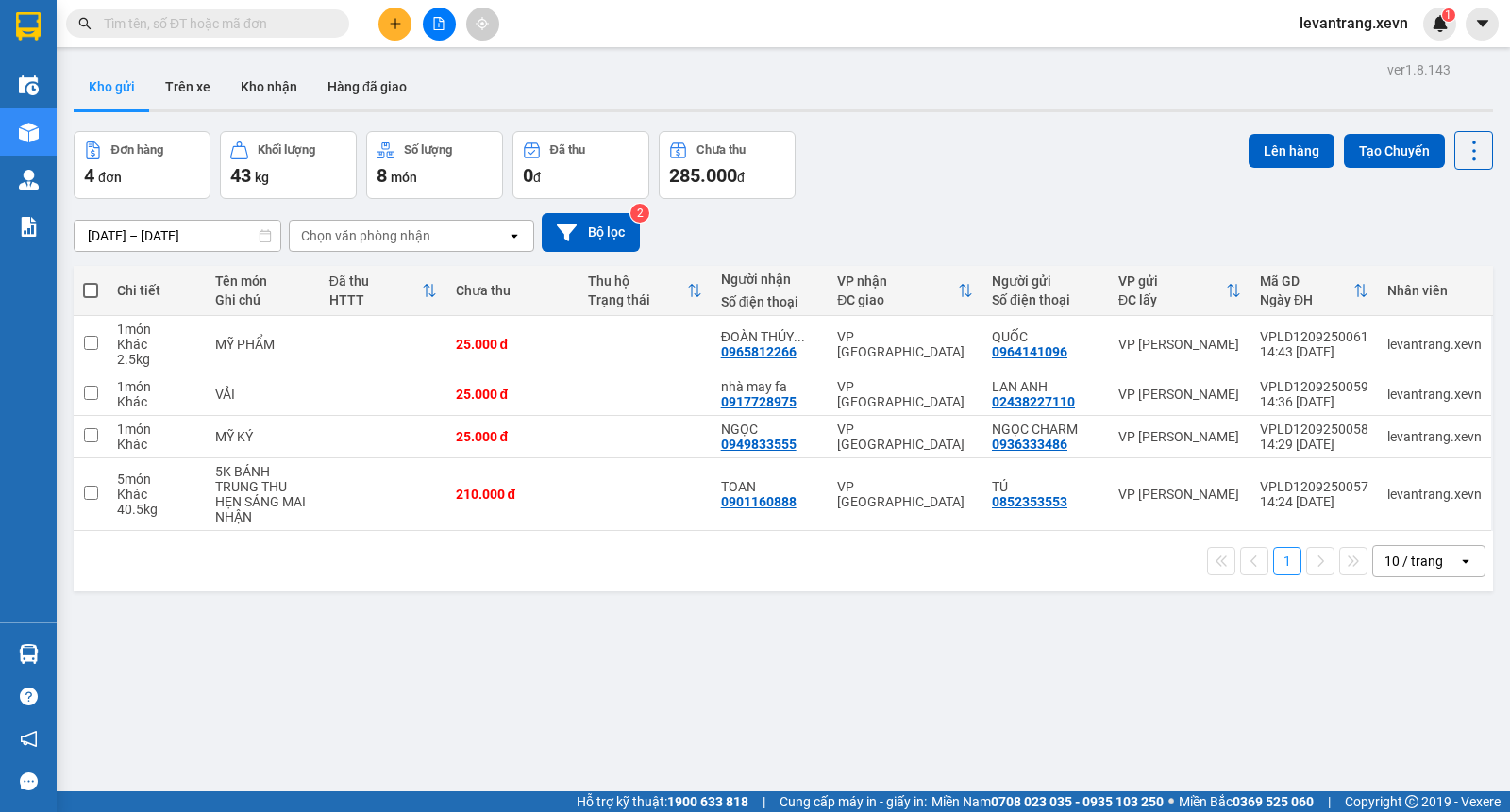
click at [403, 16] on button at bounding box center [395, 25] width 33 height 33
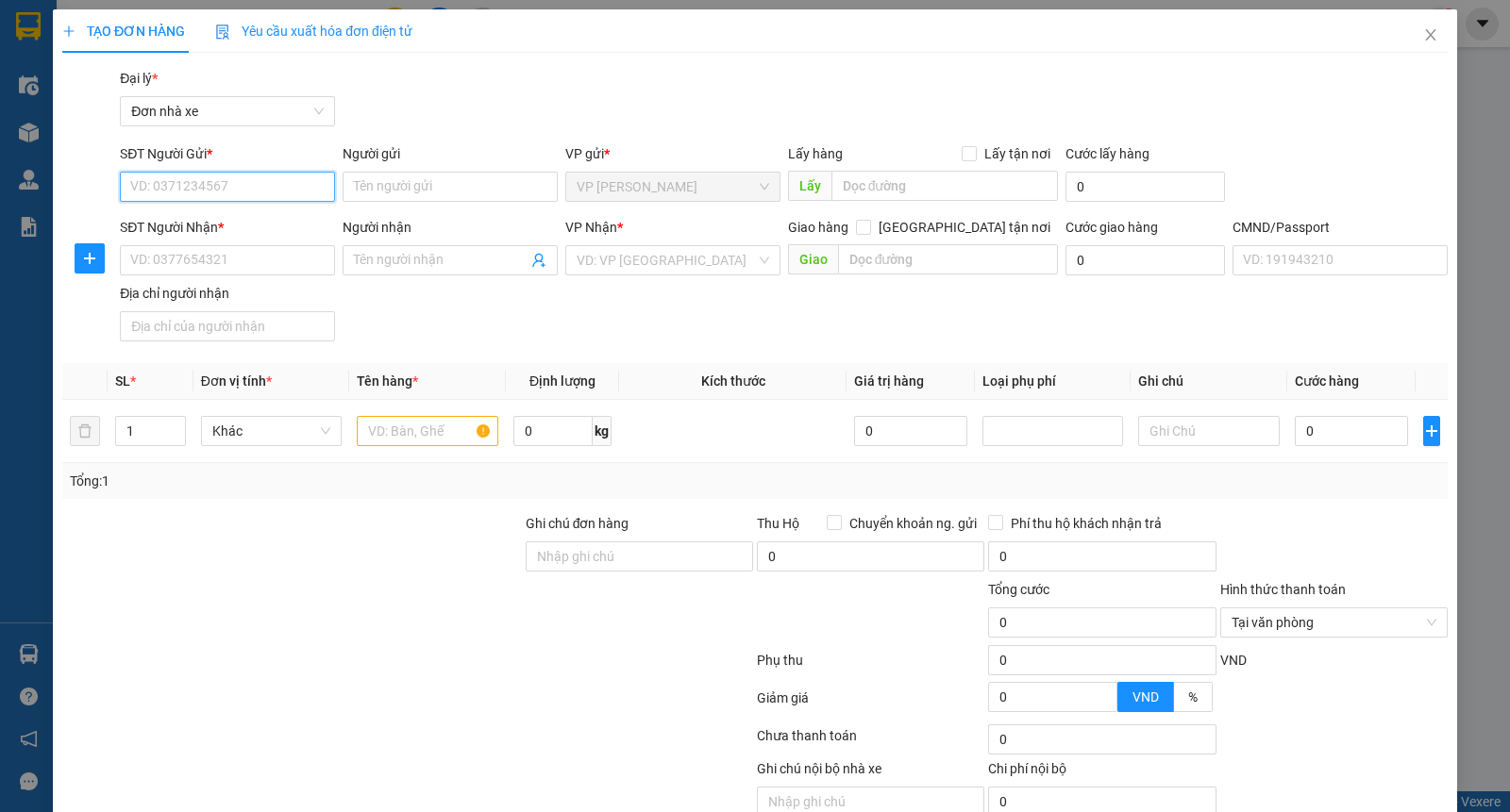
click at [161, 184] on input "SĐT Người Gửi *" at bounding box center [227, 186] width 215 height 30
click at [241, 186] on input "0982215000" at bounding box center [227, 186] width 215 height 30
type input "0982215000"
click at [381, 179] on input "Người gửi" at bounding box center [449, 186] width 215 height 30
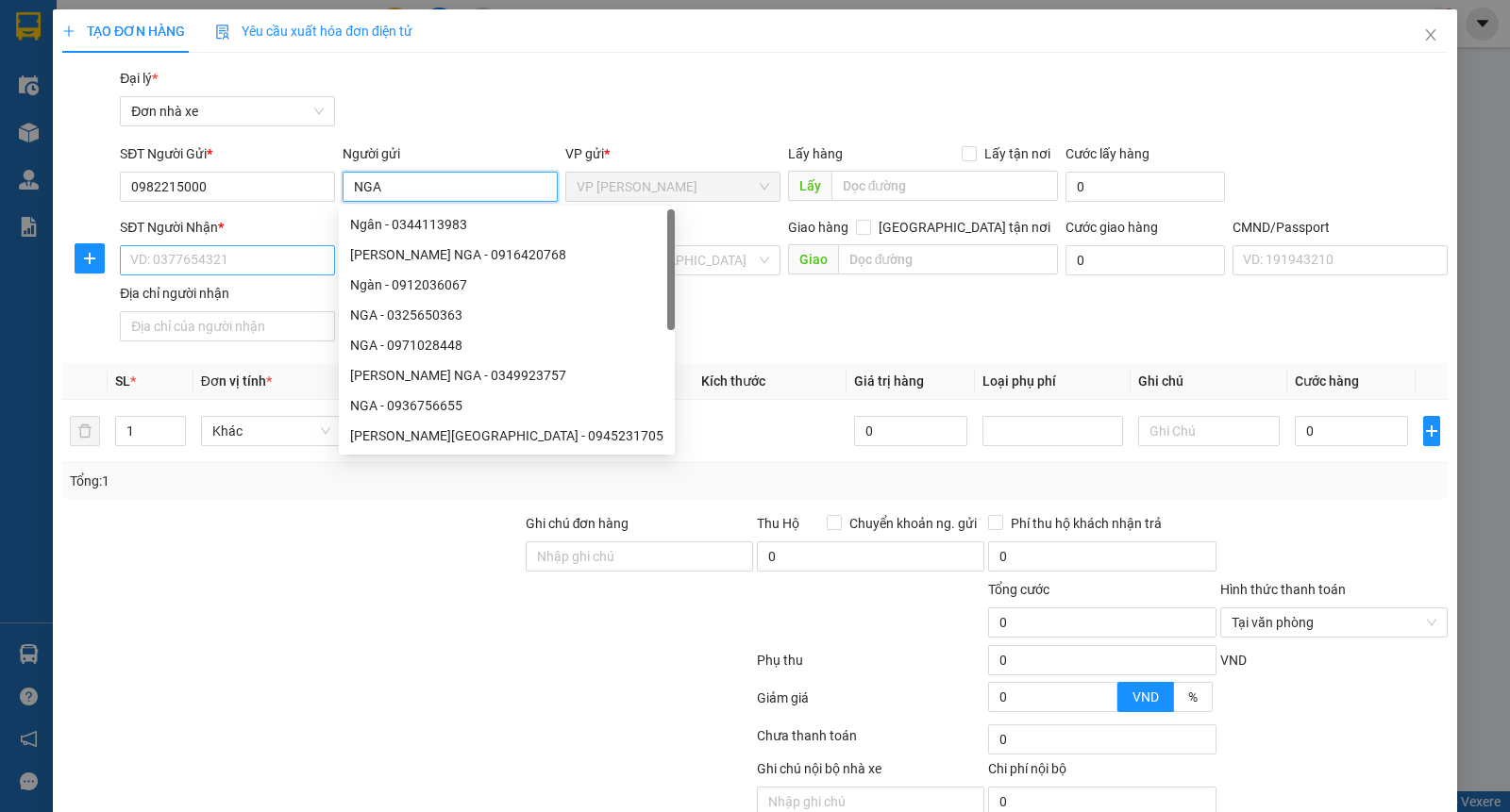
type input "NGA"
click at [236, 250] on input "SĐT Người Nhận *" at bounding box center [227, 260] width 215 height 30
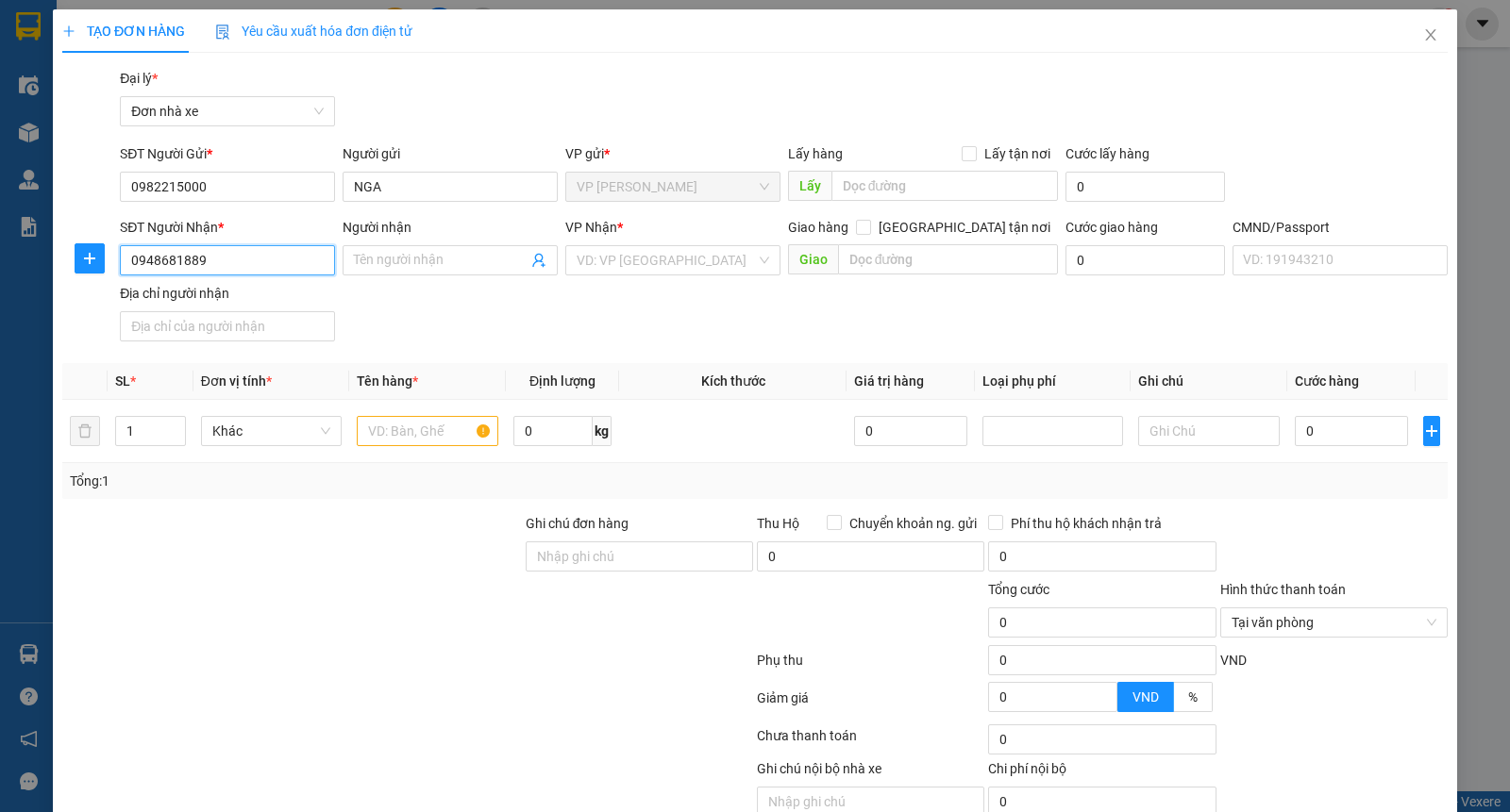
click at [236, 250] on input "0948681889" at bounding box center [227, 260] width 215 height 30
type input "0948681889"
click at [396, 262] on input "Người nhận" at bounding box center [441, 260] width 174 height 21
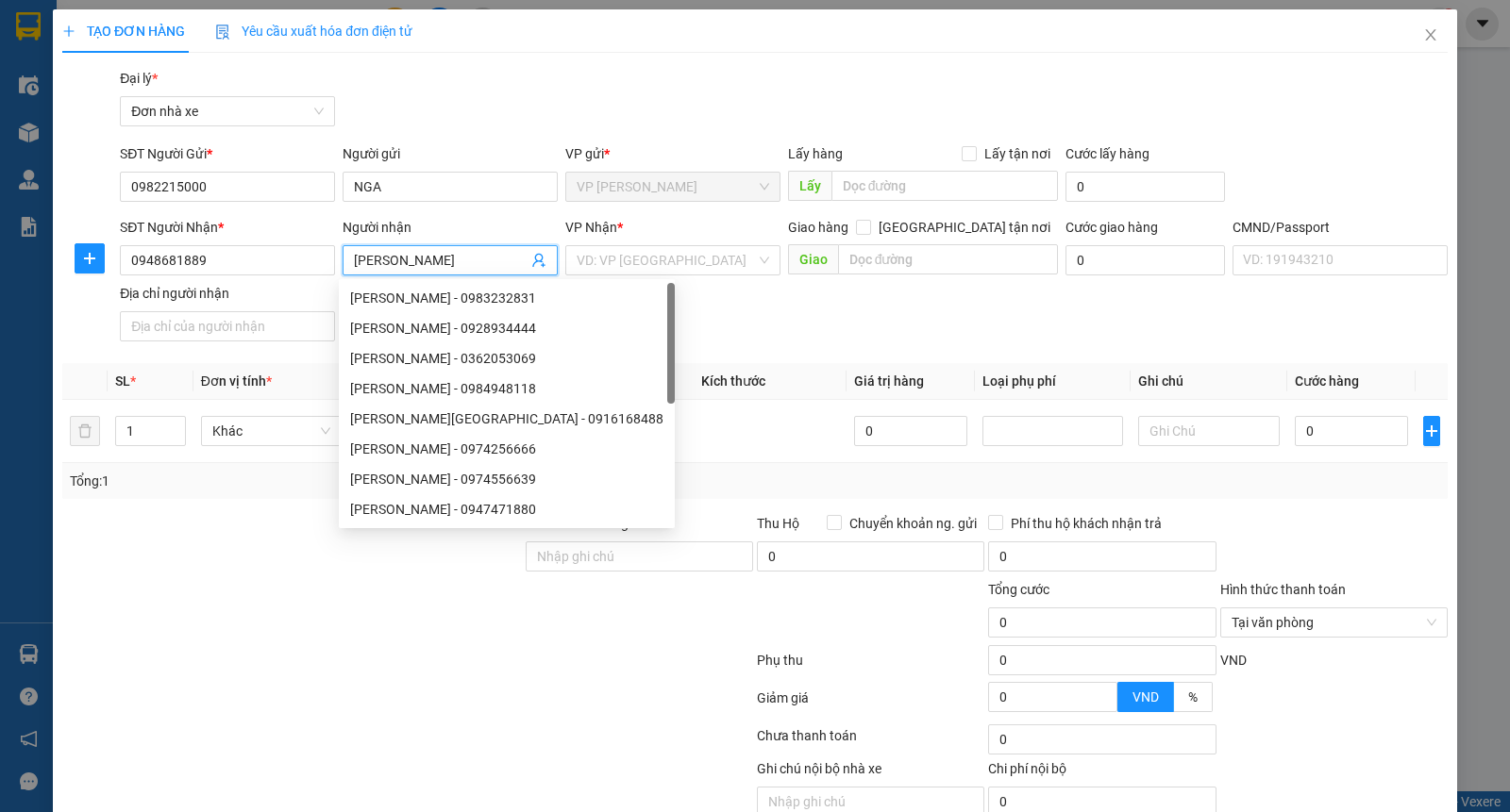
type input "QUANG HƯNG"
drag, startPoint x: 562, startPoint y: 89, endPoint x: 647, endPoint y: 102, distance: 86.0
click at [563, 89] on div "Gói vận chuyển * Tiêu chuẩn Đại lý * Đơn nhà xe" at bounding box center [783, 100] width 1335 height 66
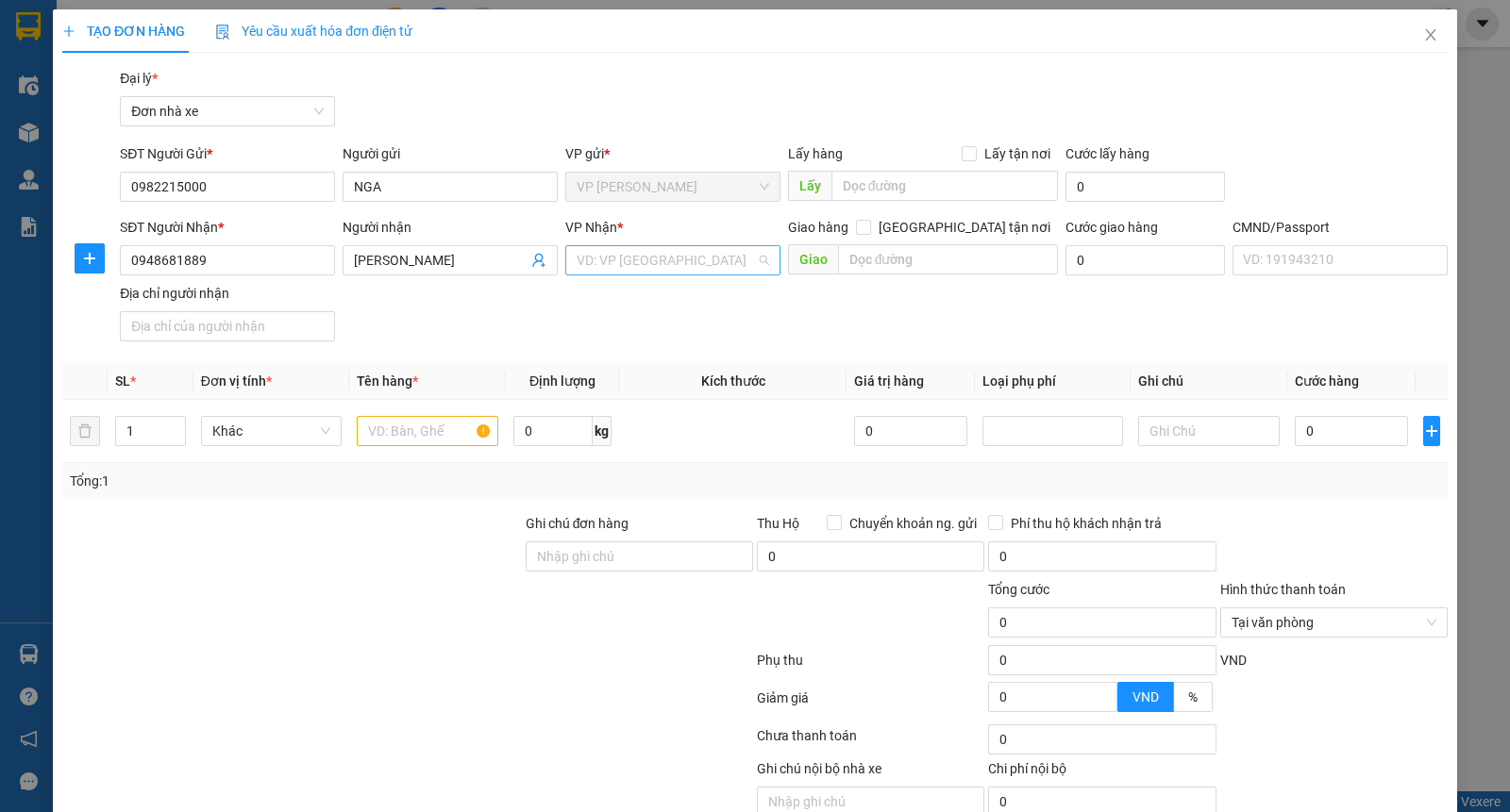
click at [670, 262] on input "search" at bounding box center [666, 260] width 180 height 28
type input "NAM"
click at [638, 295] on div "VP [GEOGRAPHIC_DATA]" at bounding box center [664, 297] width 189 height 21
drag, startPoint x: 399, startPoint y: 435, endPoint x: 396, endPoint y: 425, distance: 10.4
click at [399, 434] on input "text" at bounding box center [427, 431] width 141 height 30
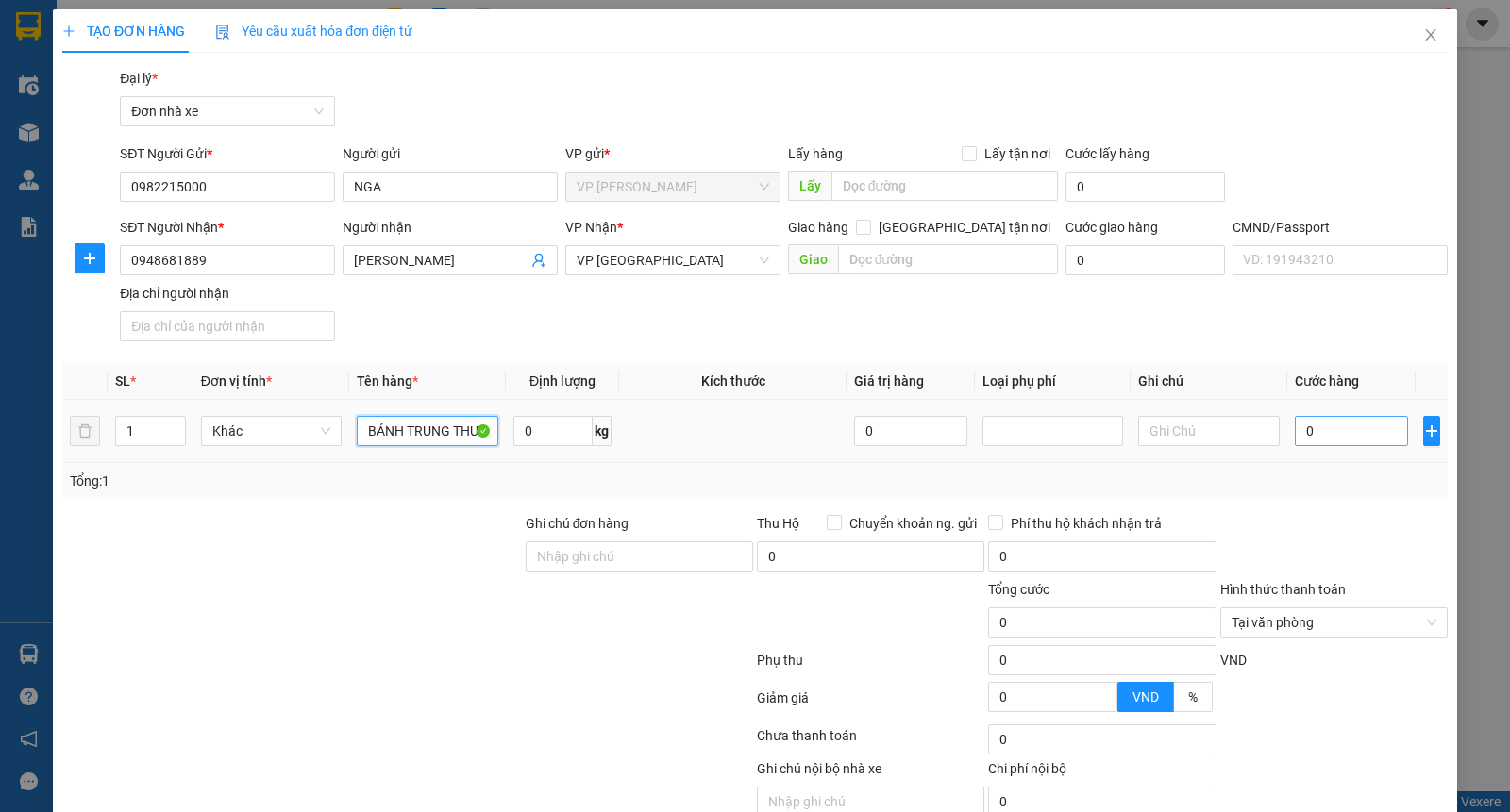
type input "BÁNH TRUNG THU"
type input "3"
type input "30"
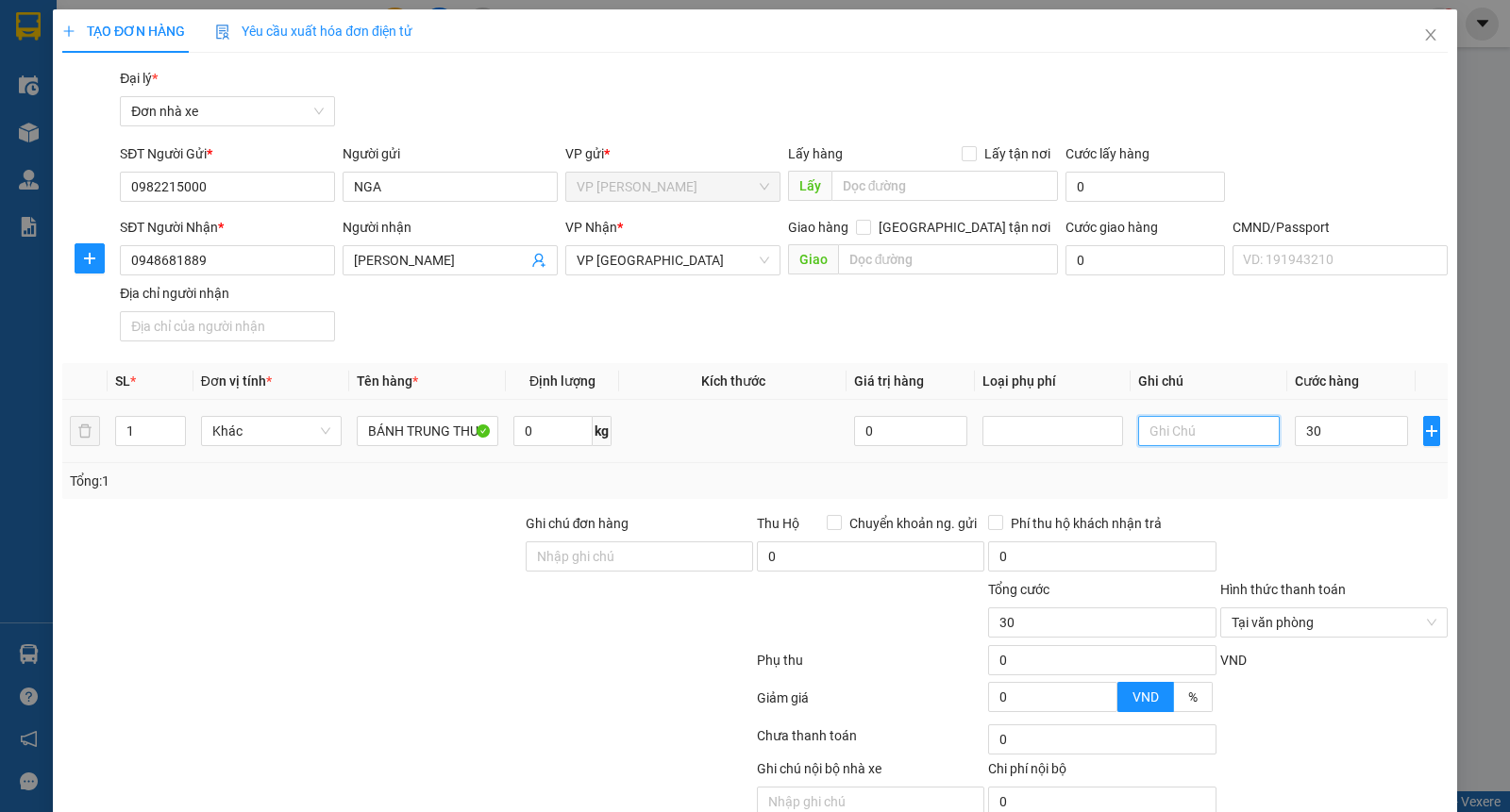
type input "30.000"
click at [1138, 426] on input "text" at bounding box center [1209, 431] width 141 height 30
type input "HỎNG KHÁCH CHỊU"
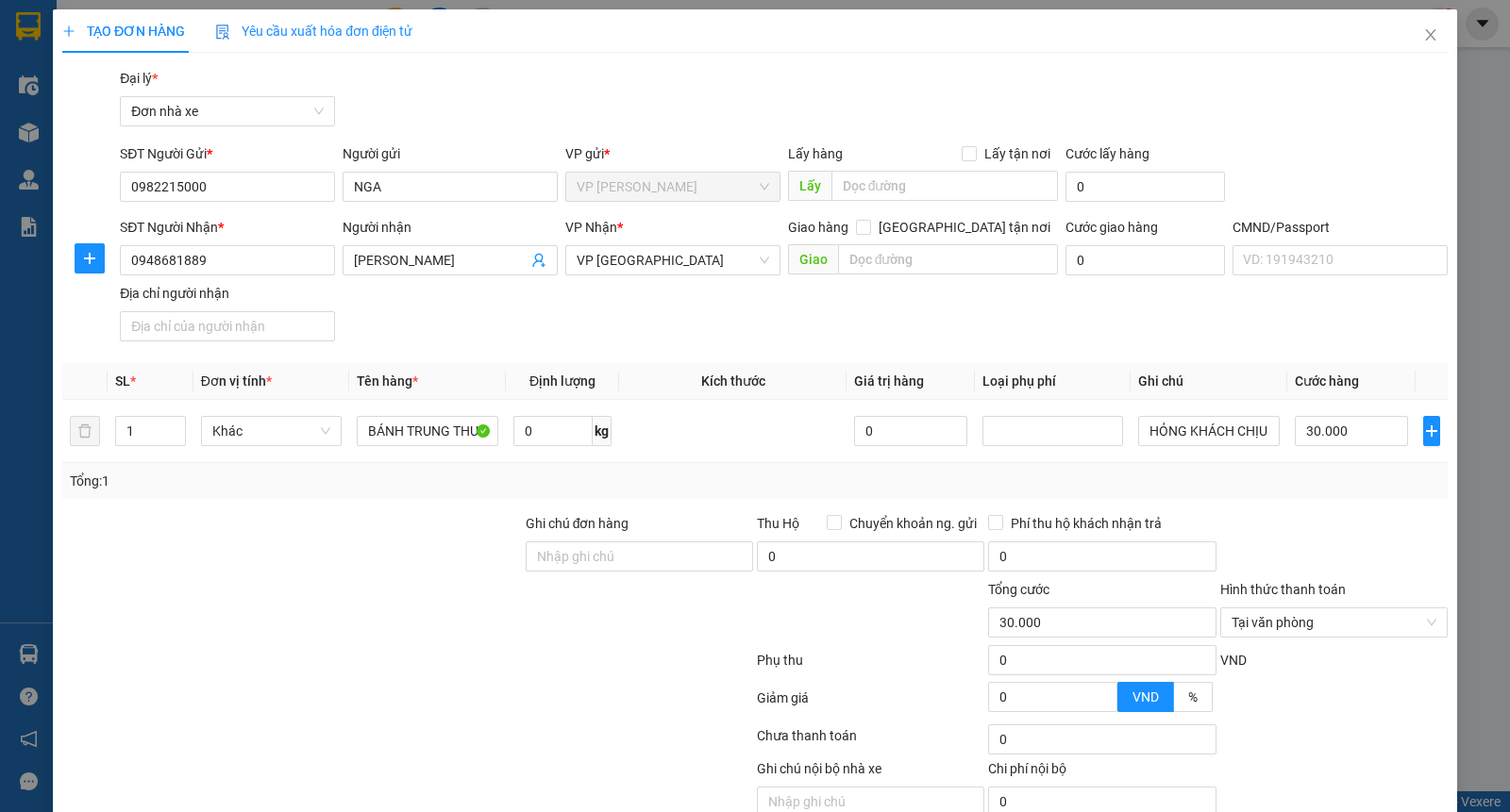
click at [1292, 464] on div "Tổng: 1" at bounding box center [755, 481] width 1385 height 36
type input "30.000"
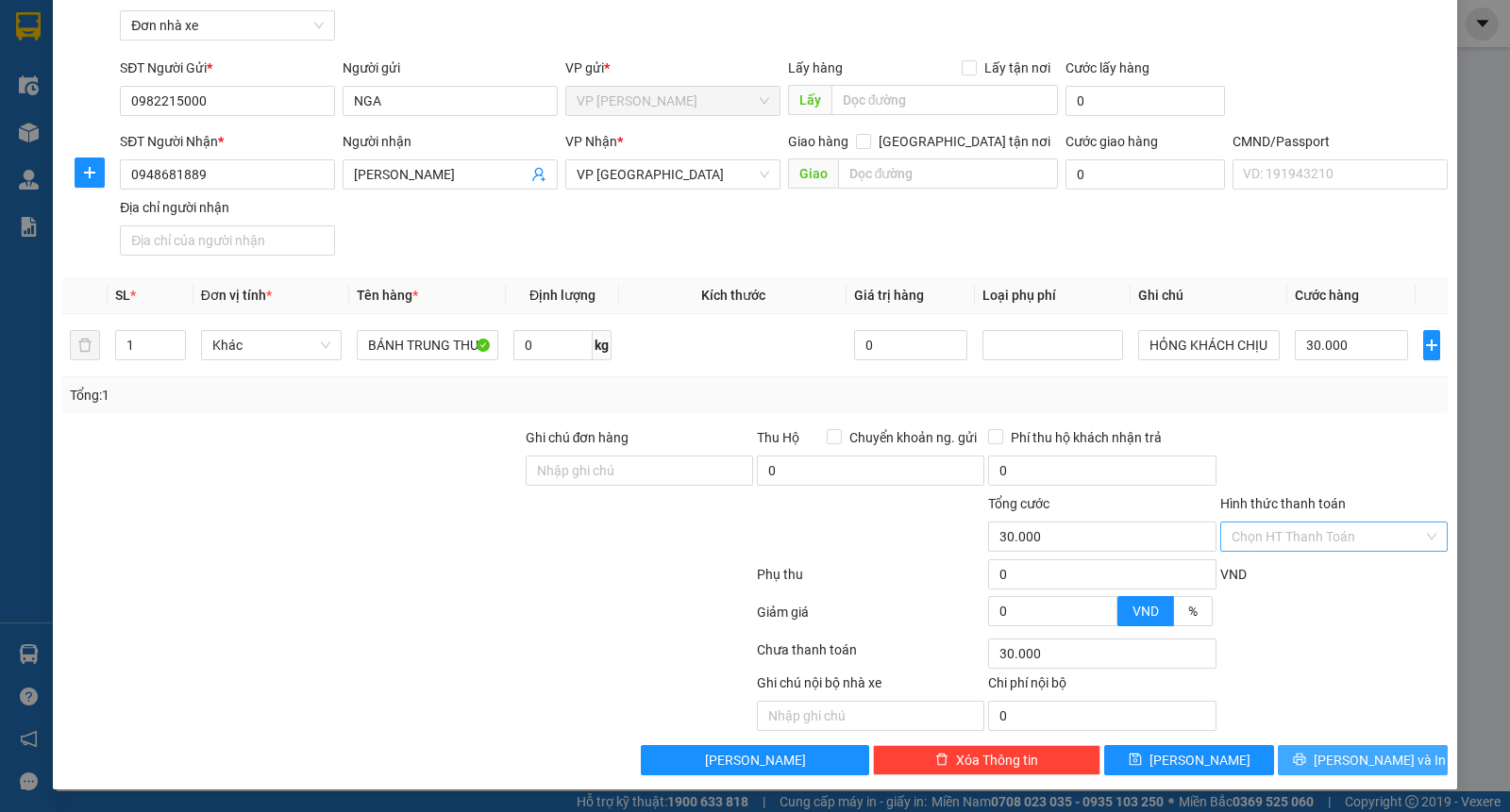
click at [1330, 756] on span "Lưu và In" at bounding box center [1379, 759] width 132 height 21
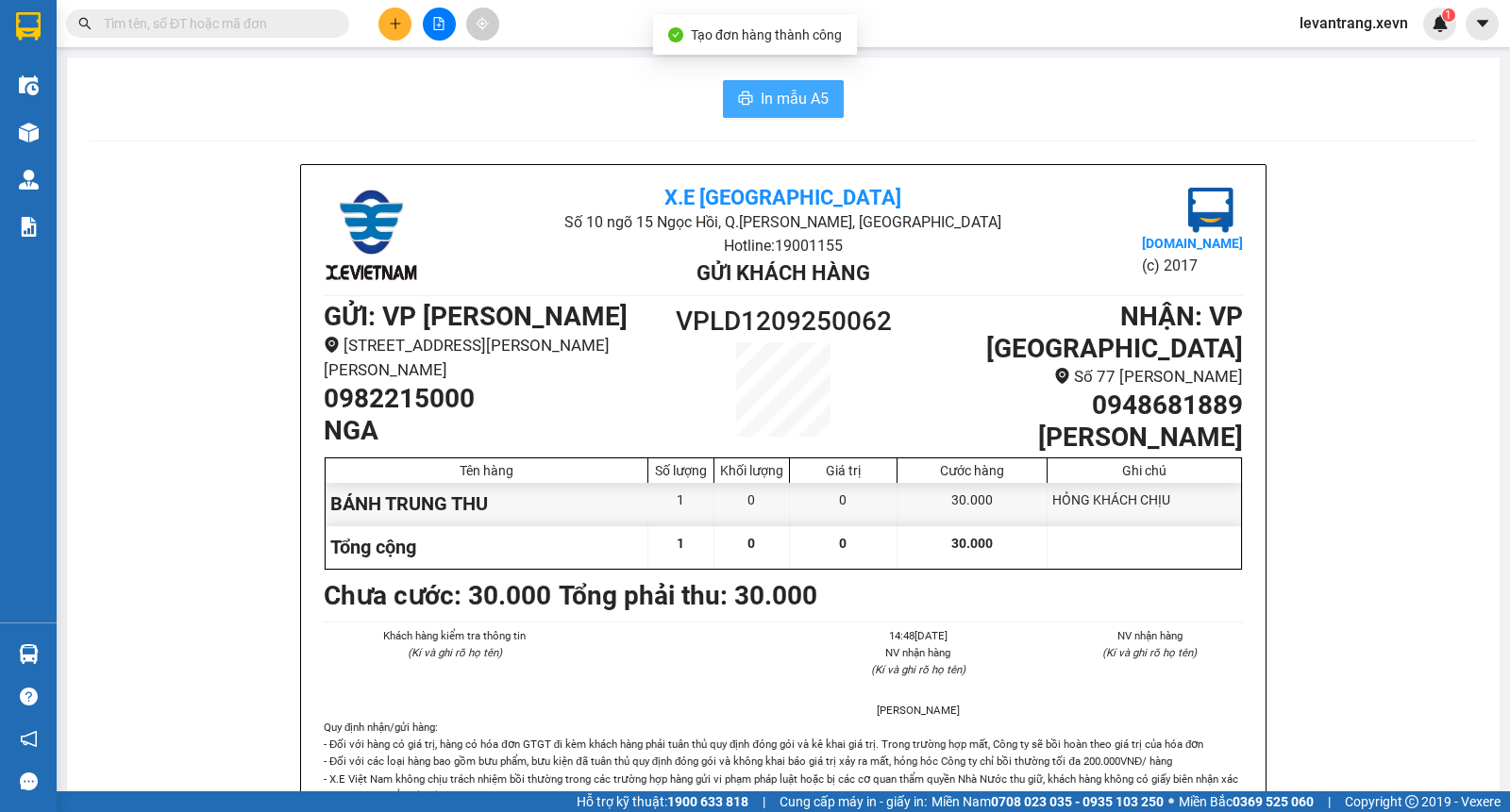
click at [791, 107] on span "In mẫu A5" at bounding box center [794, 98] width 68 height 24
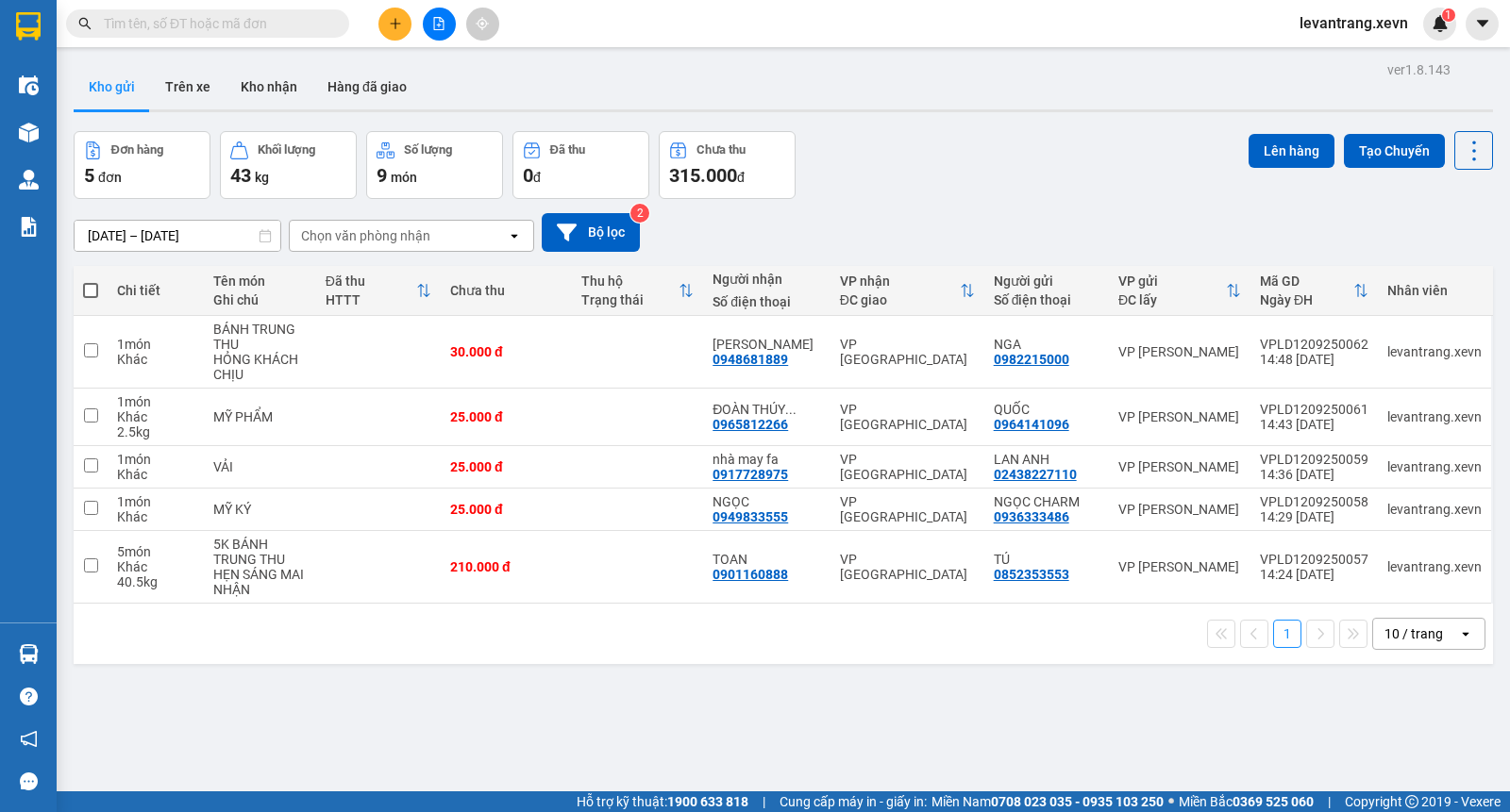
click at [314, 30] on input "text" at bounding box center [215, 23] width 223 height 21
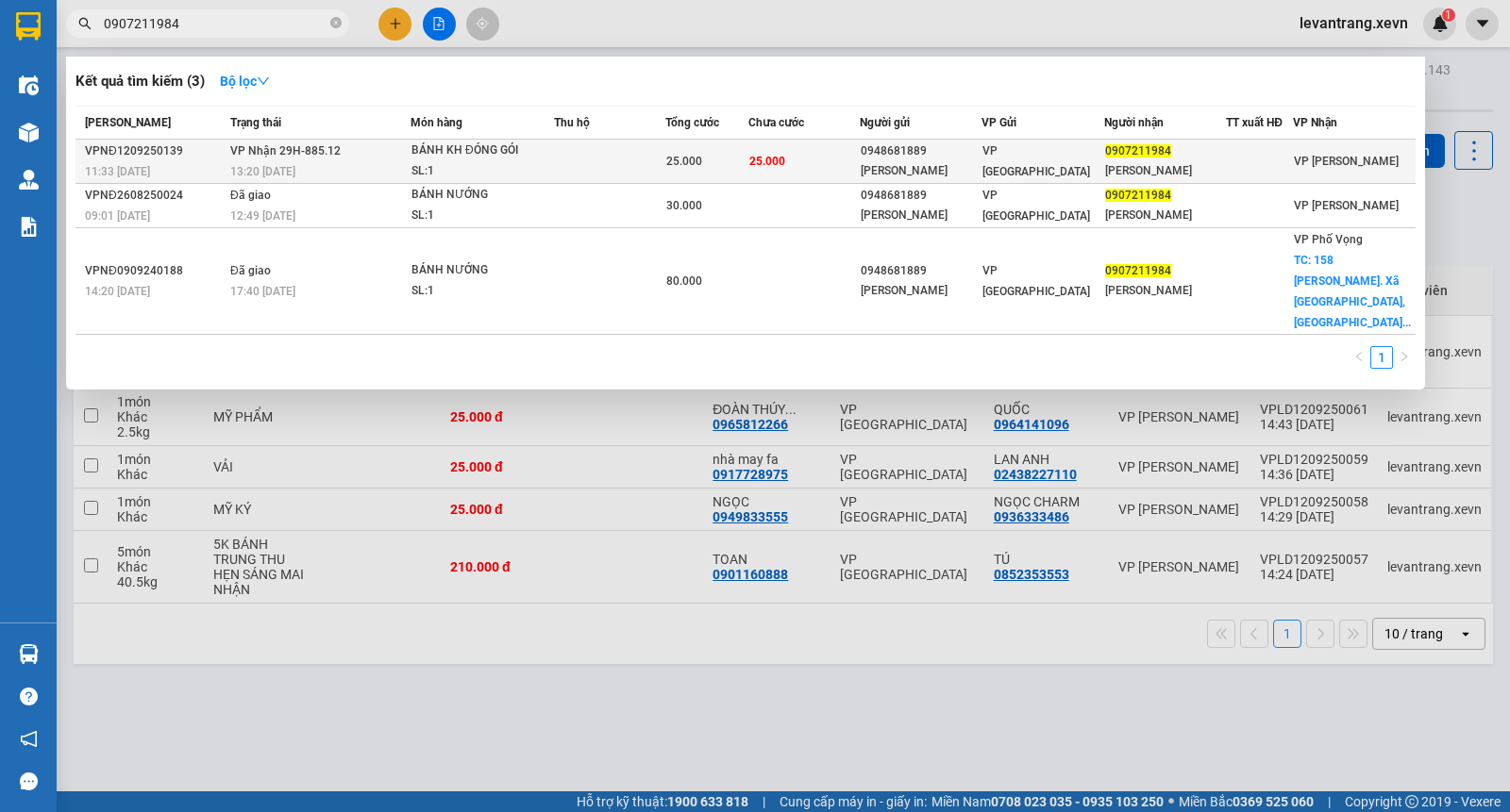
type input "0907211984"
click at [740, 164] on div "25.000" at bounding box center [707, 161] width 82 height 21
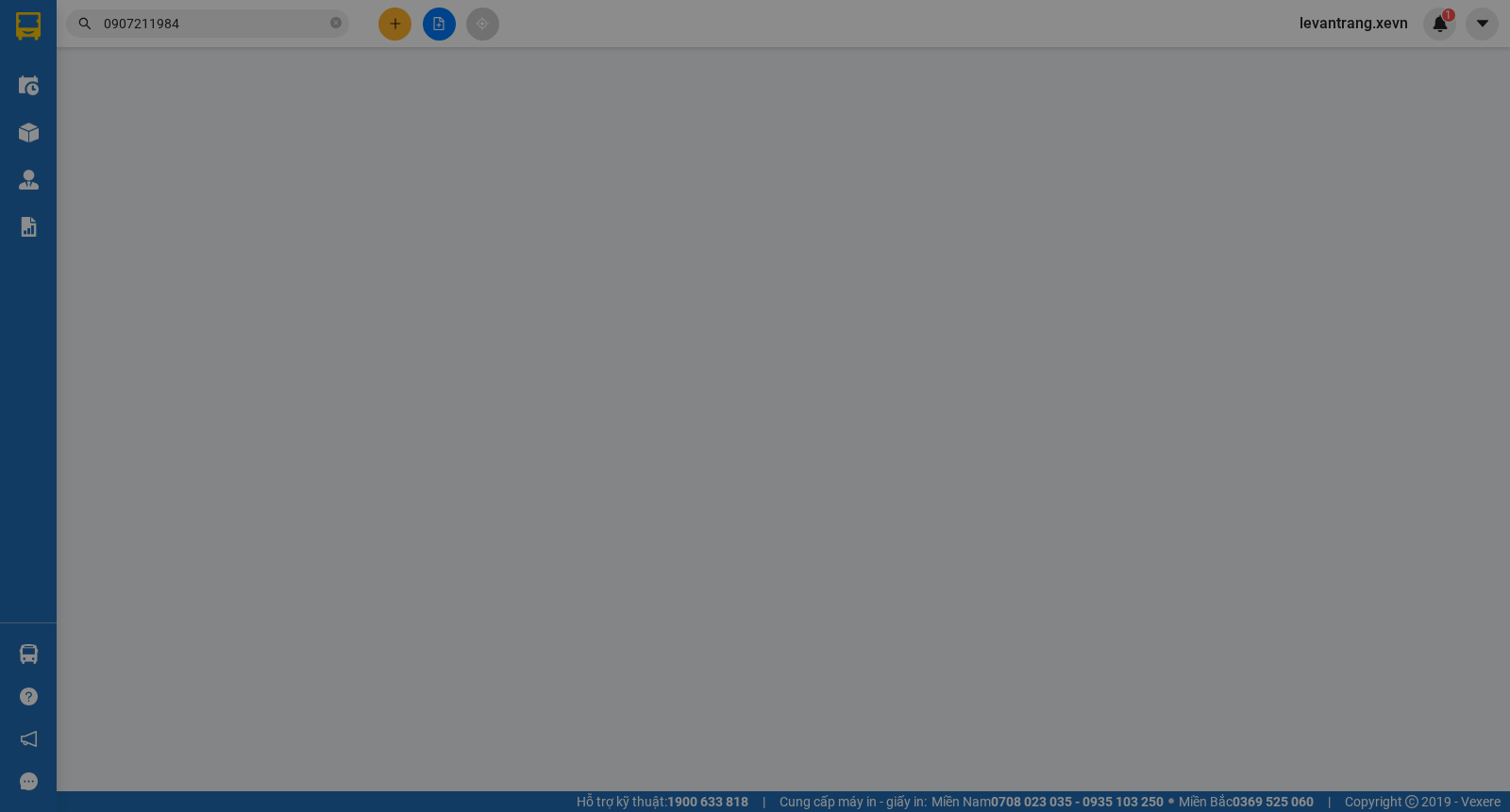
type input "0948681889"
type input "QUANG HƯNG"
type input "0907211984"
type input "NGỌC LINH PHẠM"
type input "CHÍNH CHỦ"
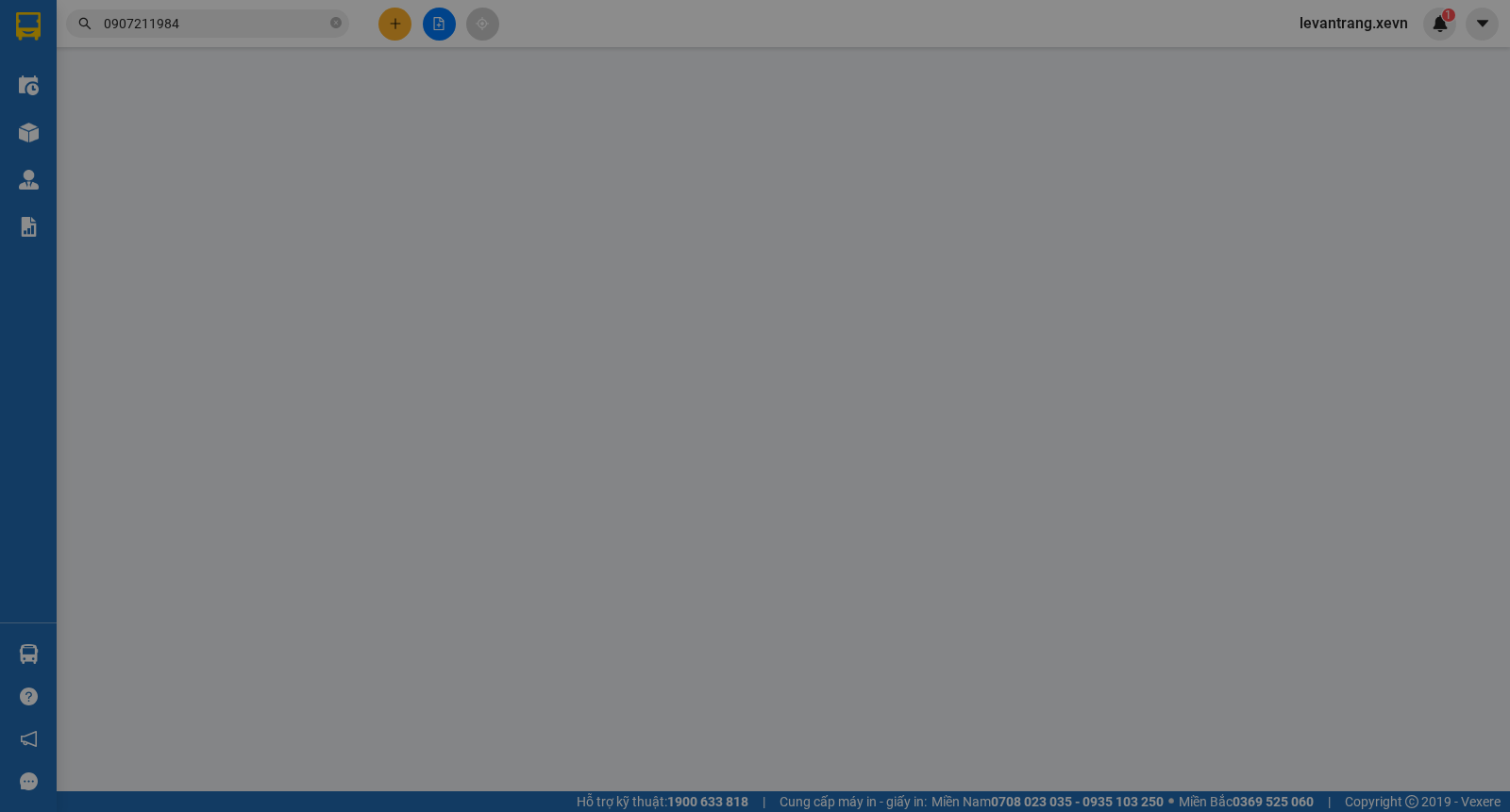
type input "25.000"
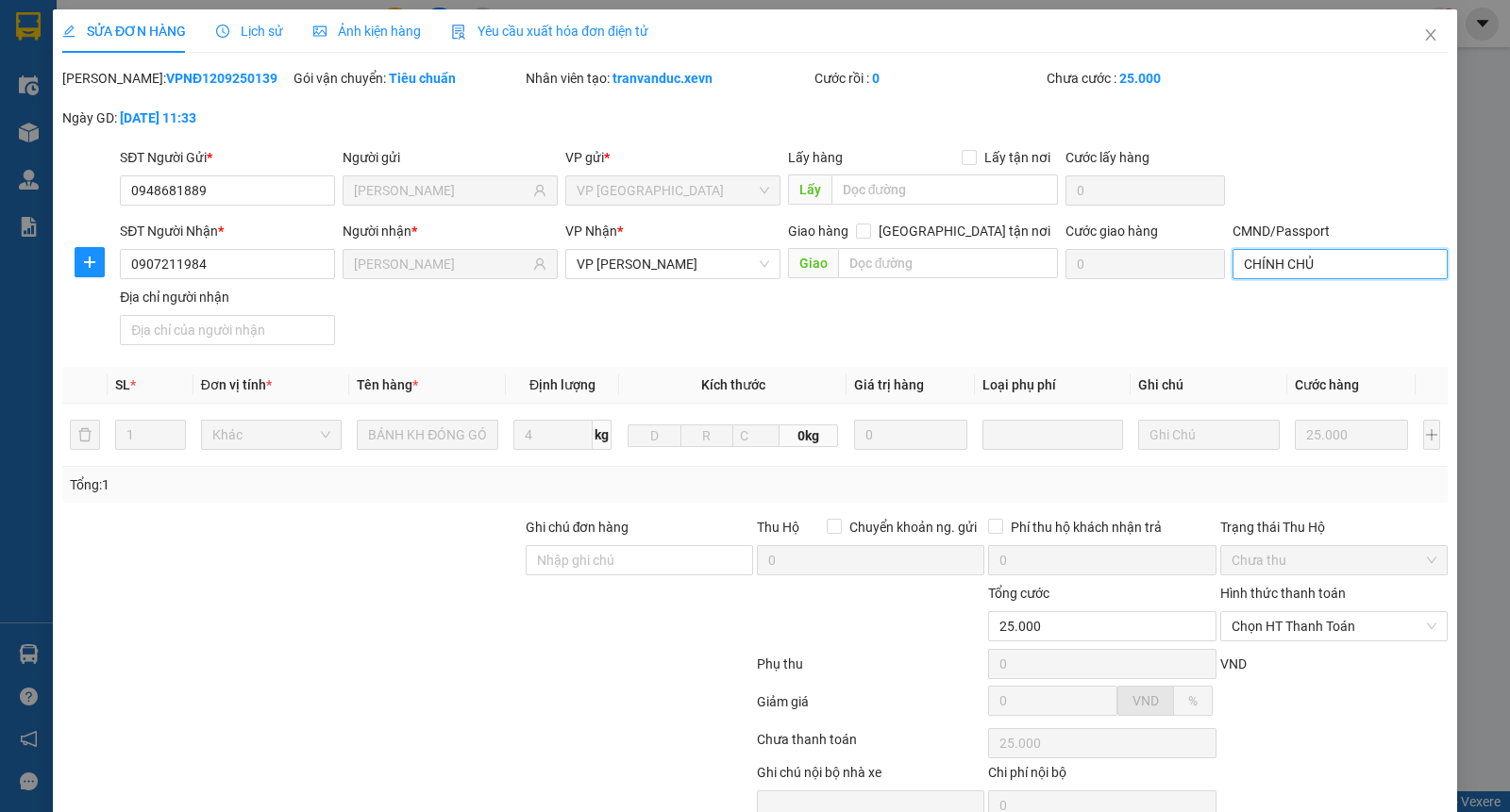
click at [1302, 266] on input "CHÍNH CHỦ" at bounding box center [1339, 264] width 215 height 30
type input "A ĐÔNG"
click at [1126, 337] on div "SĐT Người Nhận * 0907211984 Người nhận * NGỌC LINH PHẠM VP Nhận * VP Lê Duẩn Gi…" at bounding box center [783, 286] width 1335 height 132
click at [1256, 634] on span "Chọn HT Thanh Toán" at bounding box center [1333, 626] width 205 height 28
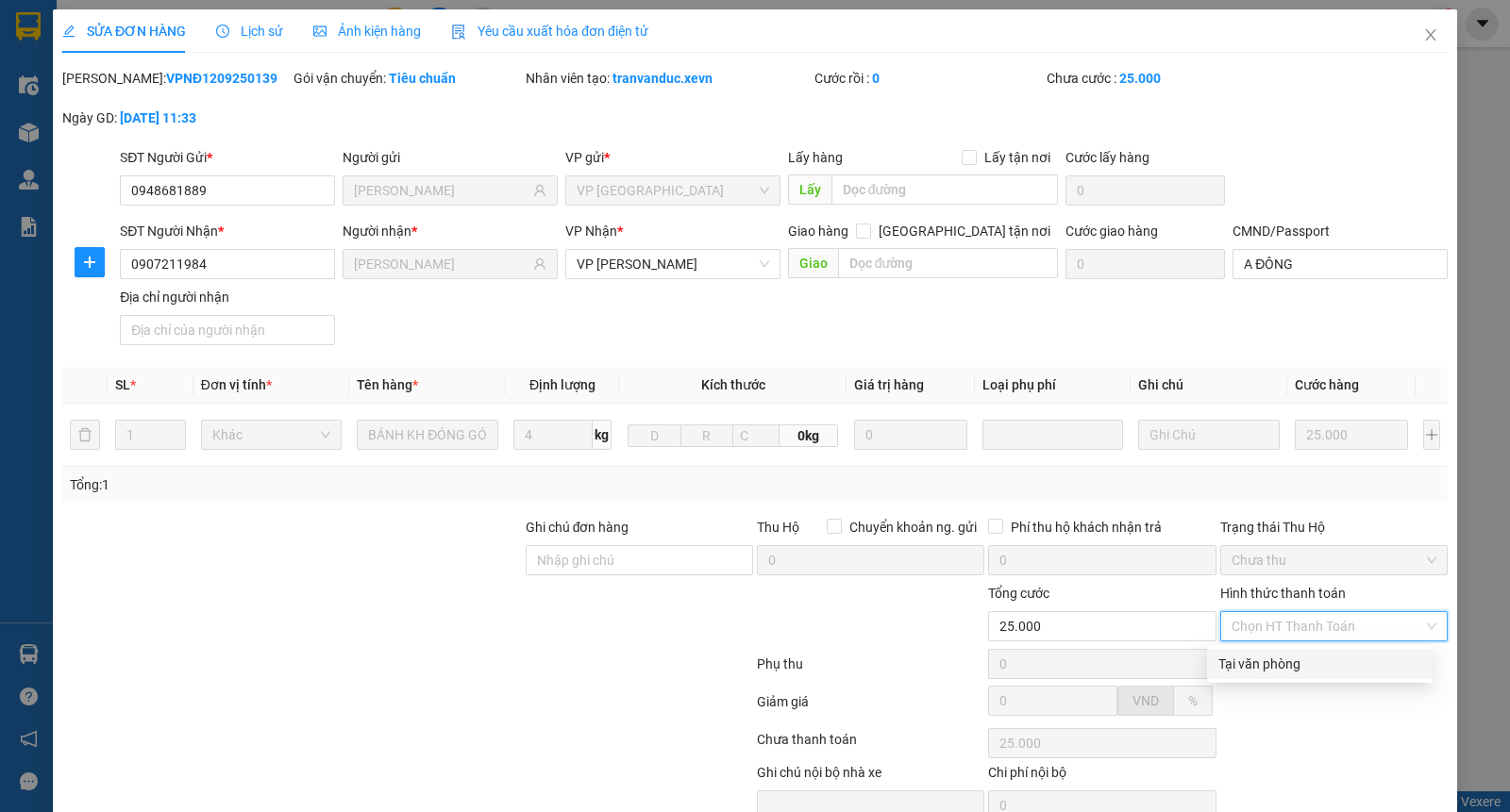
click at [1256, 657] on div "Tại văn phòng" at bounding box center [1319, 663] width 203 height 21
type input "0"
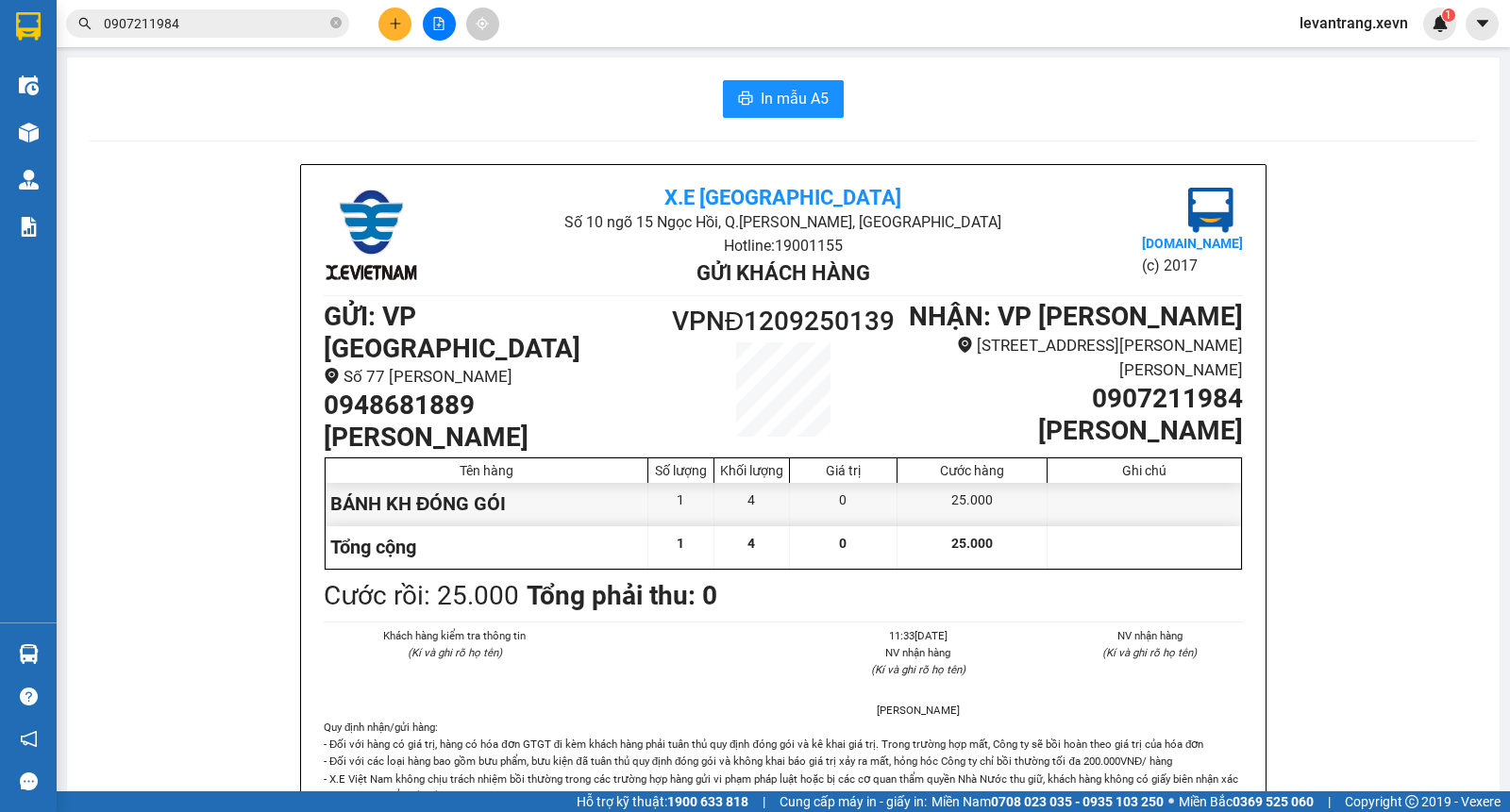
click at [184, 14] on input "0907211984" at bounding box center [215, 23] width 223 height 21
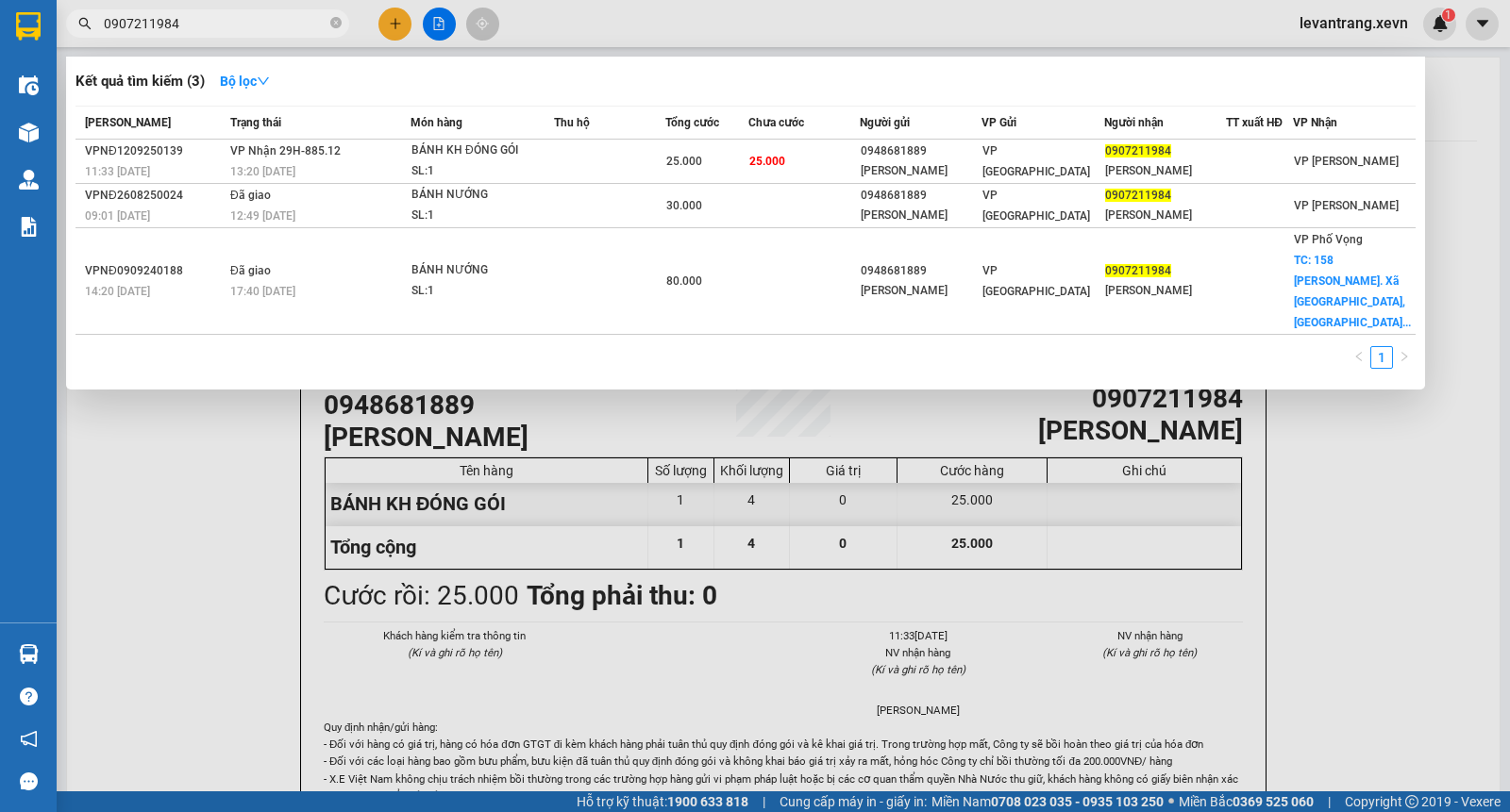
click at [184, 14] on input "0907211984" at bounding box center [215, 23] width 223 height 21
type input "D"
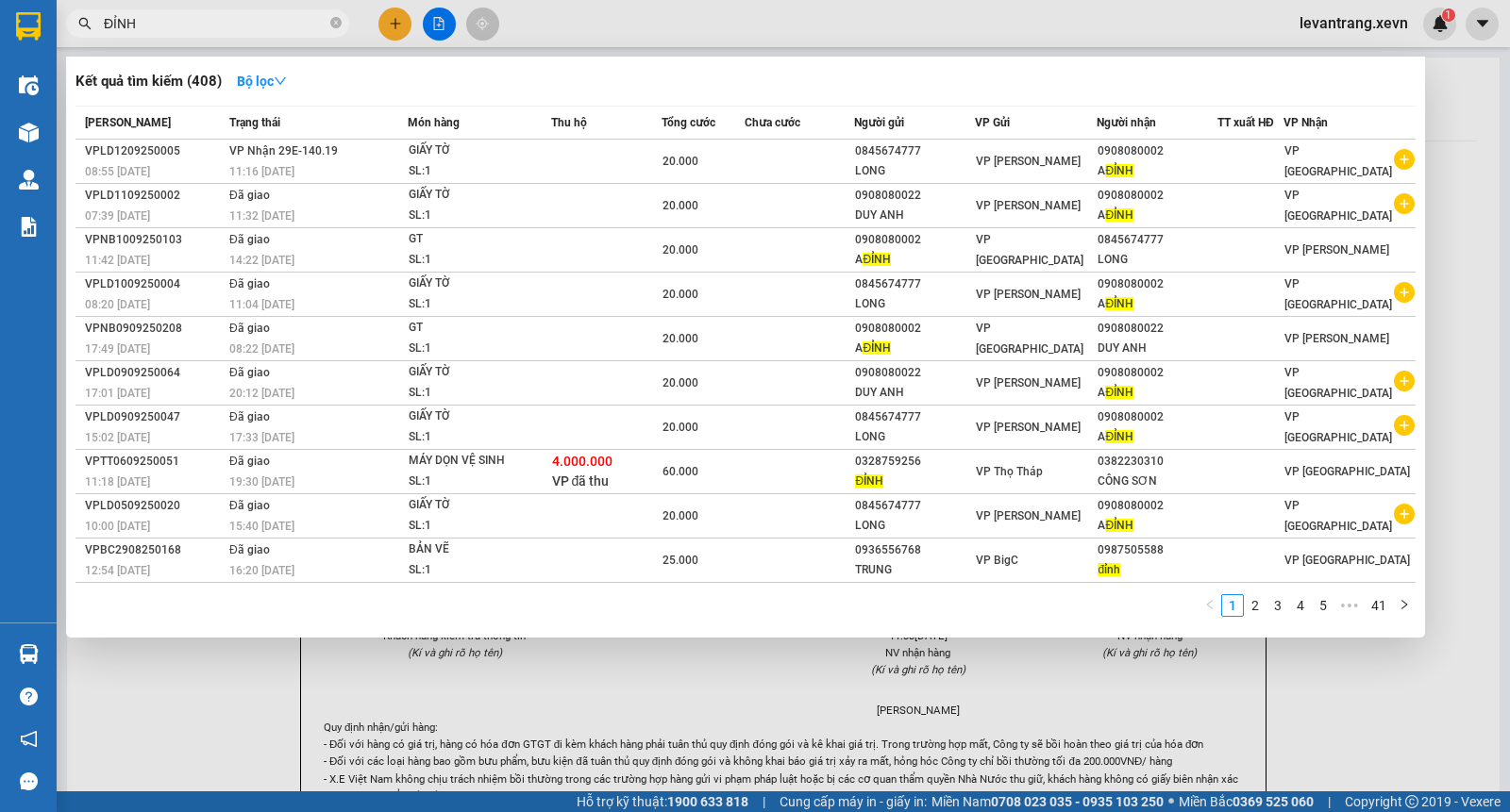
type input "ĐỈNH"
click at [1454, 154] on div at bounding box center [755, 406] width 1510 height 812
